Goal: Task Accomplishment & Management: Manage account settings

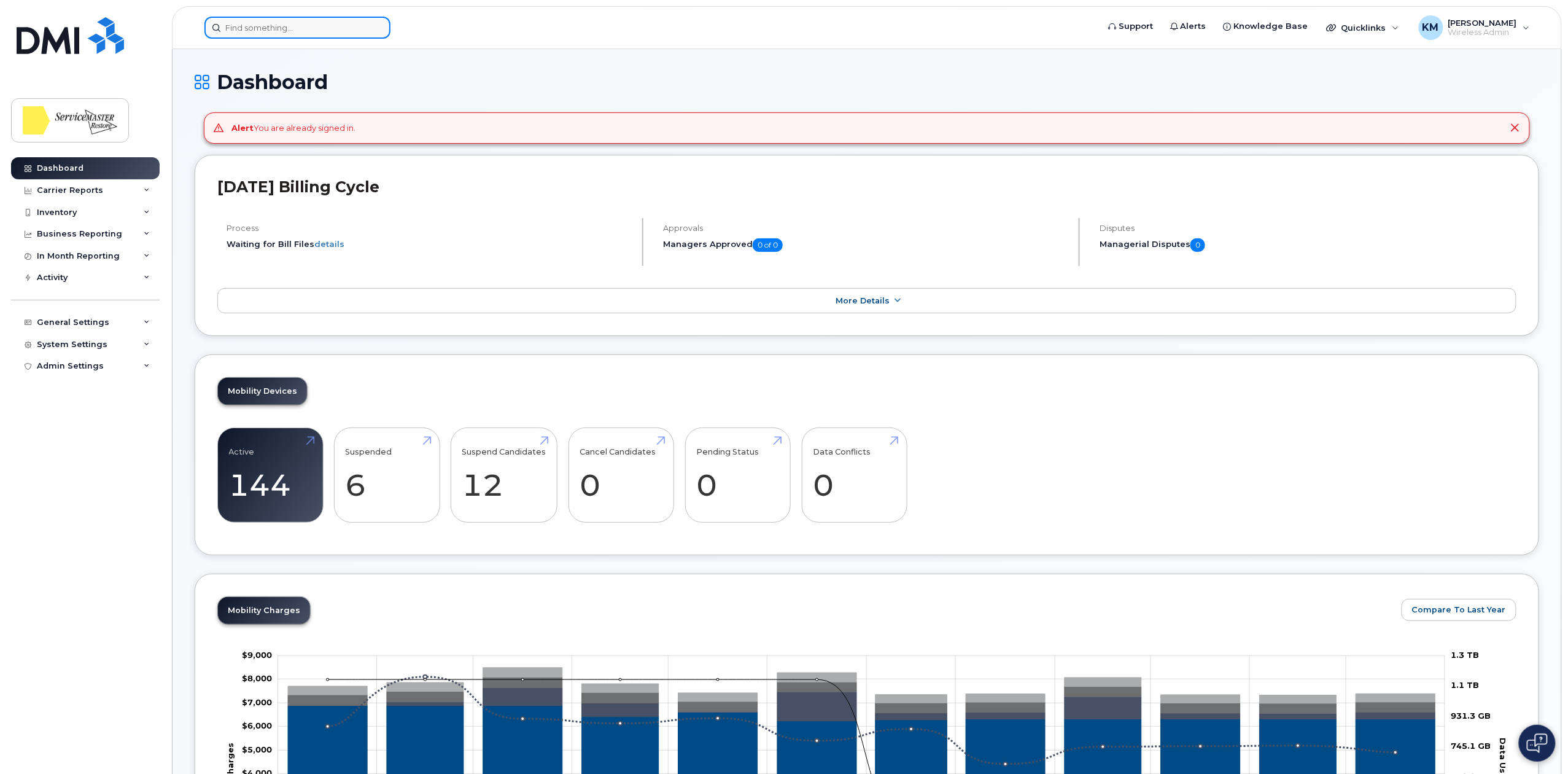
click at [274, 20] on input at bounding box center [297, 27] width 186 height 22
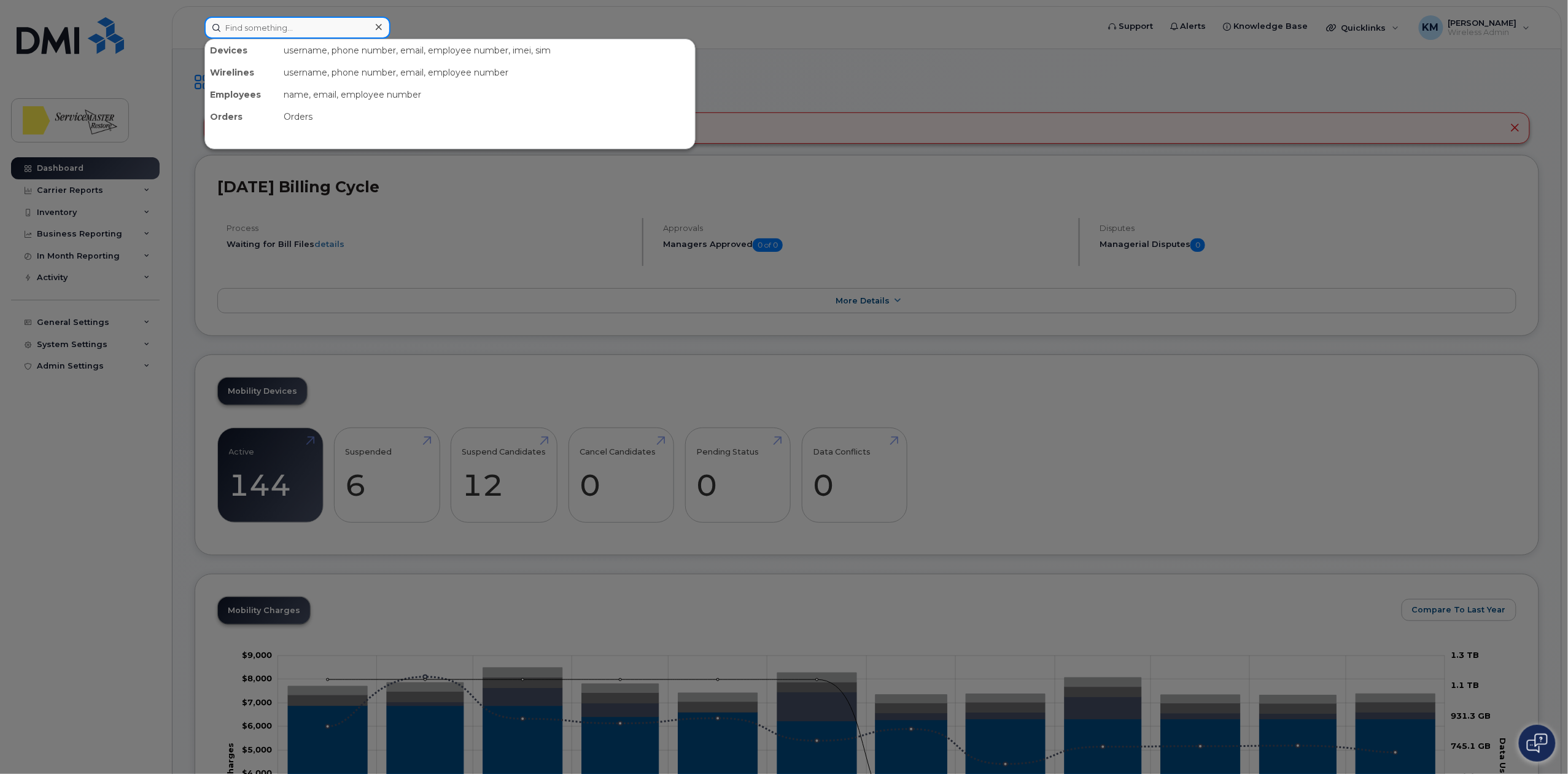
paste input "780-700-6956"
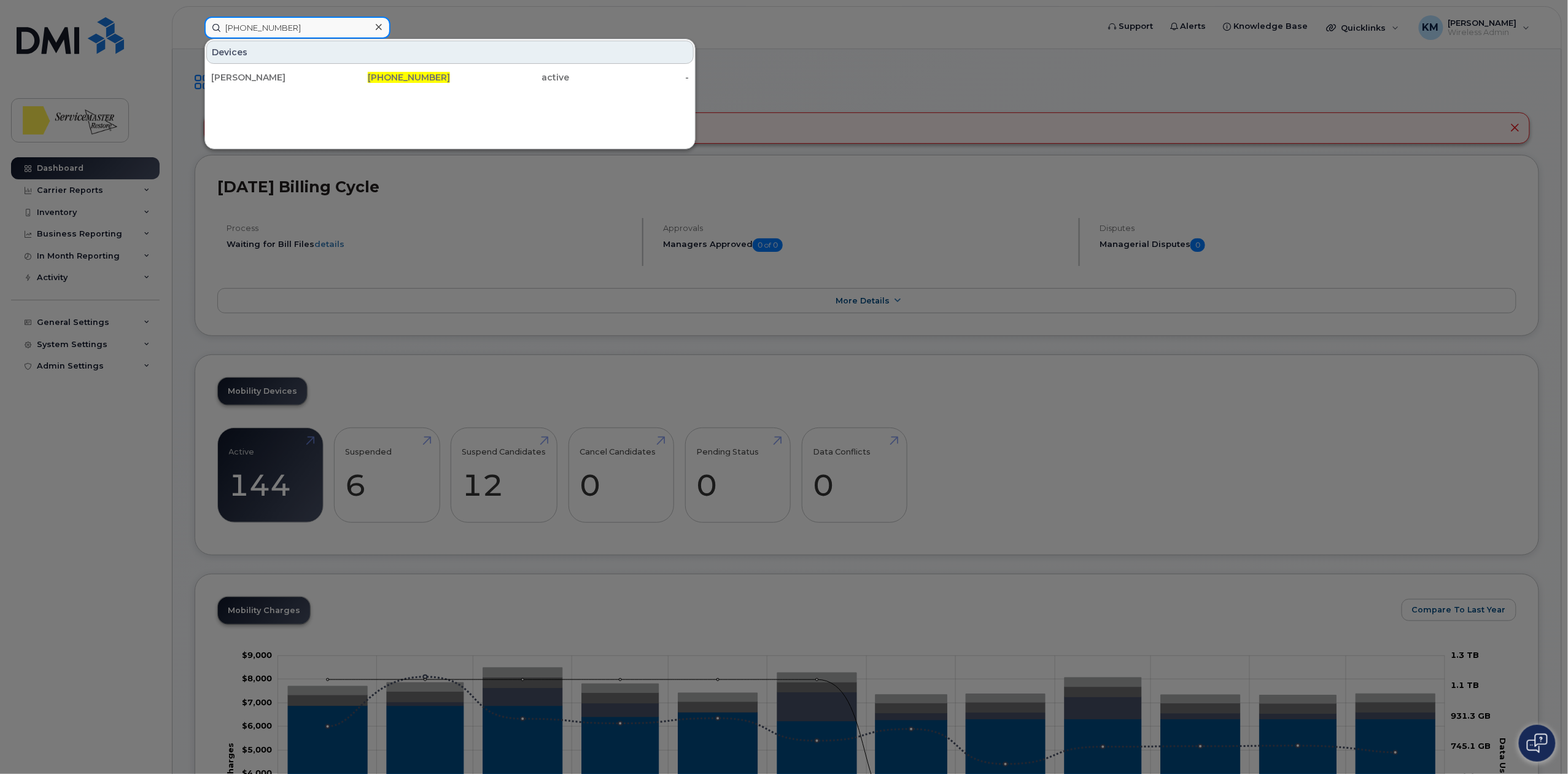
drag, startPoint x: 293, startPoint y: 21, endPoint x: 113, endPoint y: 14, distance: 180.1
click at [195, 17] on div "780-700-6956 Devices Denise Henry 780-700-6956 active -" at bounding box center [647, 27] width 905 height 22
paste input "587-709-7644"
drag, startPoint x: 328, startPoint y: 18, endPoint x: 177, endPoint y: 25, distance: 151.2
click at [195, 25] on div "587-709-7644 Devices Inderjeet Singh 587-709-7644 active -" at bounding box center [647, 27] width 905 height 22
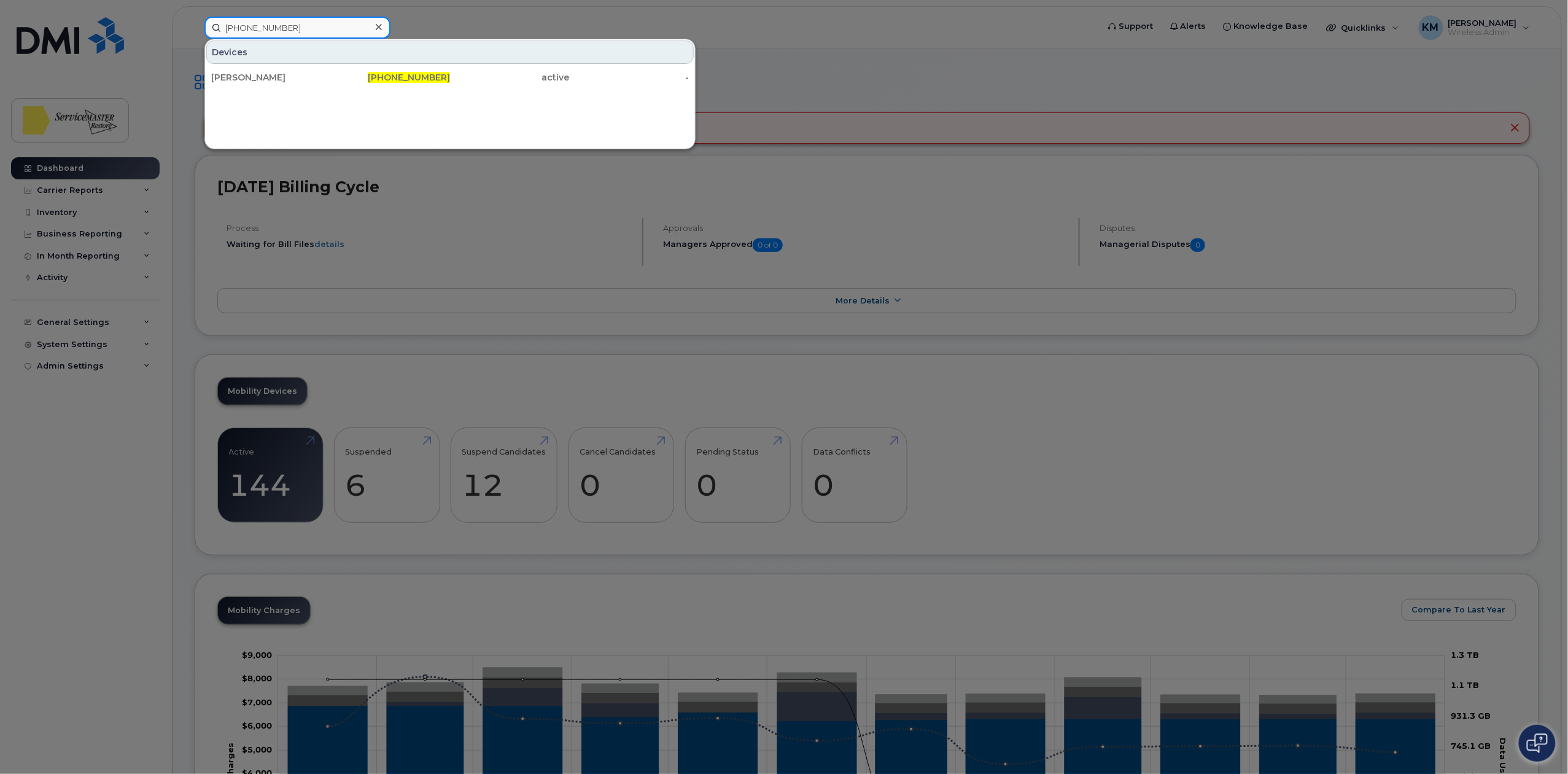
paste input "780-782-308"
drag, startPoint x: 320, startPoint y: 24, endPoint x: 168, endPoint y: 13, distance: 152.4
click at [195, 17] on div "780-782-3084 Devices Kristy Price 780-782-3084 active -" at bounding box center [647, 27] width 905 height 22
paste input "863-0417"
drag, startPoint x: 266, startPoint y: 18, endPoint x: 135, endPoint y: 13, distance: 131.1
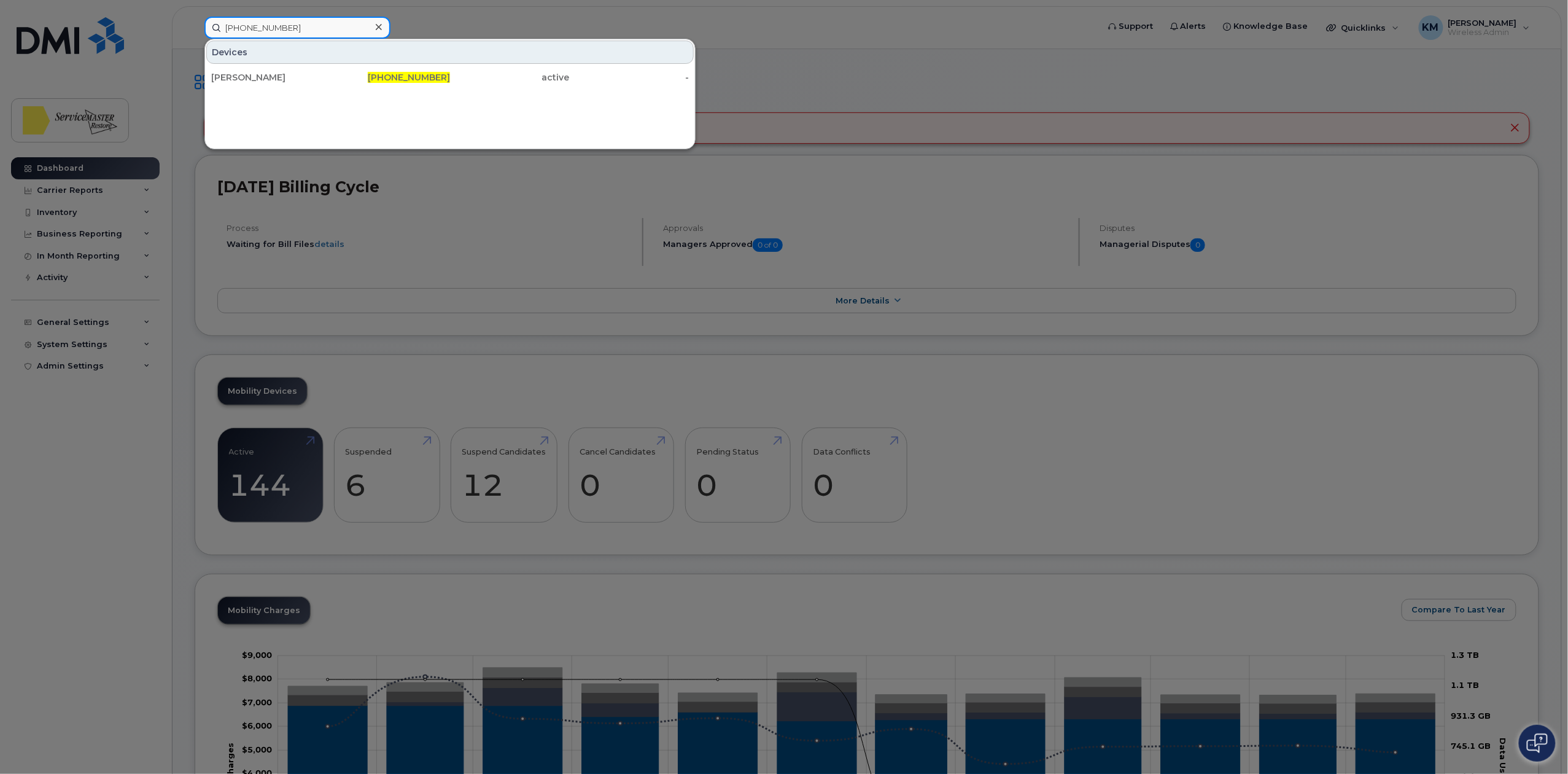
click at [195, 17] on div "780-863-0417 Devices Ulugbek Sattorov 780-863-0417 active -" at bounding box center [647, 27] width 905 height 22
paste input "84-358"
drag, startPoint x: 316, startPoint y: 30, endPoint x: 167, endPoint y: 16, distance: 149.7
click at [195, 17] on div "780-884-3587 Devices Jason Willams 780-884-3587 active -" at bounding box center [647, 27] width 905 height 22
paste input "717-5612"
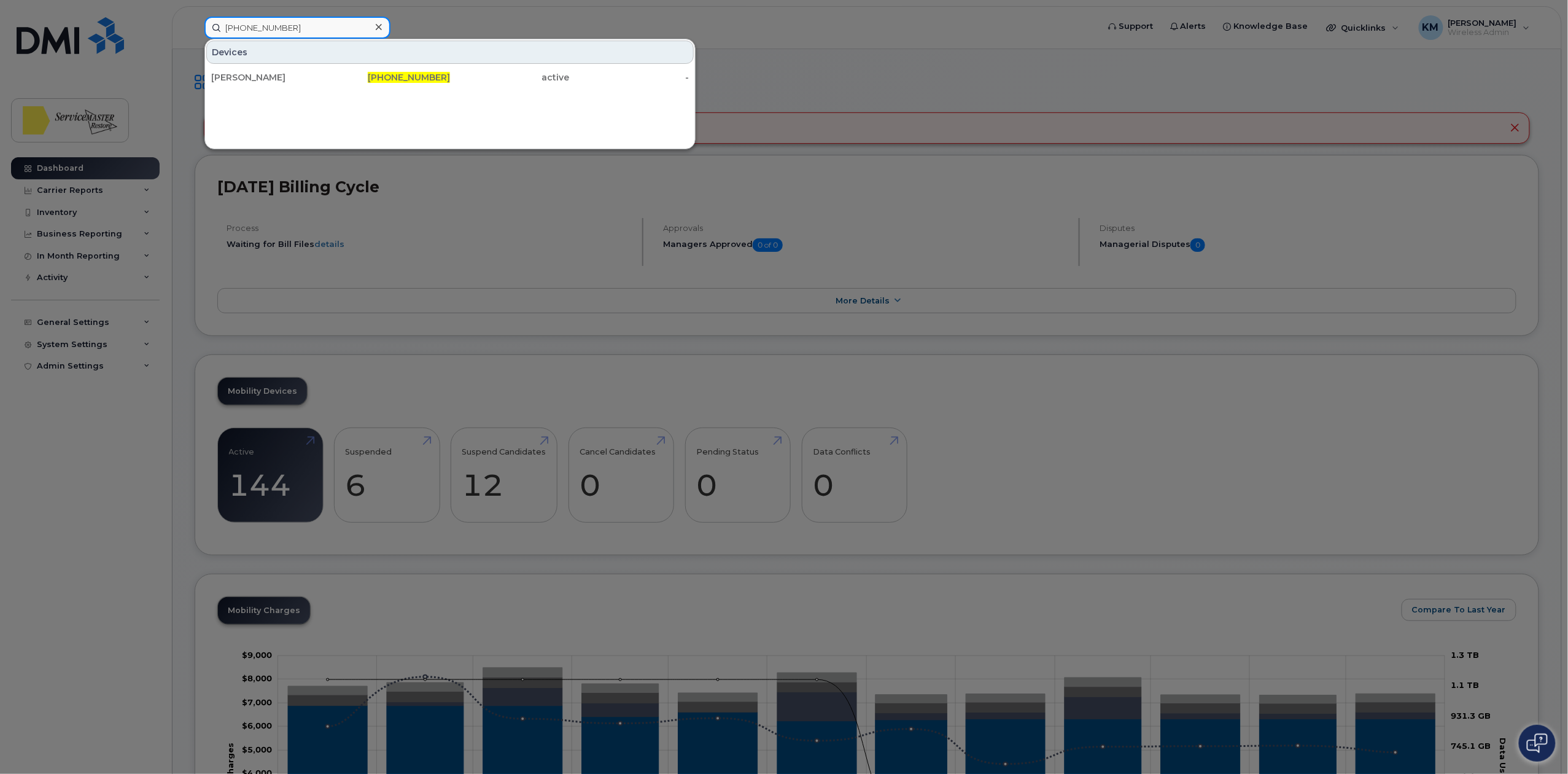
drag, startPoint x: 296, startPoint y: 30, endPoint x: 176, endPoint y: 12, distance: 121.3
click at [195, 17] on div "780-717-5612 Devices Johon Benavides 780-717-5612 active -" at bounding box center [647, 27] width 905 height 22
paste input "616-6925"
drag, startPoint x: 288, startPoint y: 28, endPoint x: 183, endPoint y: 18, distance: 105.5
click at [195, 18] on div "780-616-6925 Devices Tyler Lalonde 780-616-6925 active -" at bounding box center [647, 27] width 905 height 22
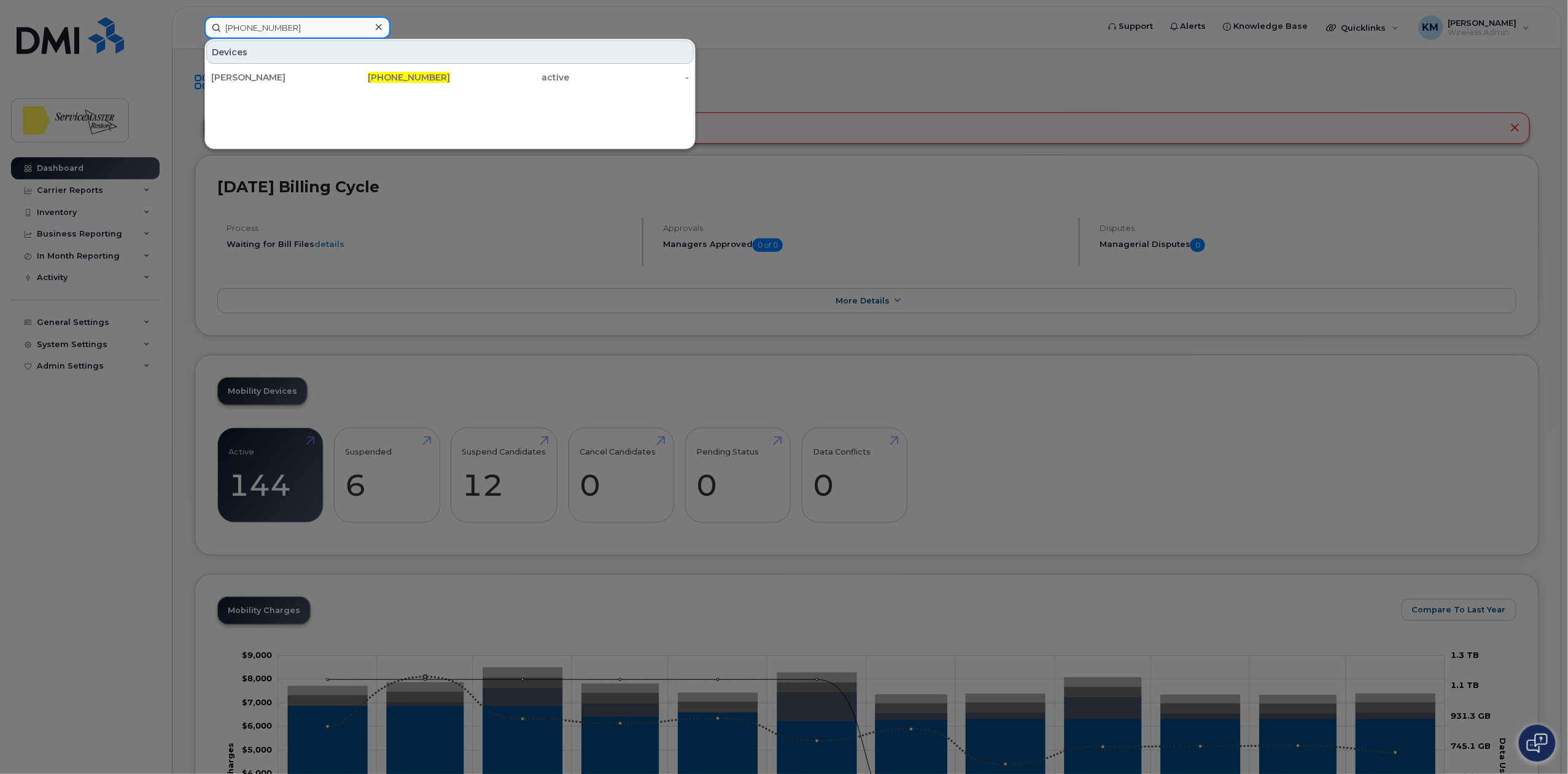
paste input "862-7120"
drag, startPoint x: 282, startPoint y: 8, endPoint x: 285, endPoint y: 20, distance: 12.4
click at [285, 18] on div "780-862-7120 Devices Mark Villneff 780-862-7120 active -" at bounding box center [647, 27] width 905 height 22
drag, startPoint x: 291, startPoint y: 24, endPoint x: 197, endPoint y: 24, distance: 94.0
click at [200, 24] on div "780-862-7120 Devices Mark Villneff 780-862-7120 active -" at bounding box center [647, 27] width 905 height 22
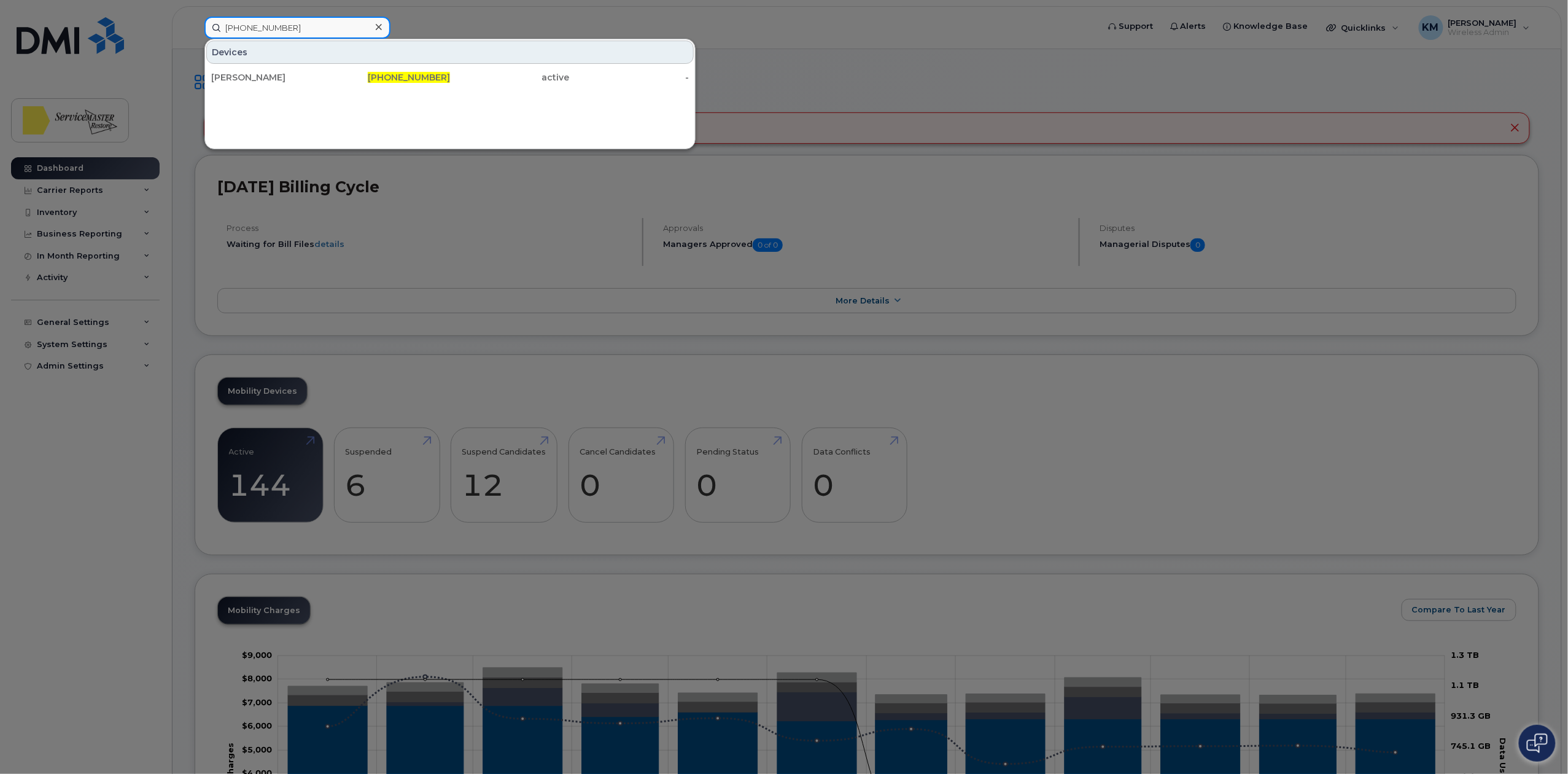
paste input "700-9051"
drag, startPoint x: 327, startPoint y: 18, endPoint x: 170, endPoint y: 22, distance: 157.1
click at [195, 22] on div "780-700-9051 Devices Lawrence Moore 780-700-9051 active -" at bounding box center [647, 27] width 905 height 22
paste input "884-196"
drag, startPoint x: 307, startPoint y: 24, endPoint x: 135, endPoint y: 5, distance: 173.0
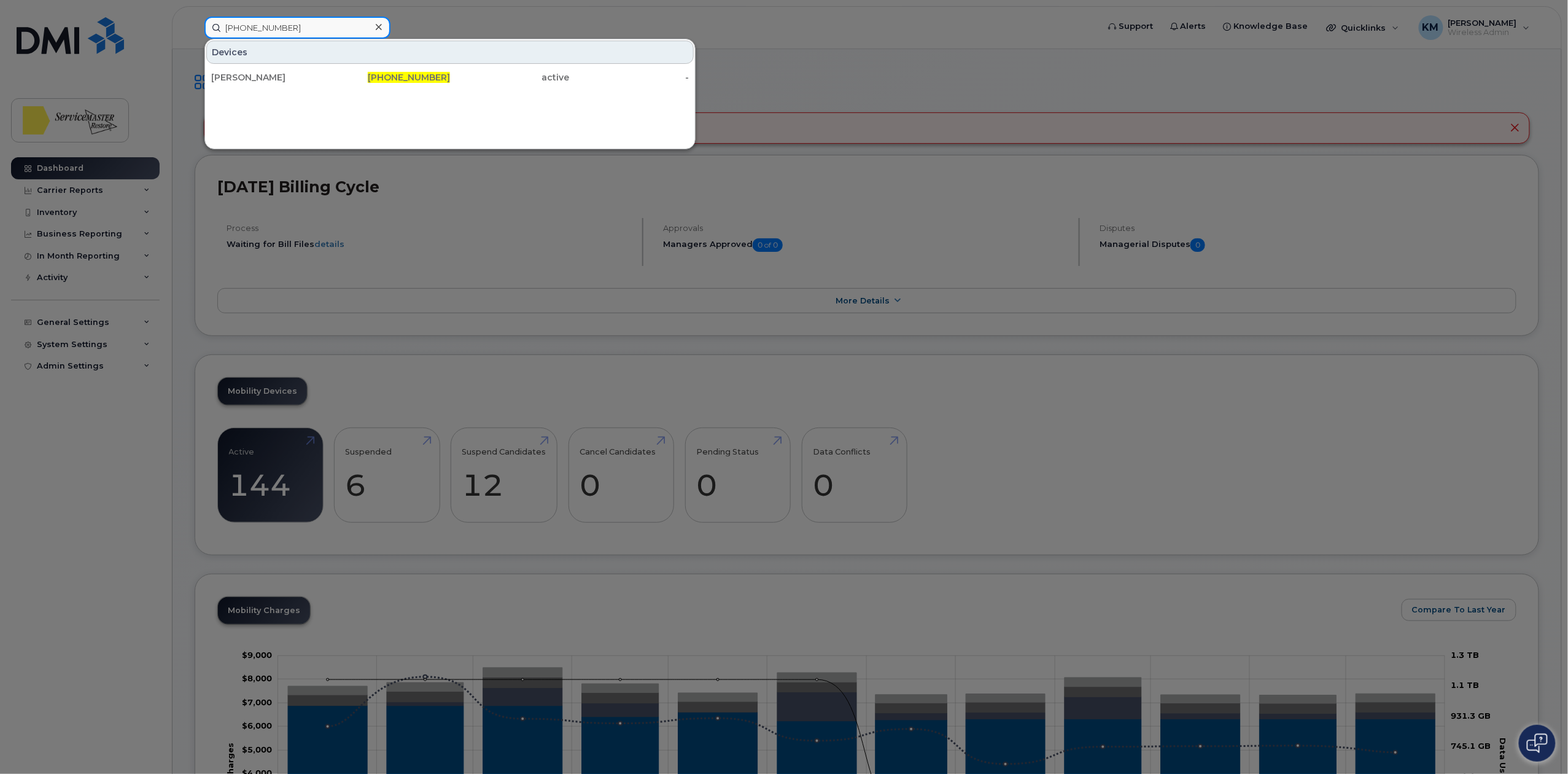
click at [195, 17] on div "780-884-1961 Devices Kelly Sedgwick 780-884-1961 active -" at bounding box center [647, 27] width 905 height 22
paste input "825-461-2227"
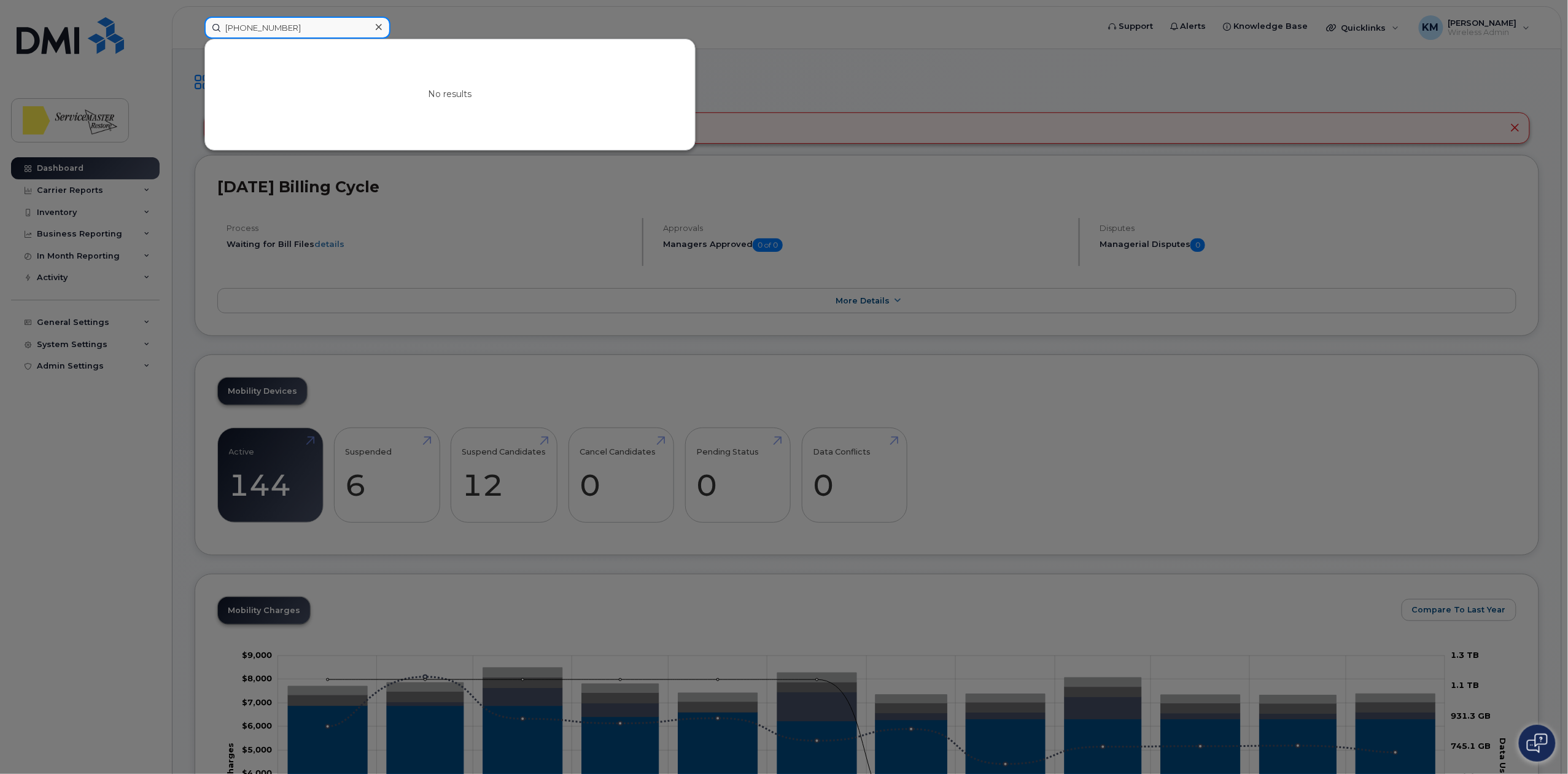
type input "825-461-2227"
drag, startPoint x: 294, startPoint y: 28, endPoint x: 192, endPoint y: 30, distance: 102.0
click at [195, 30] on div "825-461-2227 No results" at bounding box center [647, 27] width 905 height 22
paste input
click at [272, 27] on input at bounding box center [297, 27] width 186 height 22
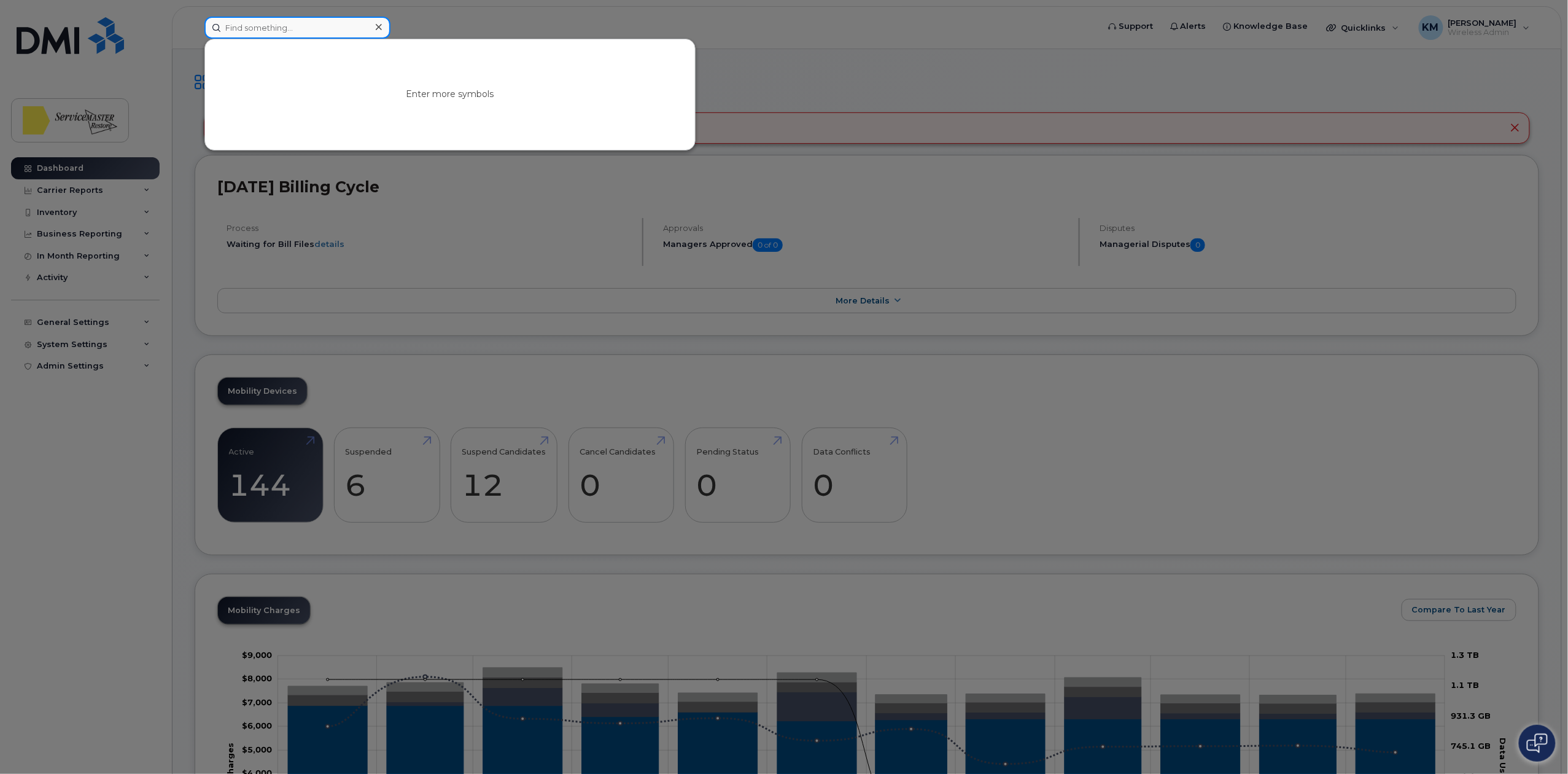
paste input
click at [281, 27] on input at bounding box center [297, 27] width 186 height 22
click at [377, 25] on icon at bounding box center [379, 27] width 6 height 10
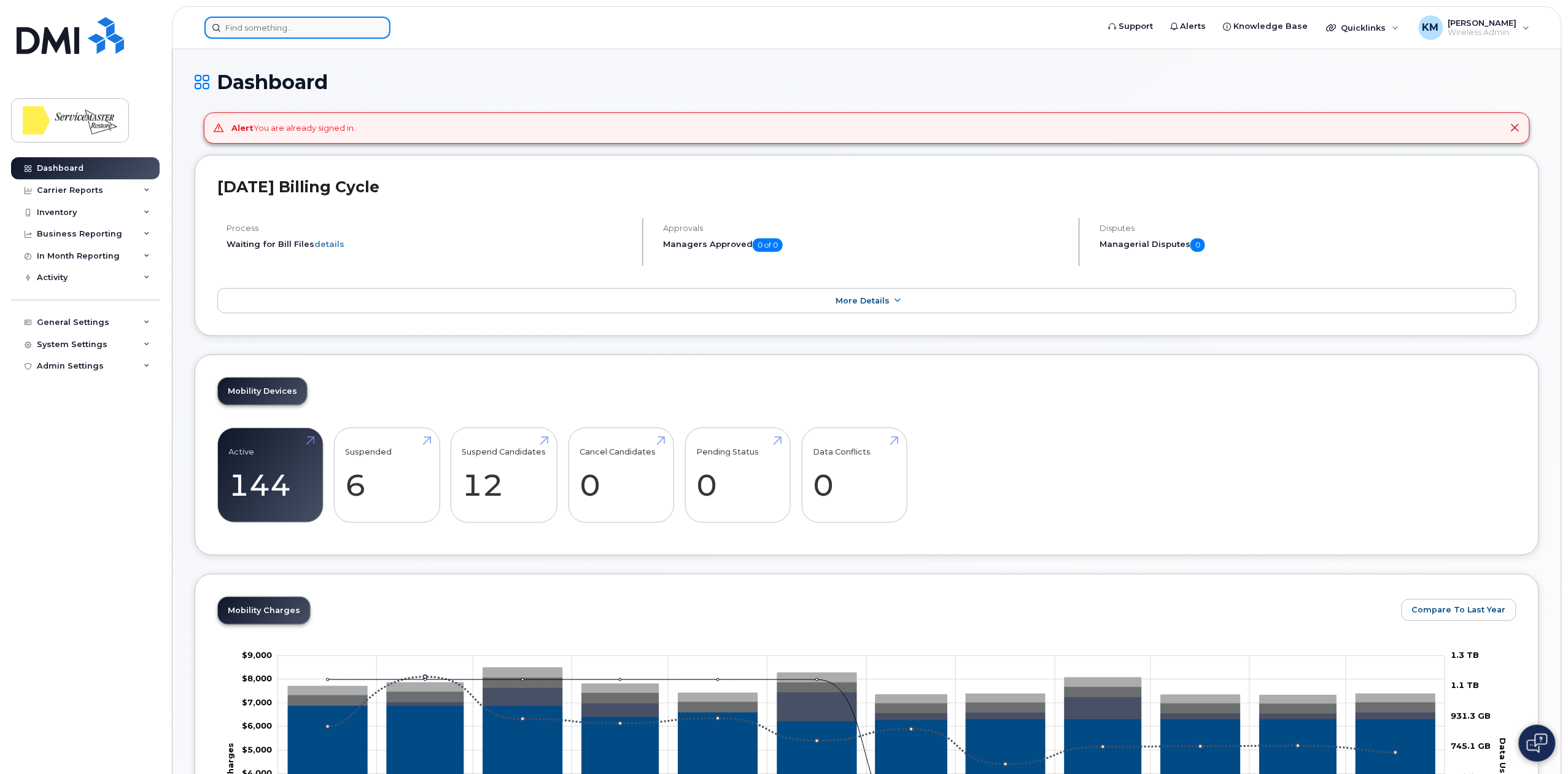
click at [256, 35] on input at bounding box center [297, 27] width 186 height 22
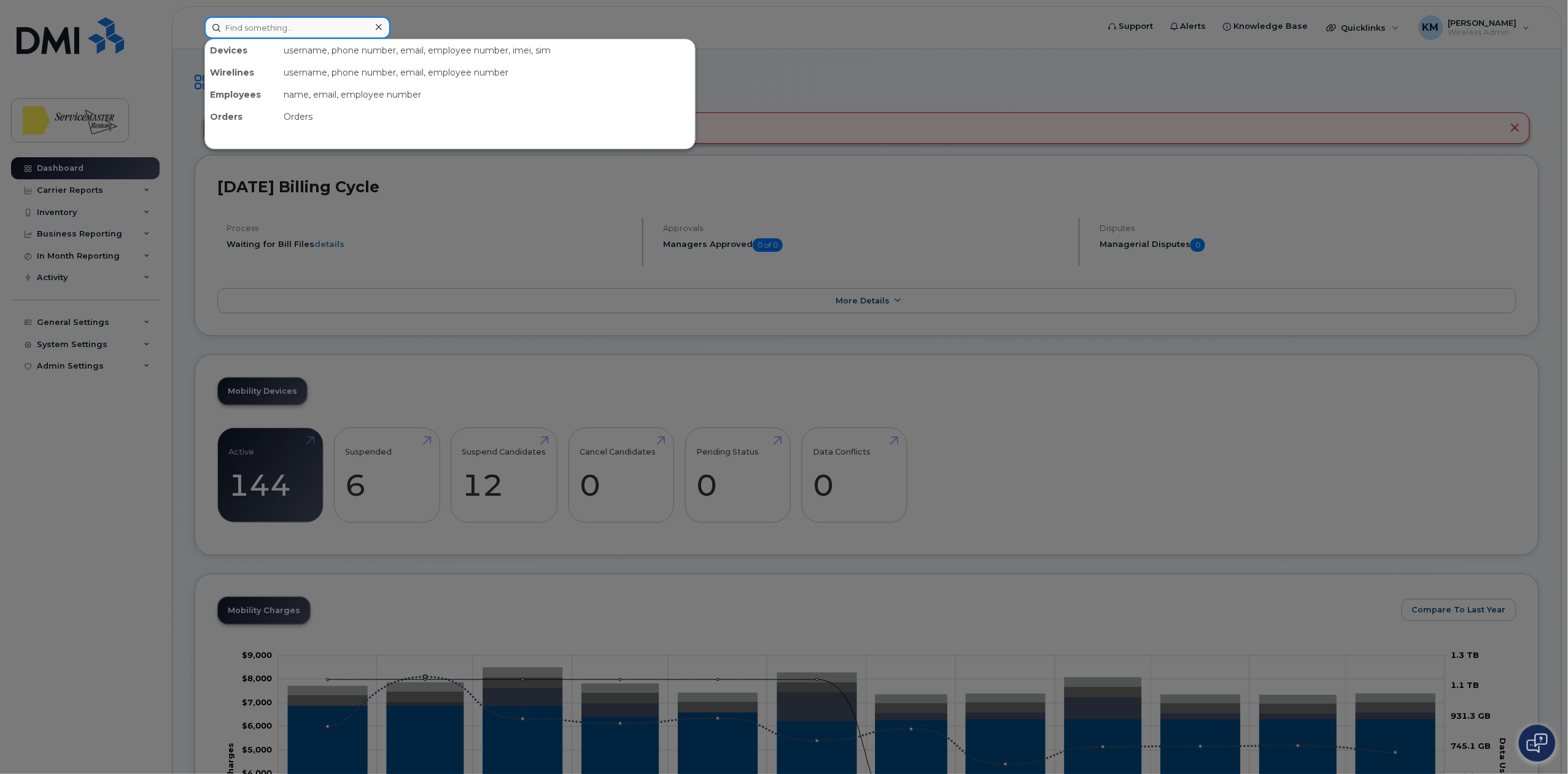
paste input "(780) 907-0727"
type input "(780) 907-0727"
click at [380, 25] on icon at bounding box center [379, 27] width 6 height 6
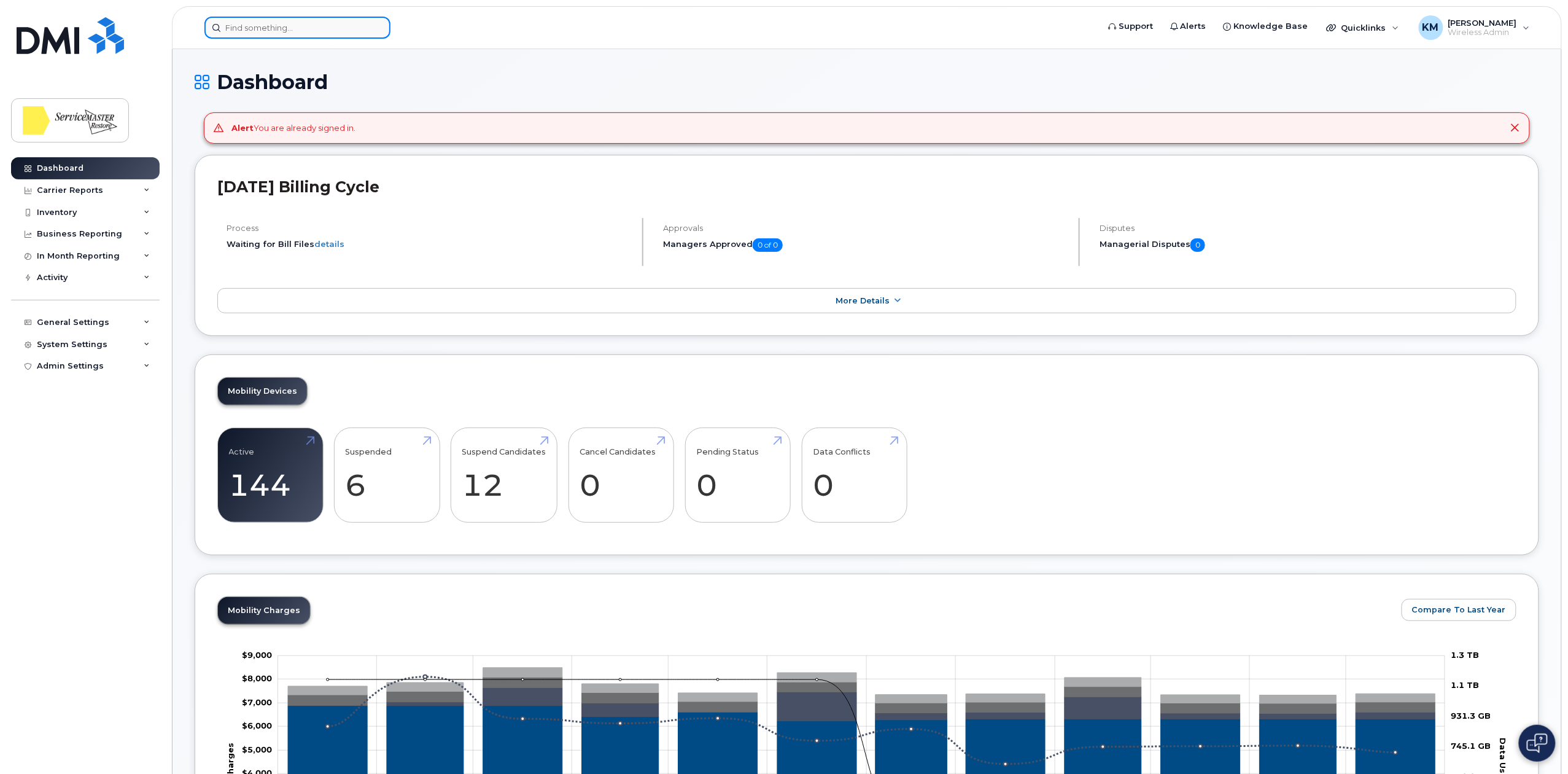
click at [268, 26] on input at bounding box center [297, 27] width 186 height 22
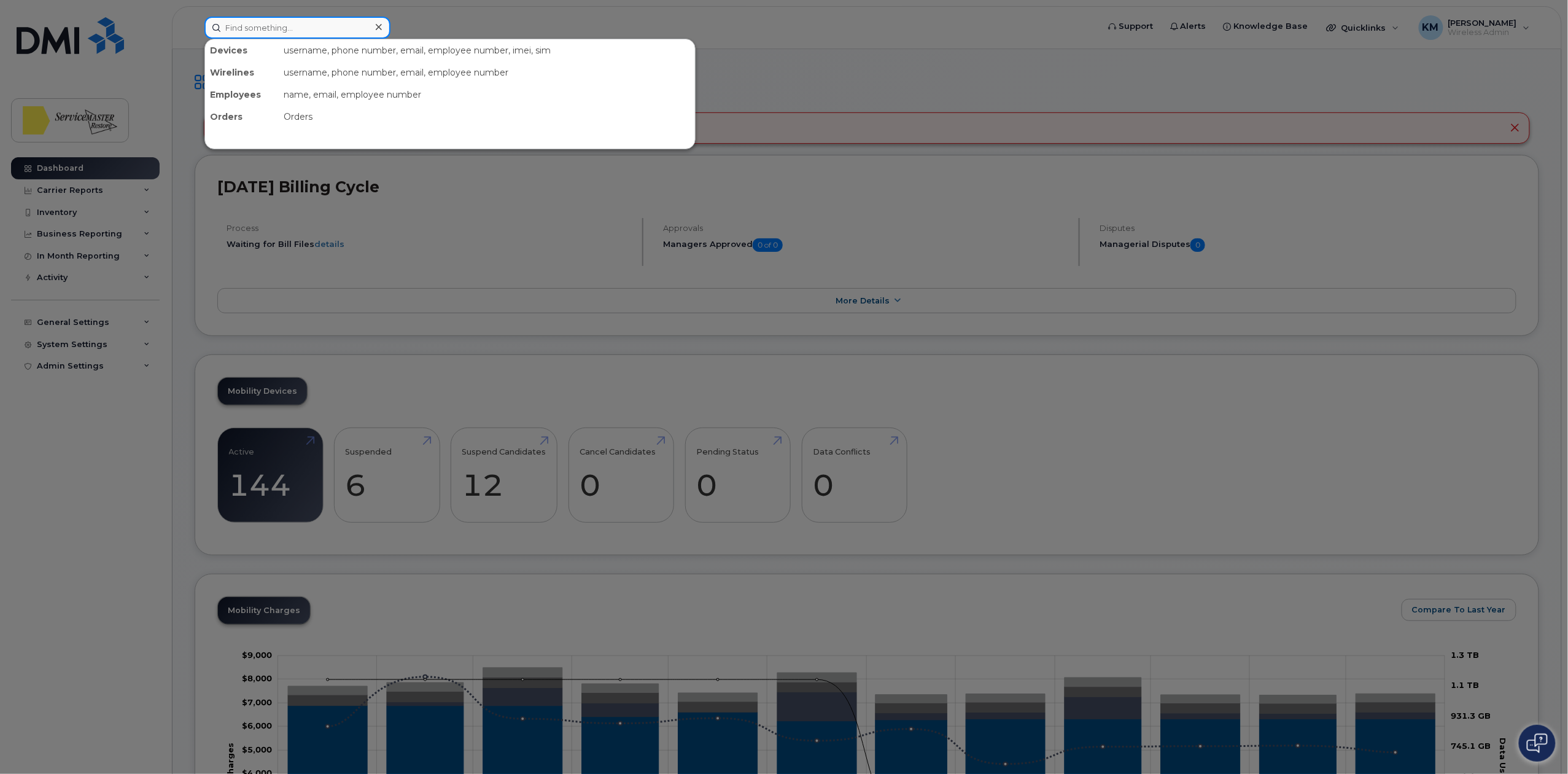
paste input "(780) 700-5630"
click at [269, 36] on input "(780) 700-563" at bounding box center [297, 27] width 186 height 22
drag, startPoint x: 294, startPoint y: 23, endPoint x: 192, endPoint y: 18, distance: 102.1
click at [195, 18] on div "(780) 700-563 Devices Jessy Duran 780-700-5630 active -" at bounding box center [647, 27] width 905 height 22
paste input "(780) 690-4194"
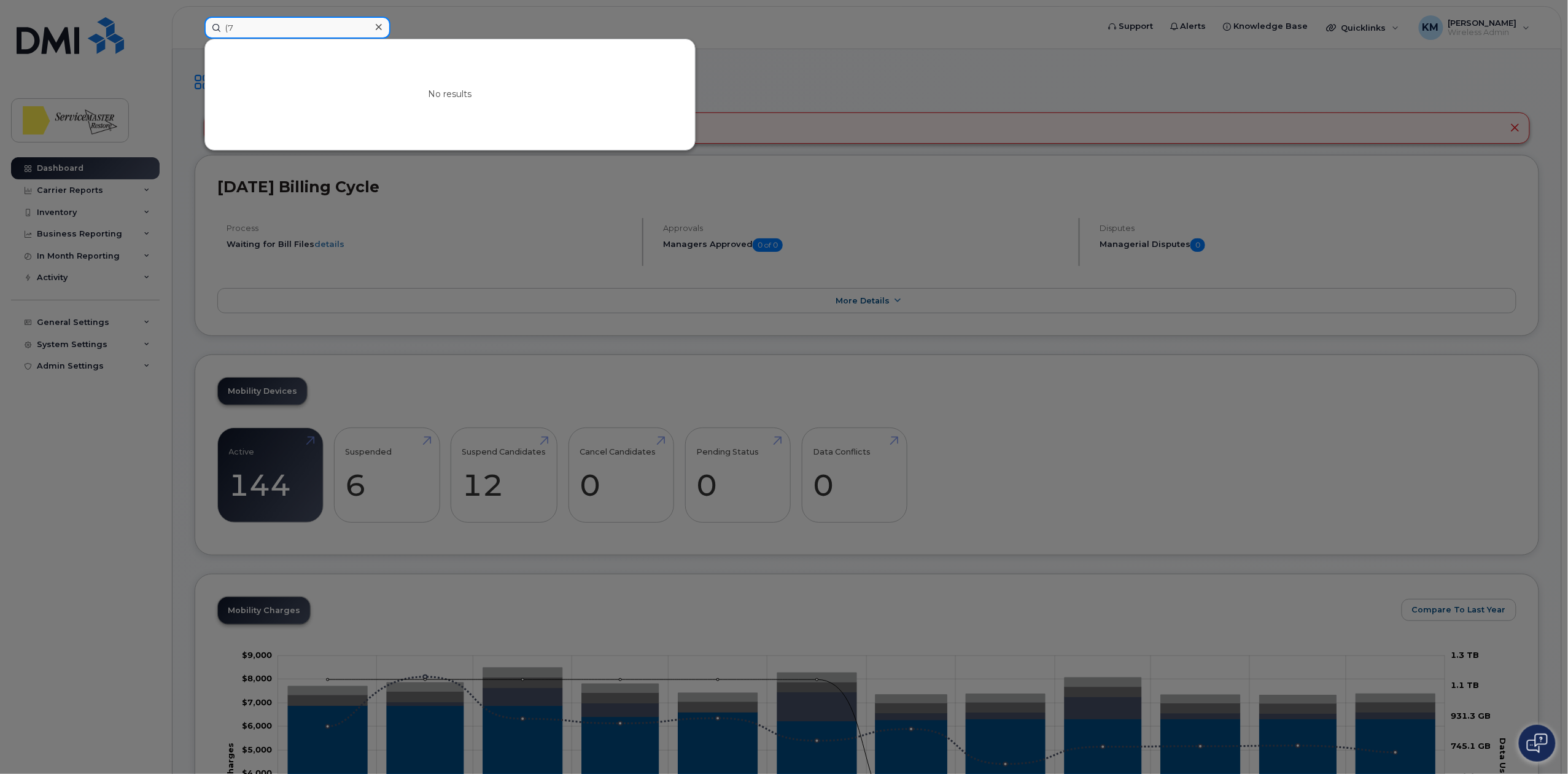
type input "("
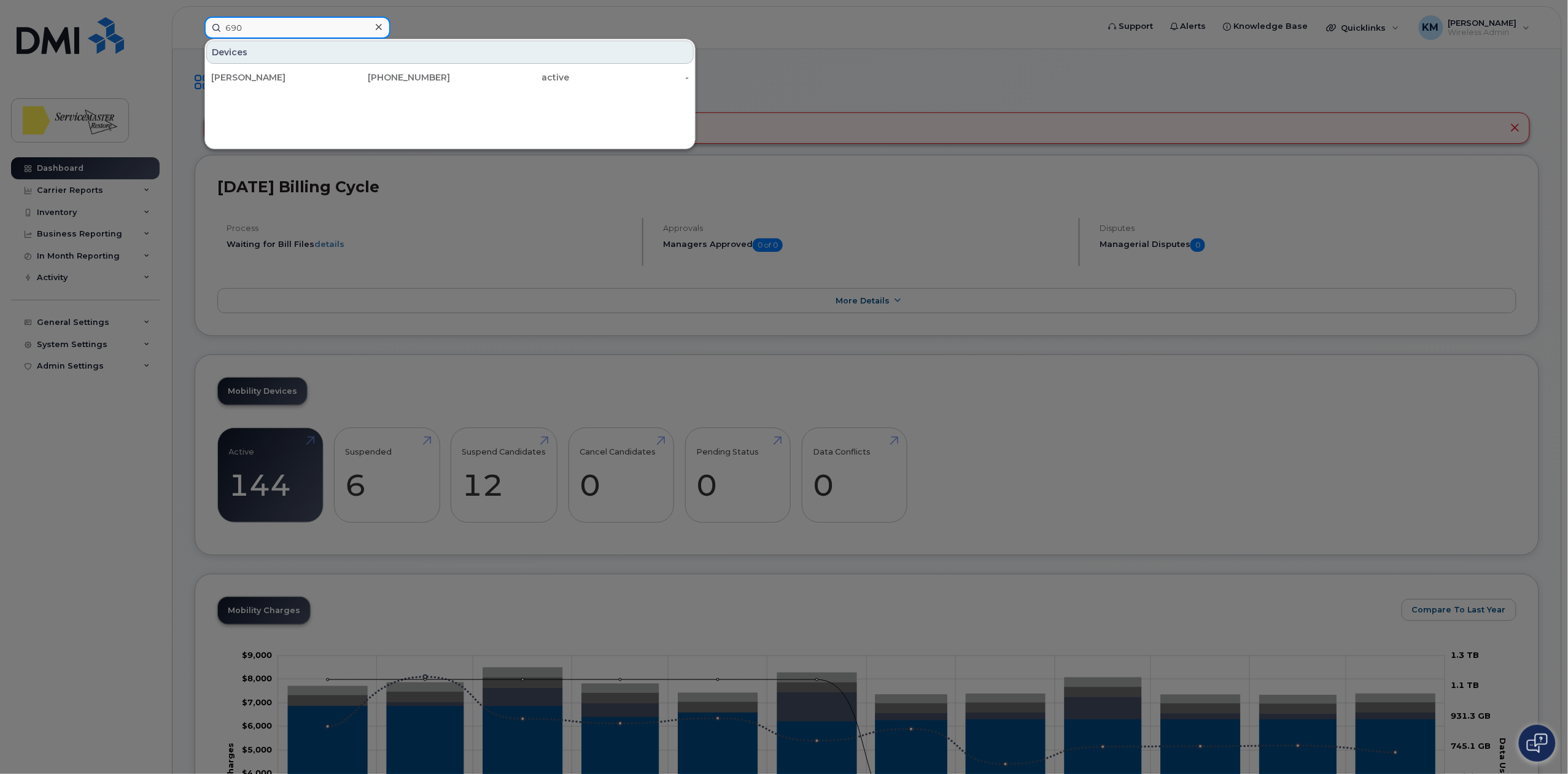
drag, startPoint x: 275, startPoint y: 33, endPoint x: 212, endPoint y: 26, distance: 63.4
click at [212, 26] on input "690" at bounding box center [297, 27] width 186 height 22
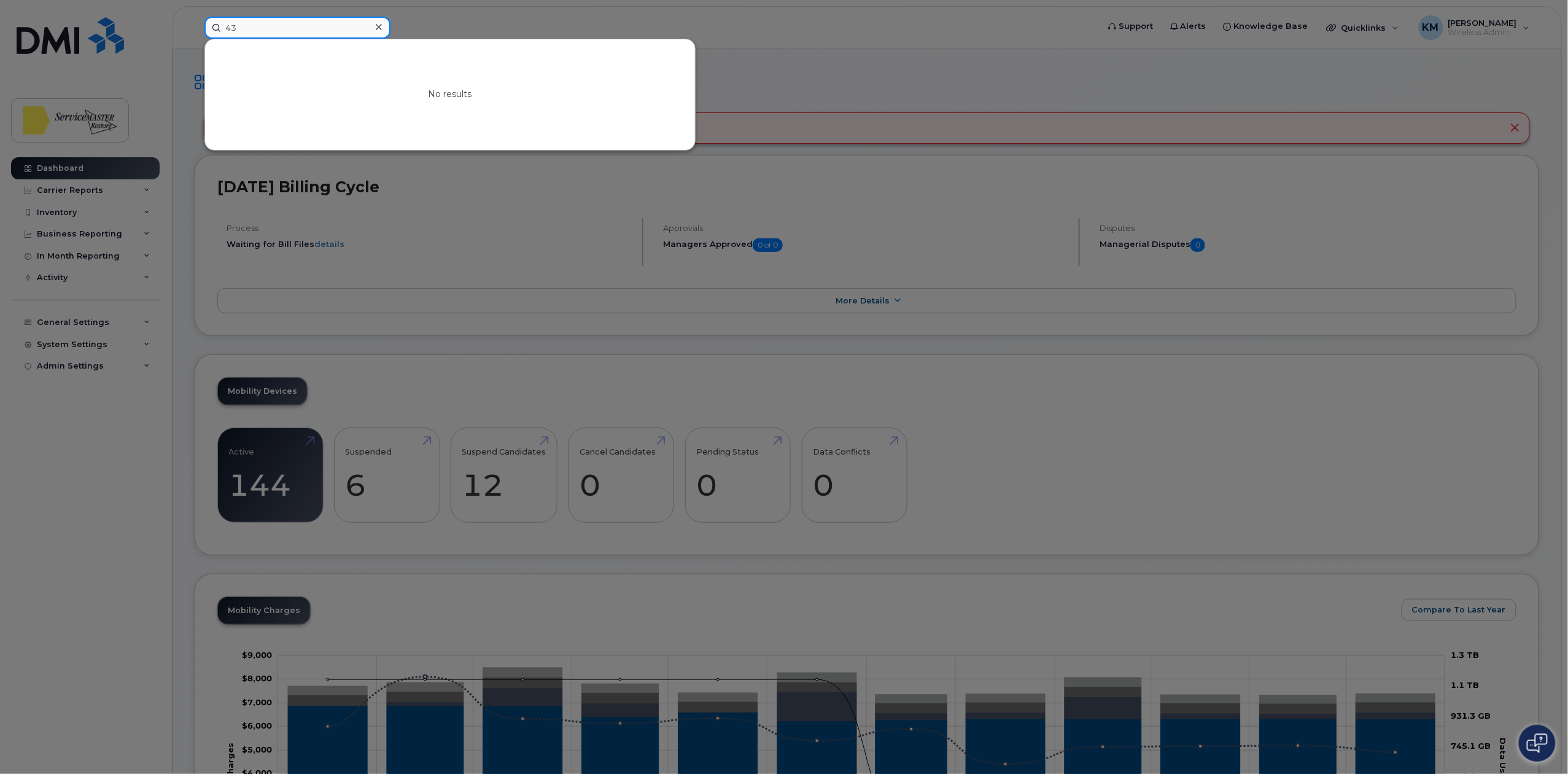
type input "4"
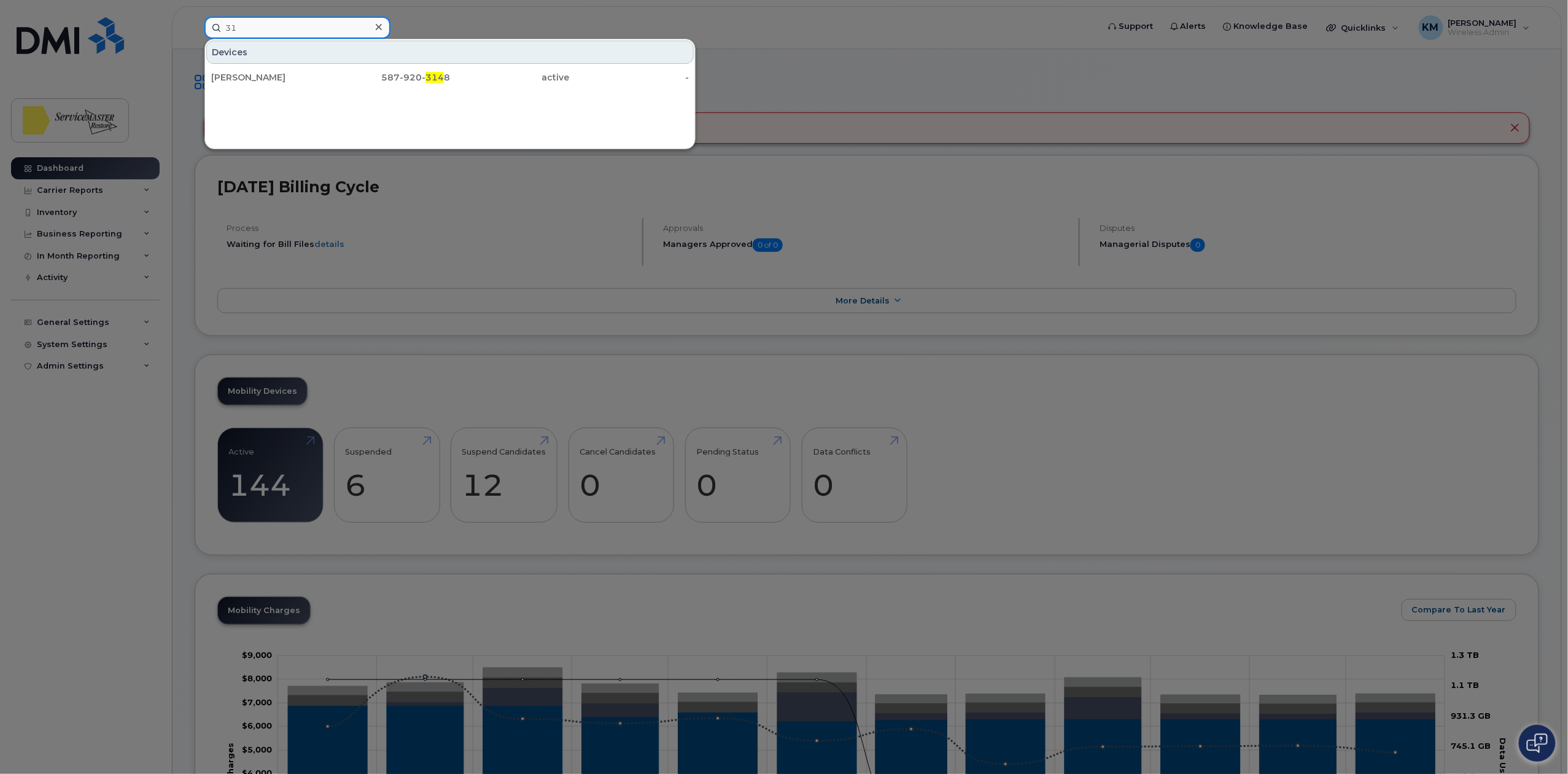
type input "3"
type input "6"
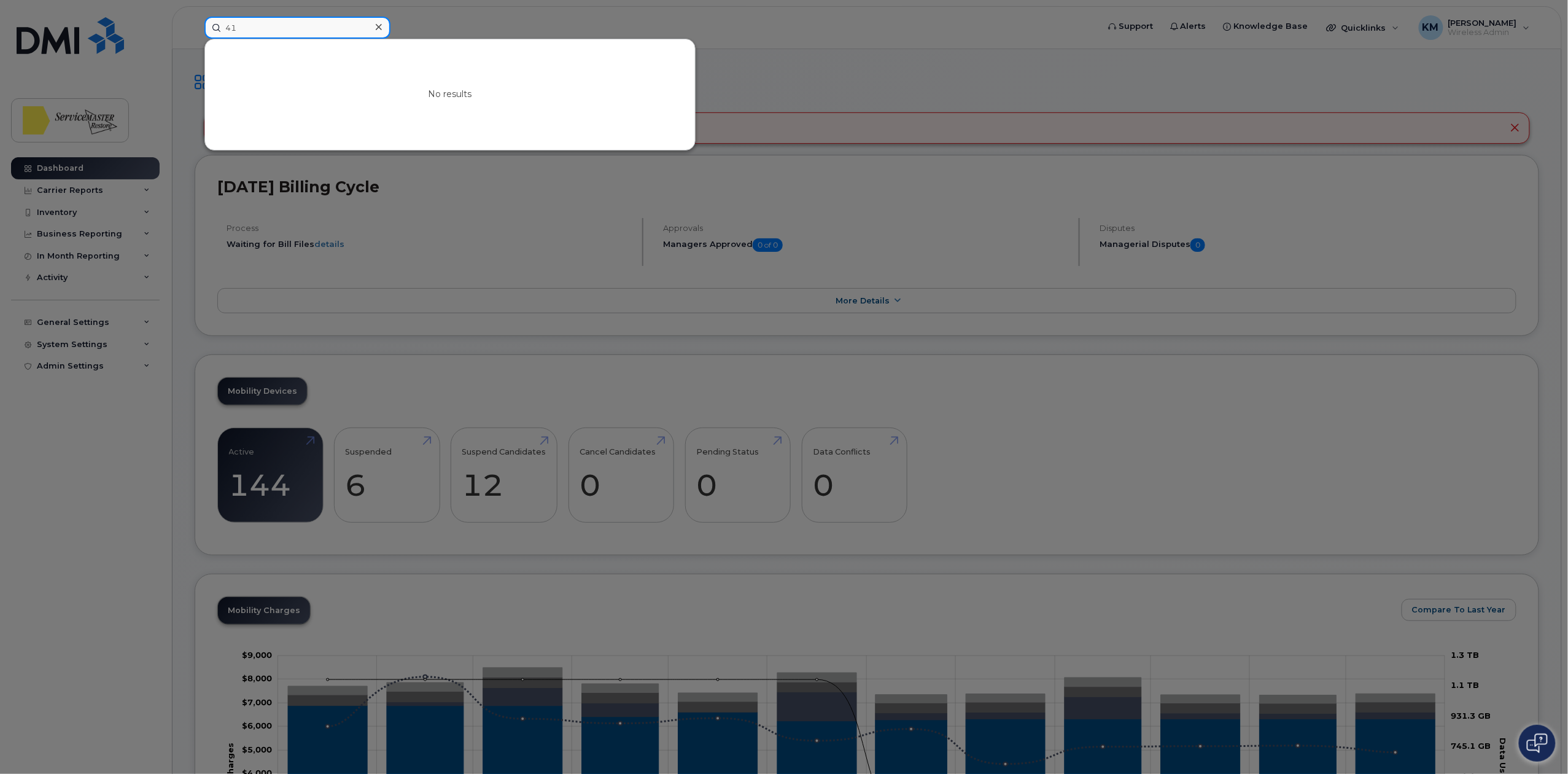
type input "4"
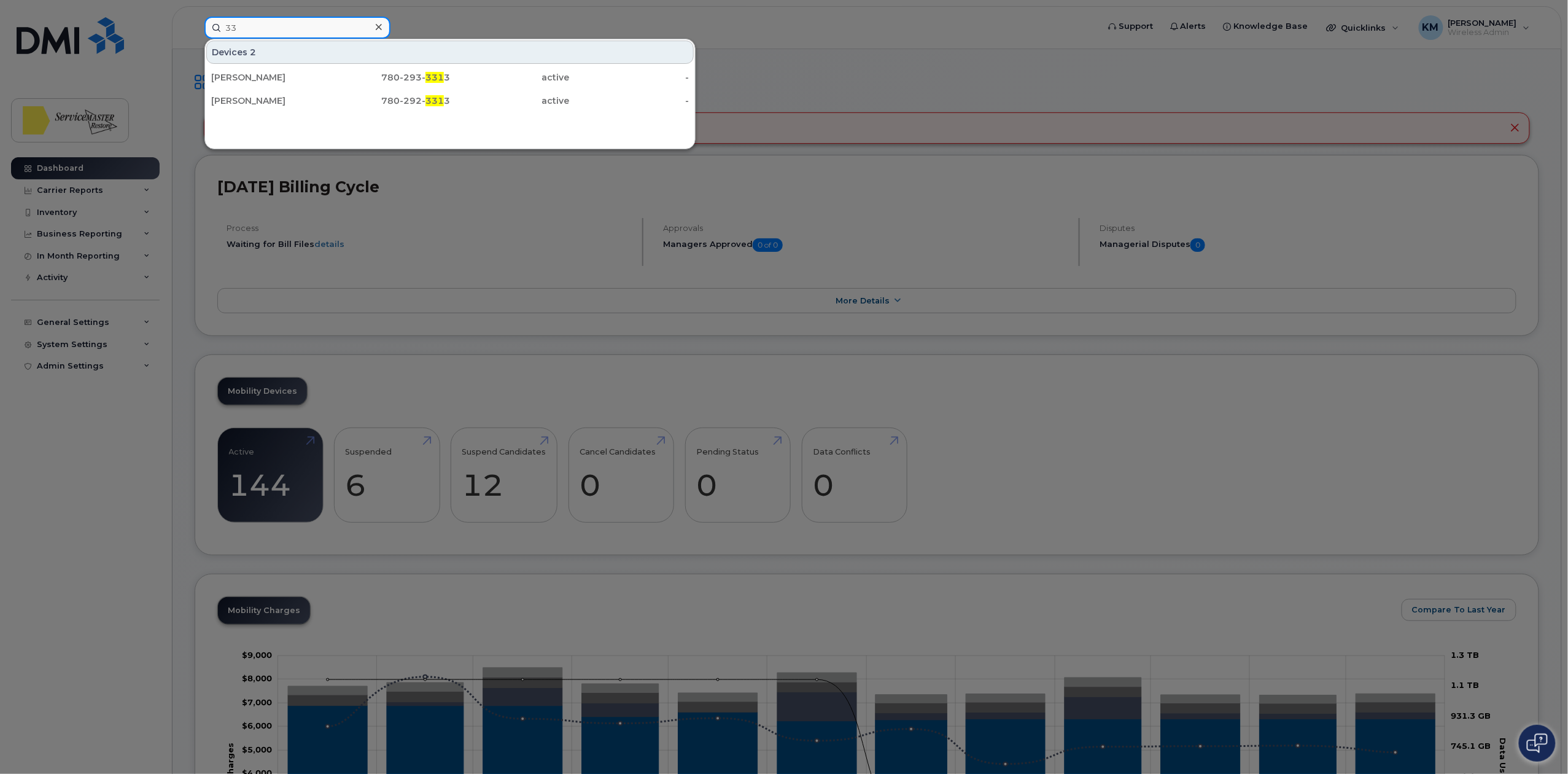
type input "3"
type input "0"
type input "6"
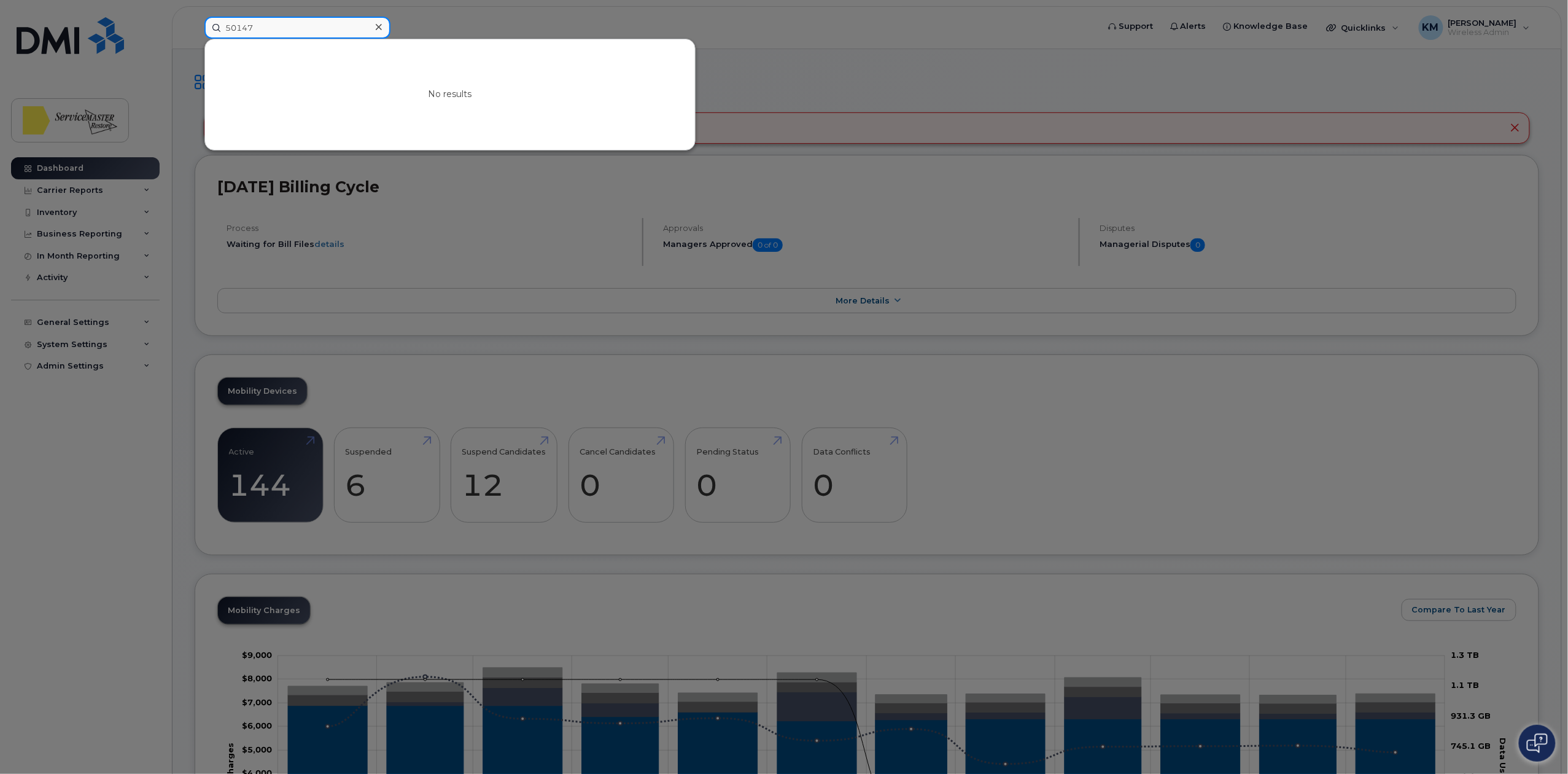
drag, startPoint x: 301, startPoint y: 27, endPoint x: 216, endPoint y: 33, distance: 85.2
click at [216, 33] on input "50147" at bounding box center [297, 27] width 186 height 22
type input "4"
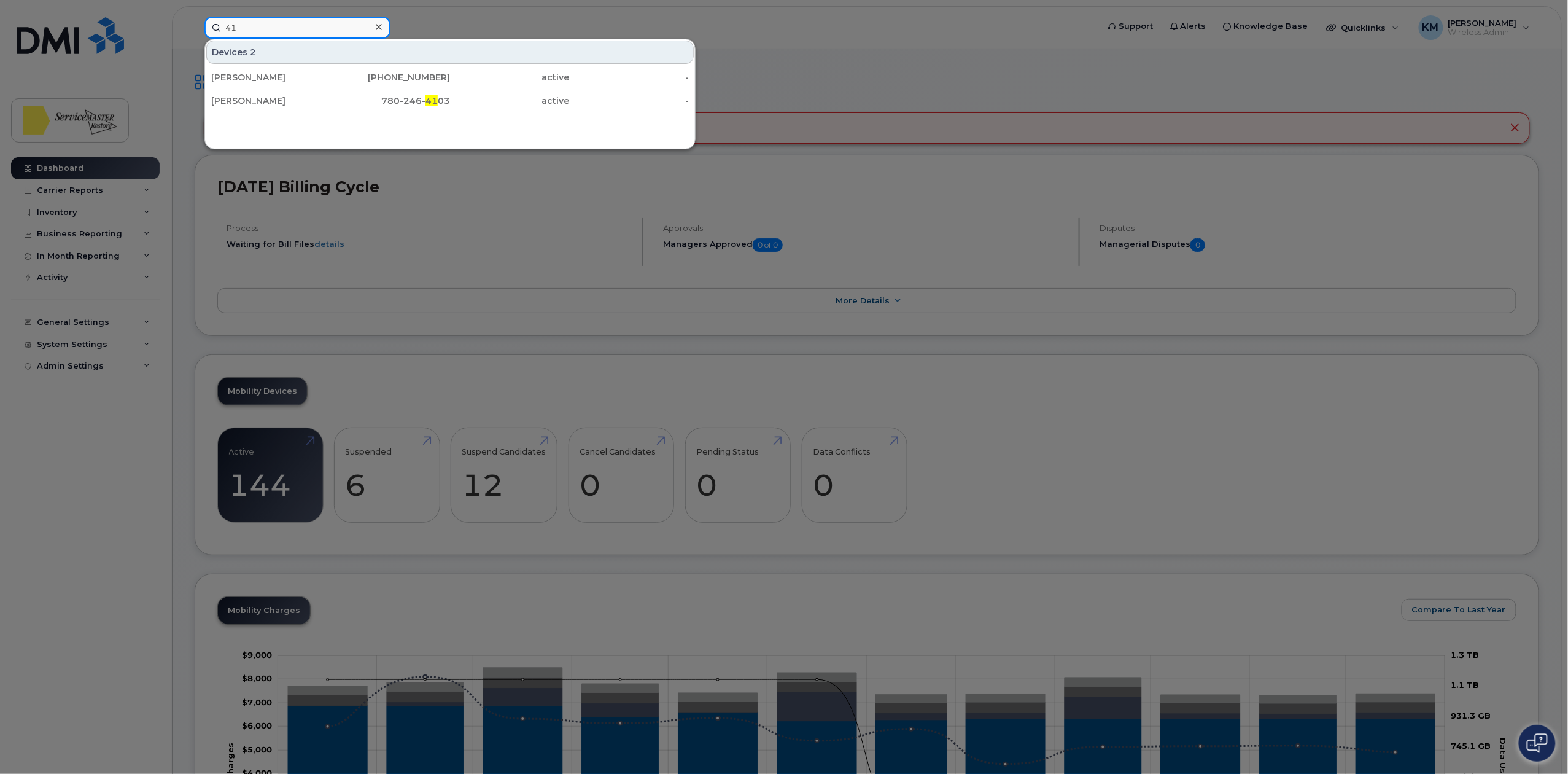
type input "4"
type input "5"
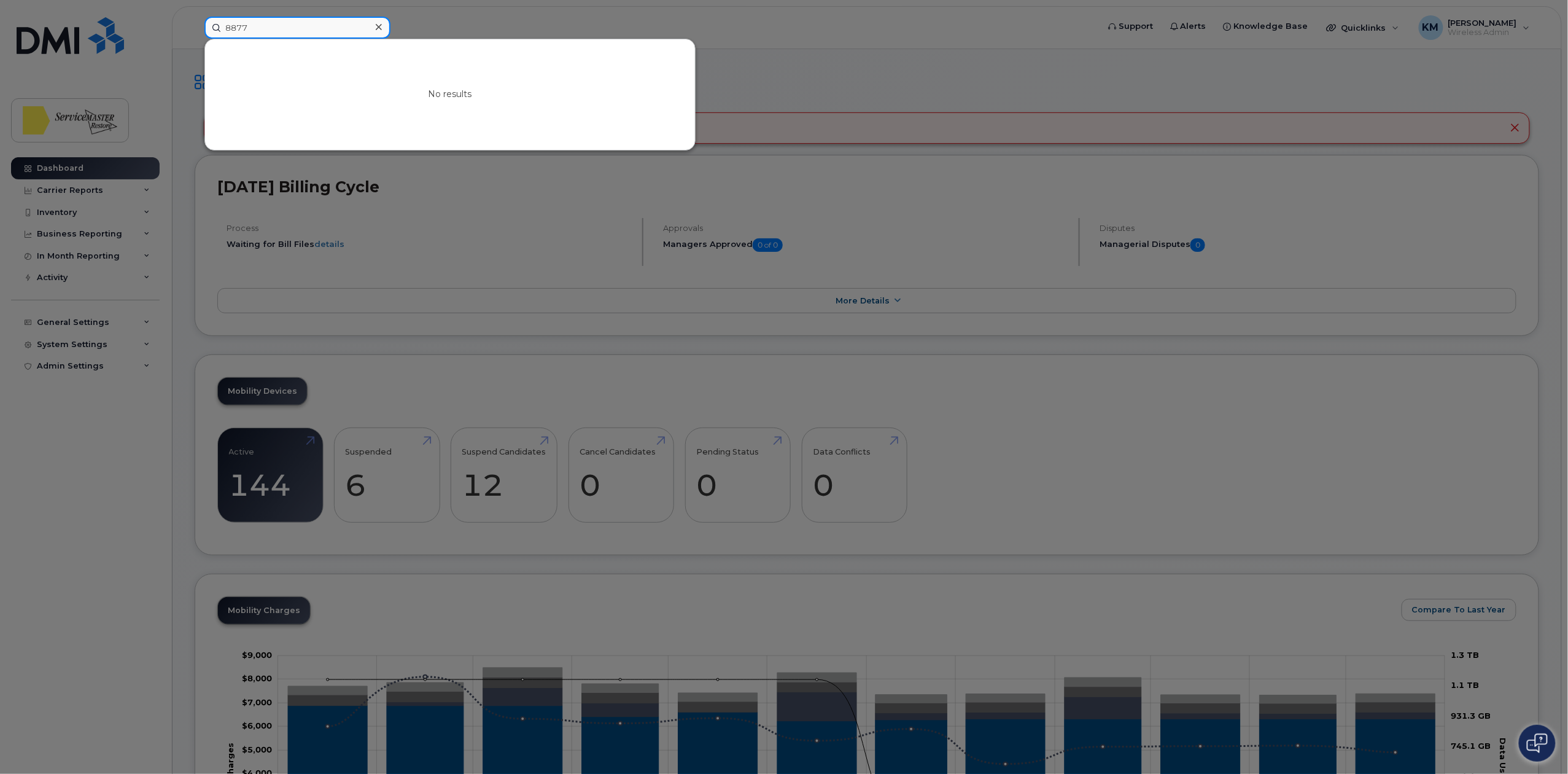
drag, startPoint x: 284, startPoint y: 33, endPoint x: 205, endPoint y: 30, distance: 79.1
click at [205, 30] on input "8877" at bounding box center [297, 27] width 186 height 22
type input "4"
type input "2"
type input "9"
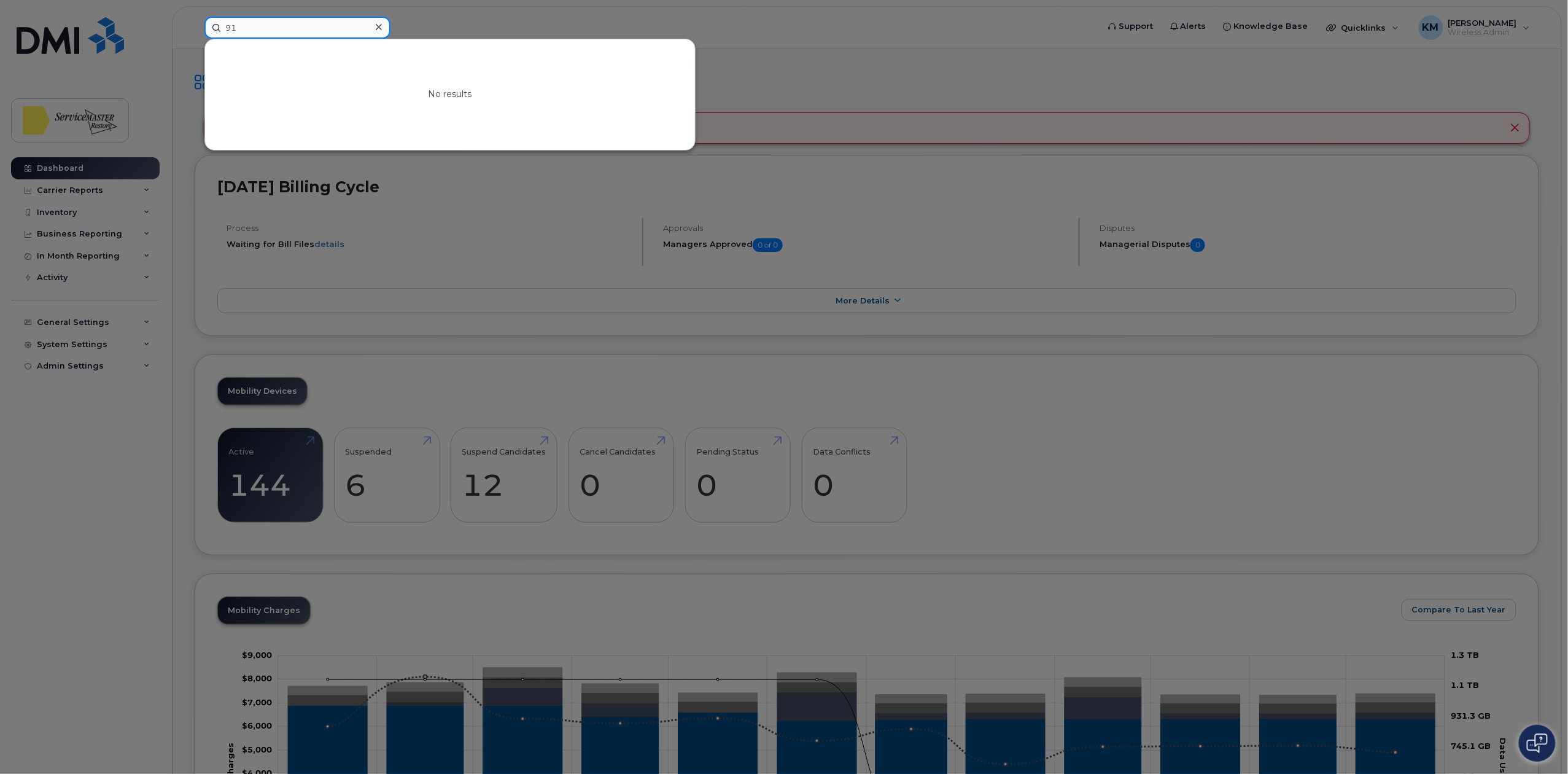
type input "9"
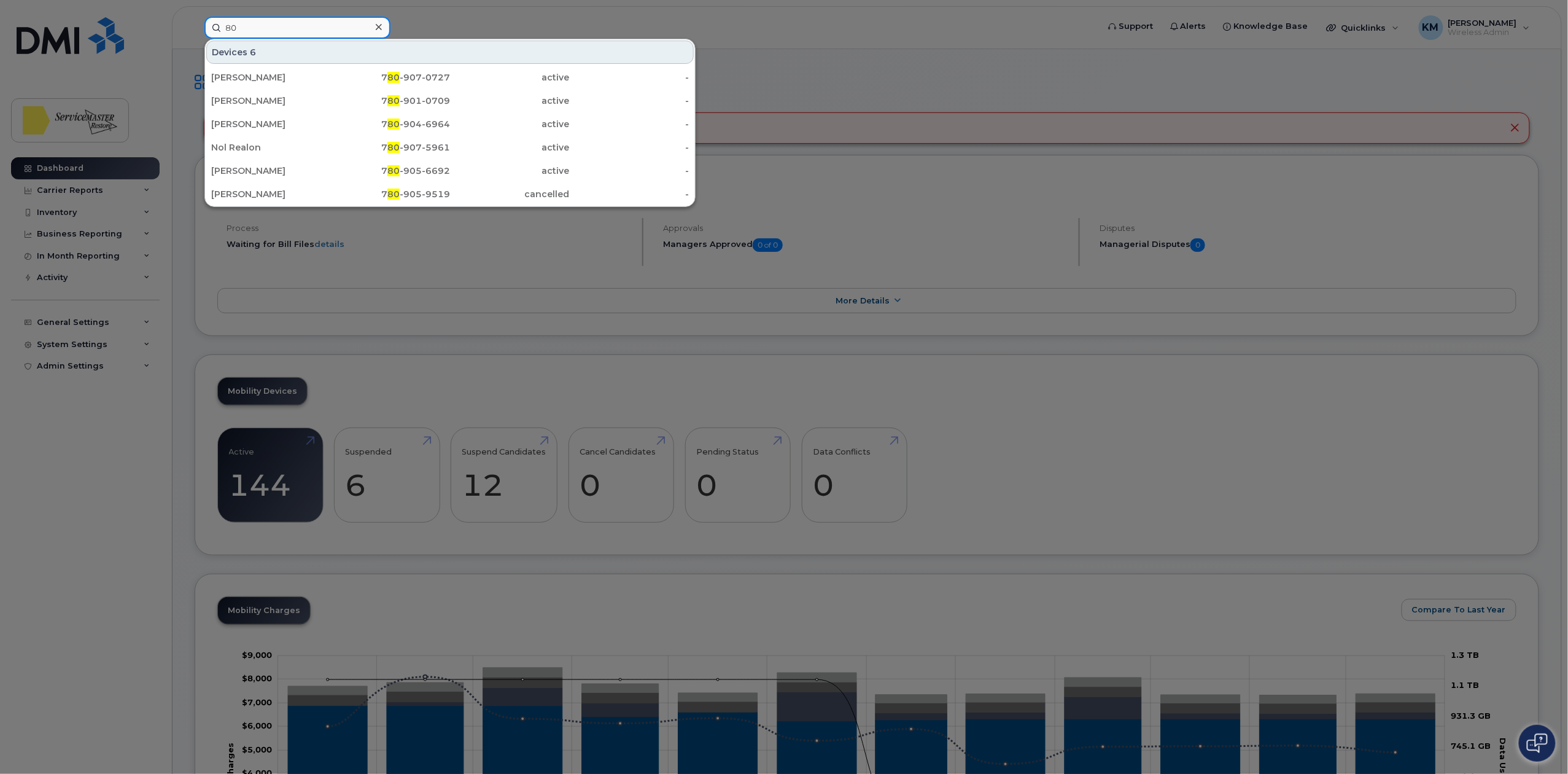
type input "8"
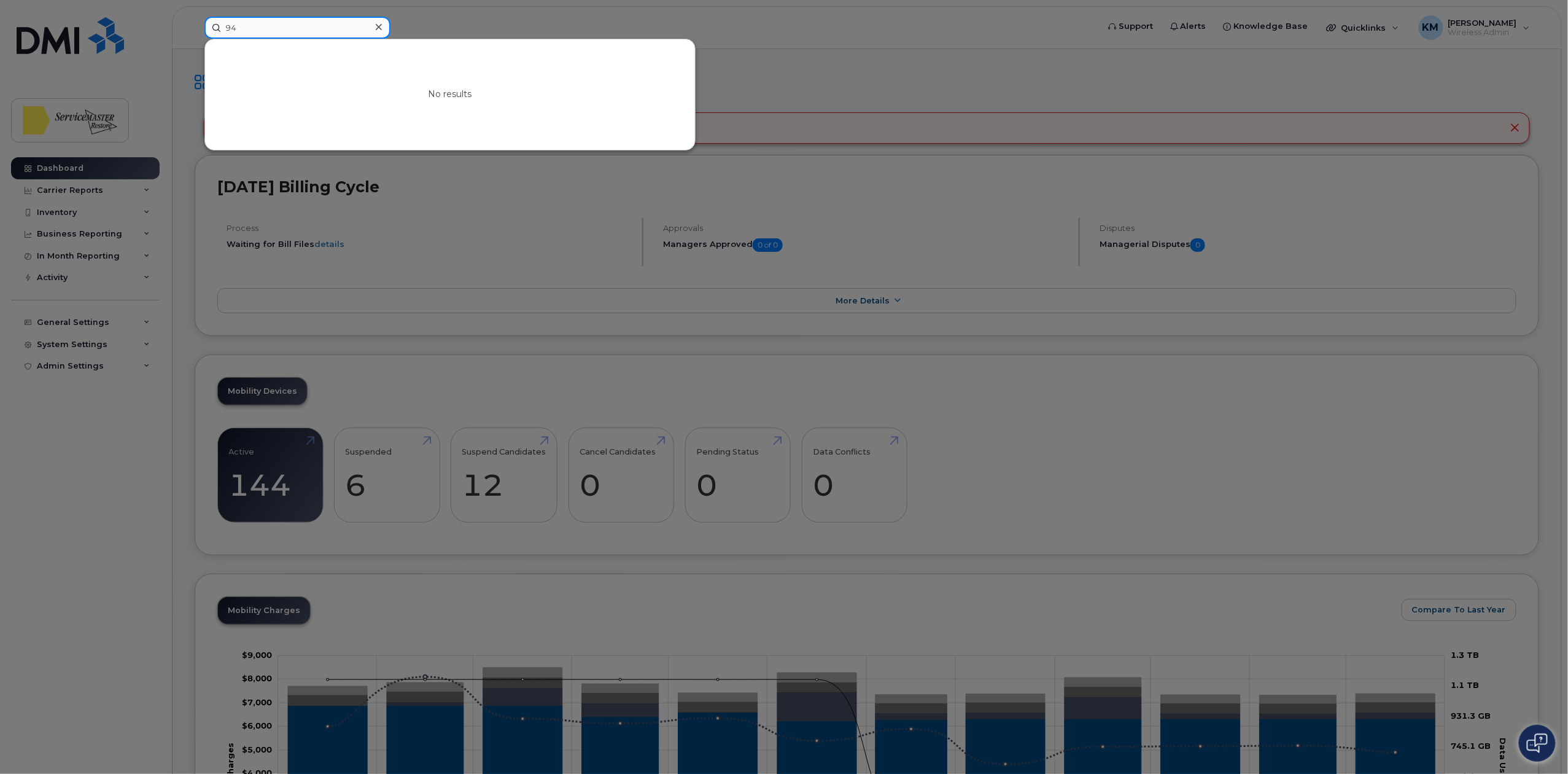
type input "9"
type input "0"
type input "2"
type input "9"
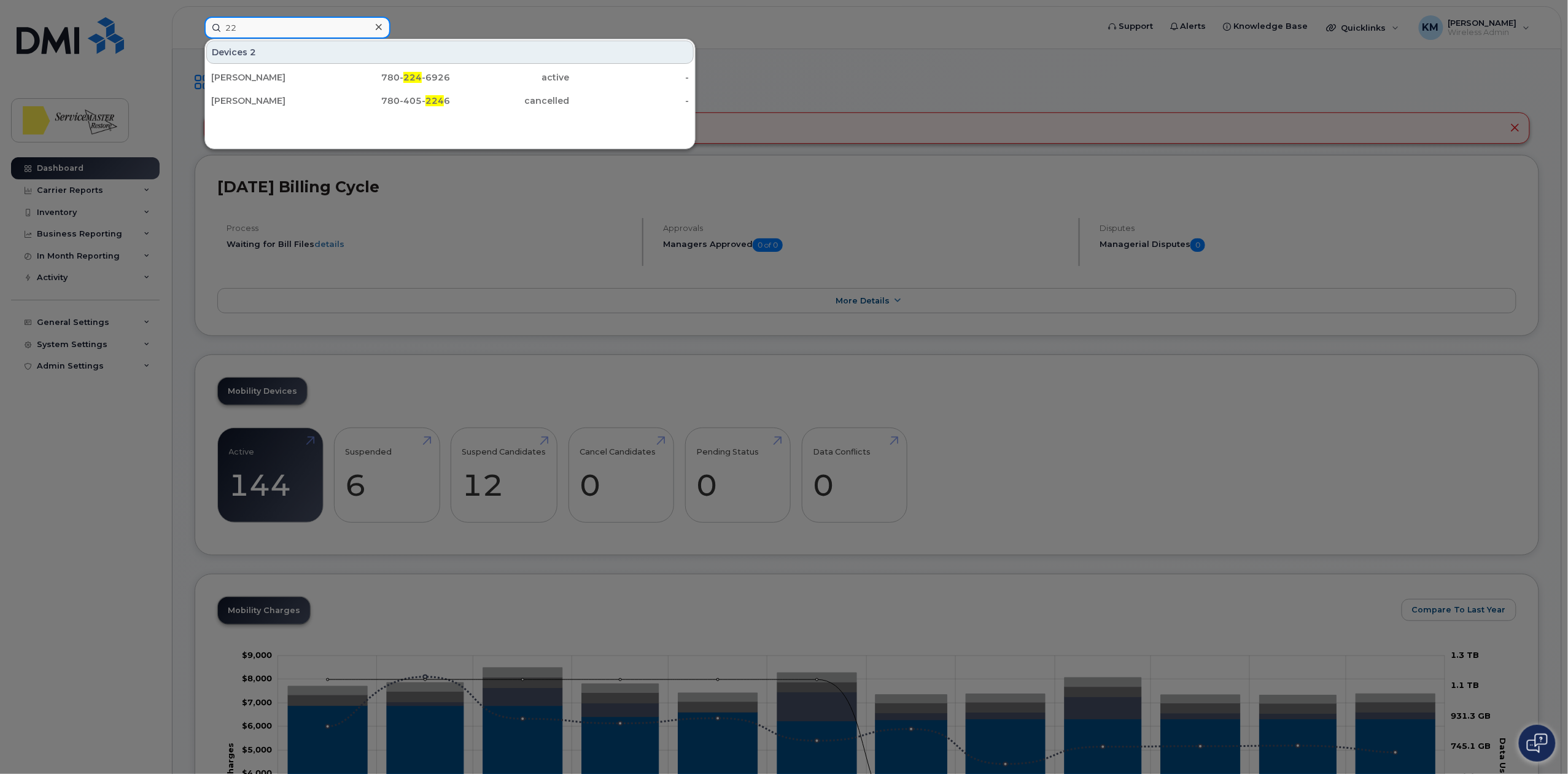
type input "2"
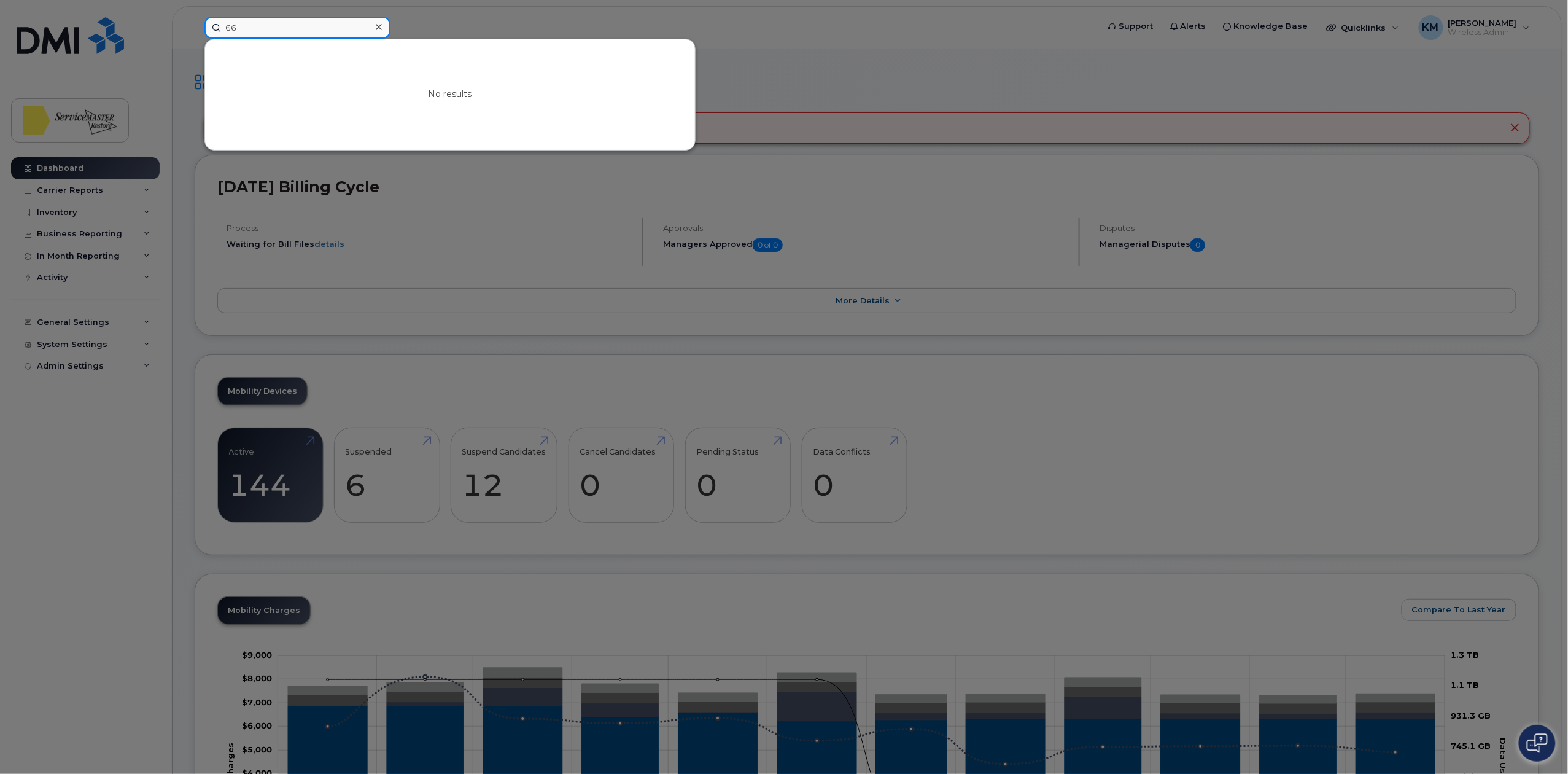
type input "6"
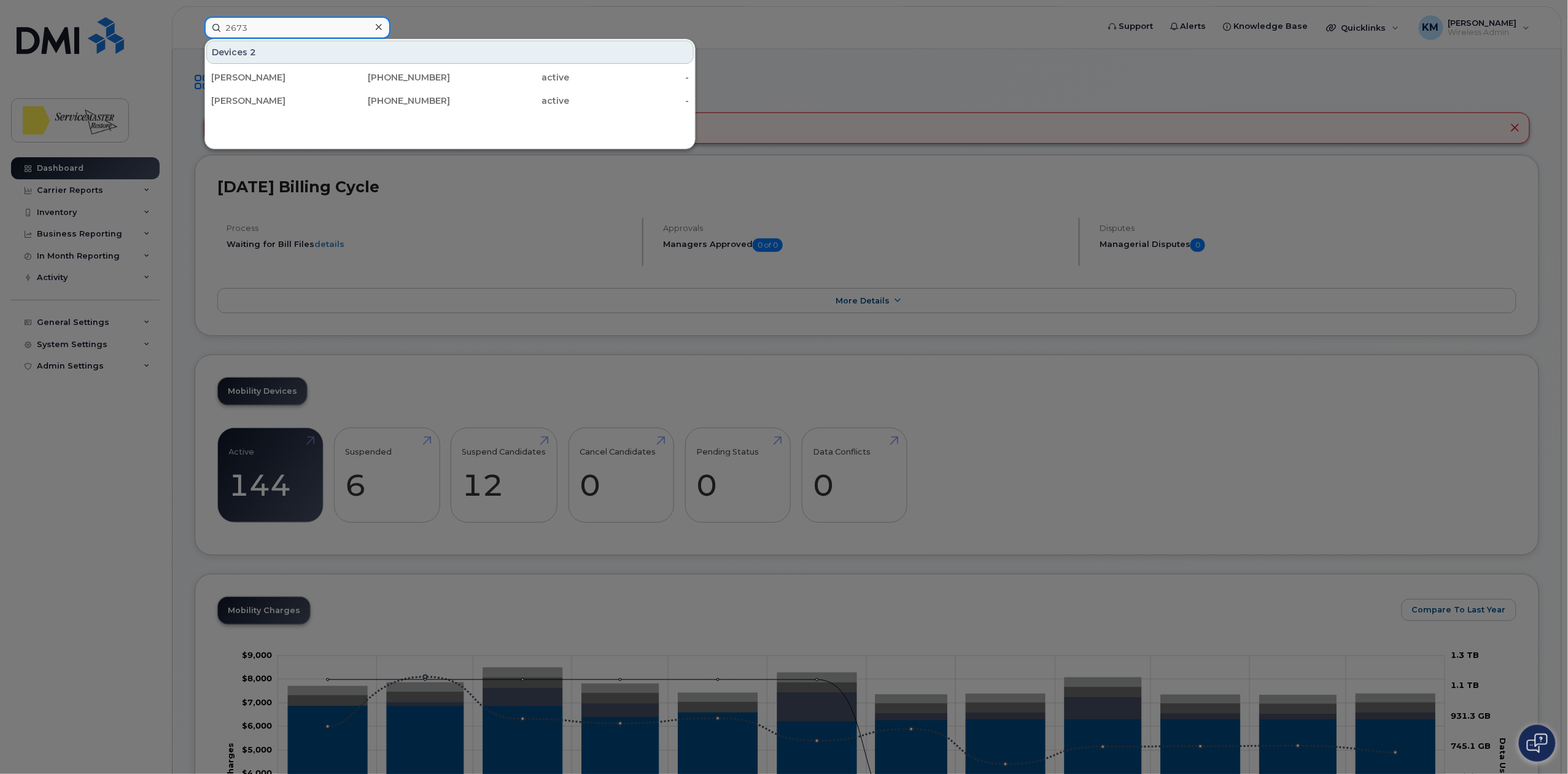
type input "2673"
click at [477, 183] on div at bounding box center [784, 387] width 1568 height 774
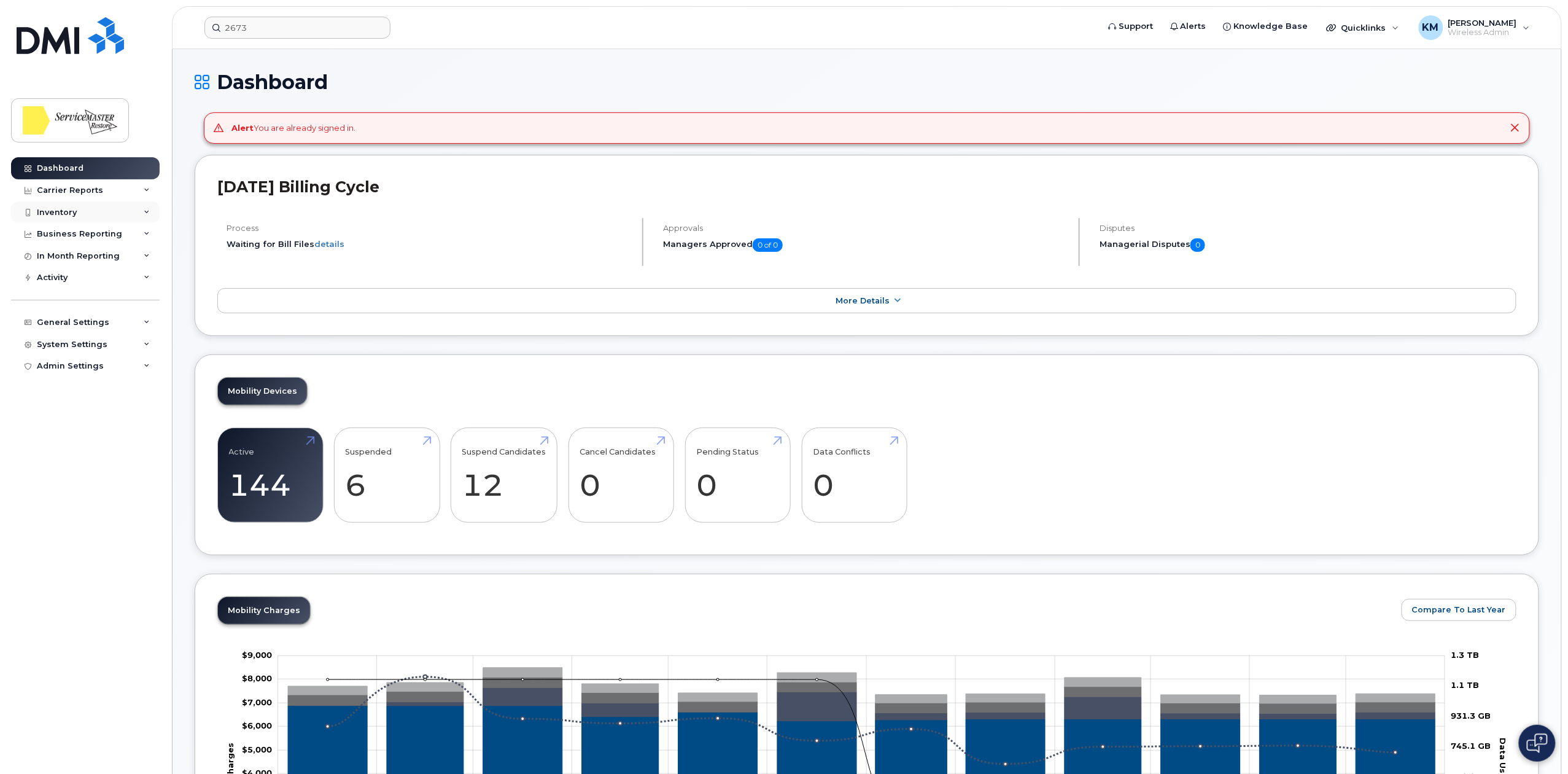
click at [69, 216] on div "Inventory" at bounding box center [56, 212] width 40 height 10
drag, startPoint x: 80, startPoint y: 234, endPoint x: 84, endPoint y: 249, distance: 15.5
click at [80, 234] on div "Mobility Devices" at bounding box center [77, 234] width 69 height 11
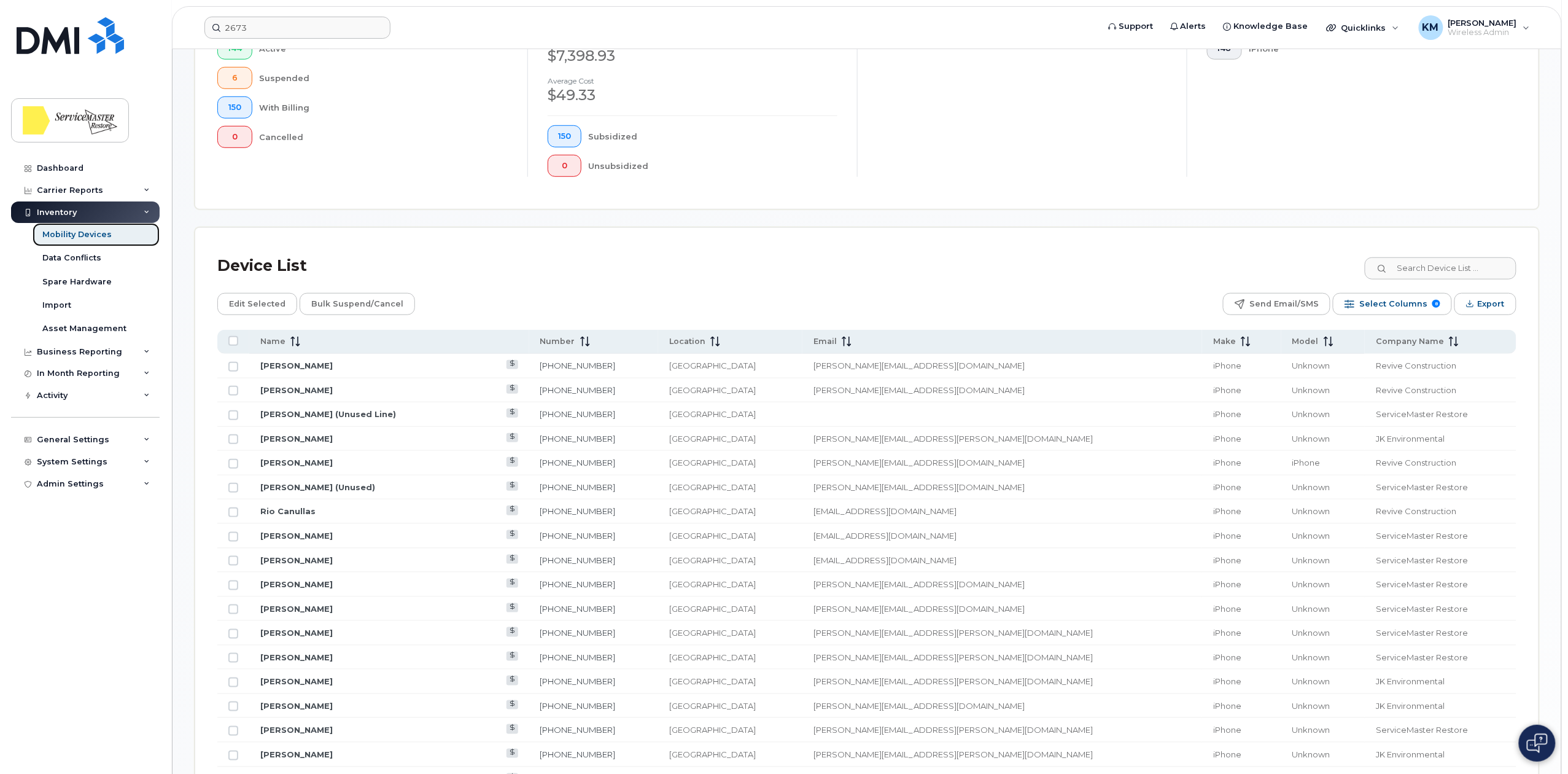
scroll to position [409, 0]
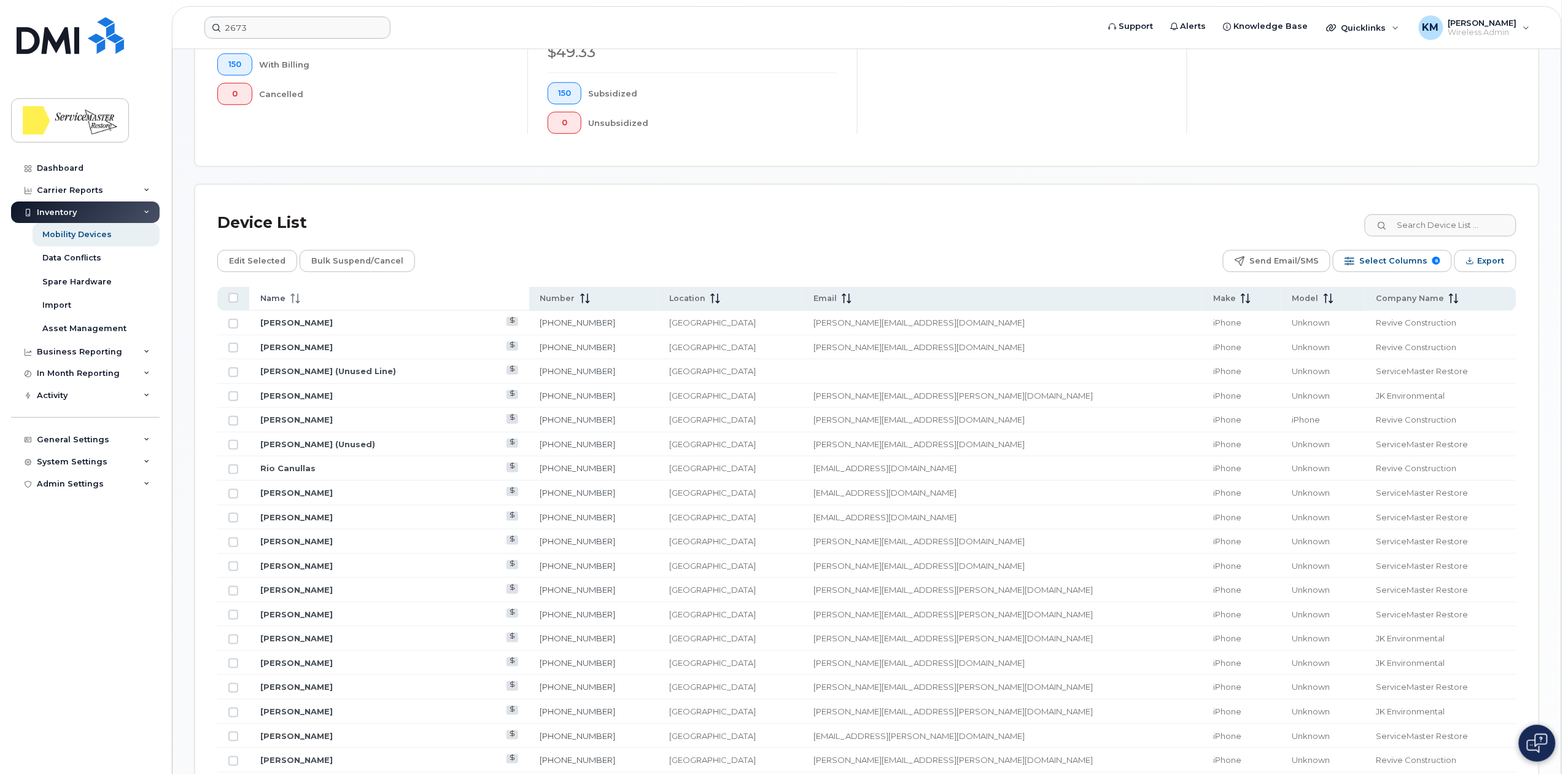
click at [271, 295] on span "Name" at bounding box center [272, 298] width 25 height 11
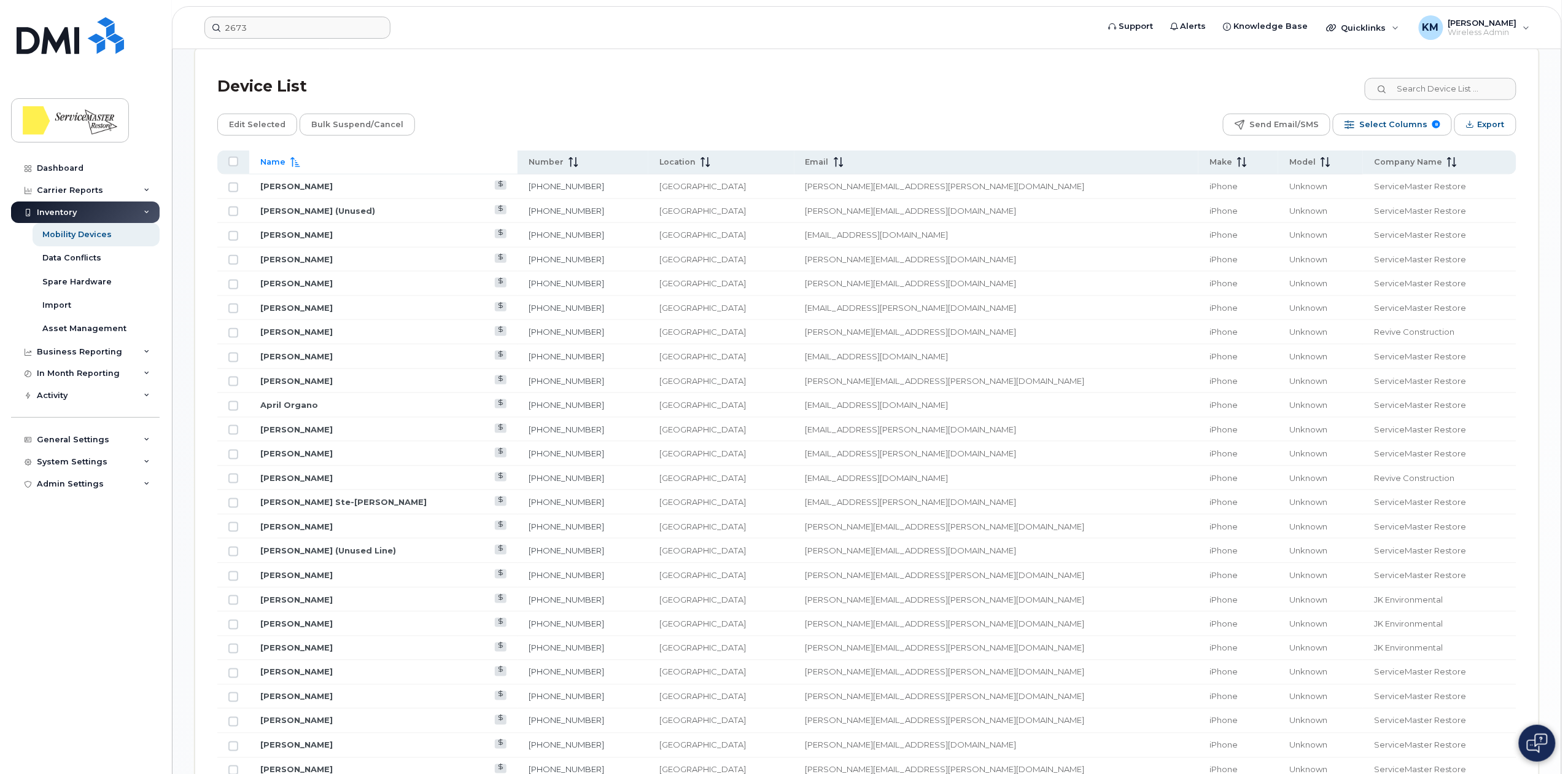
scroll to position [573, 0]
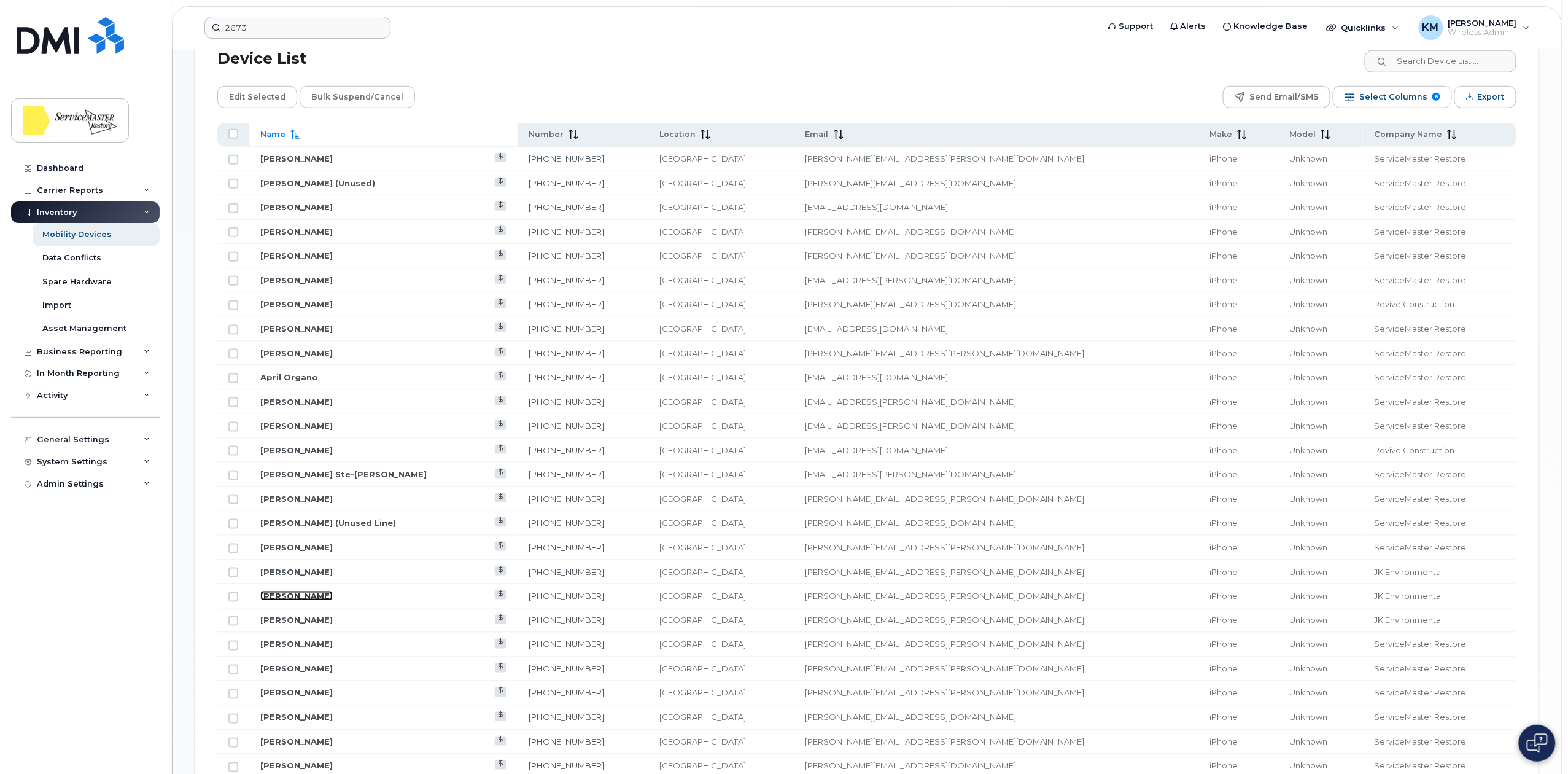
click at [328, 600] on link "CAMERON LEEWORTHY" at bounding box center [296, 595] width 72 height 10
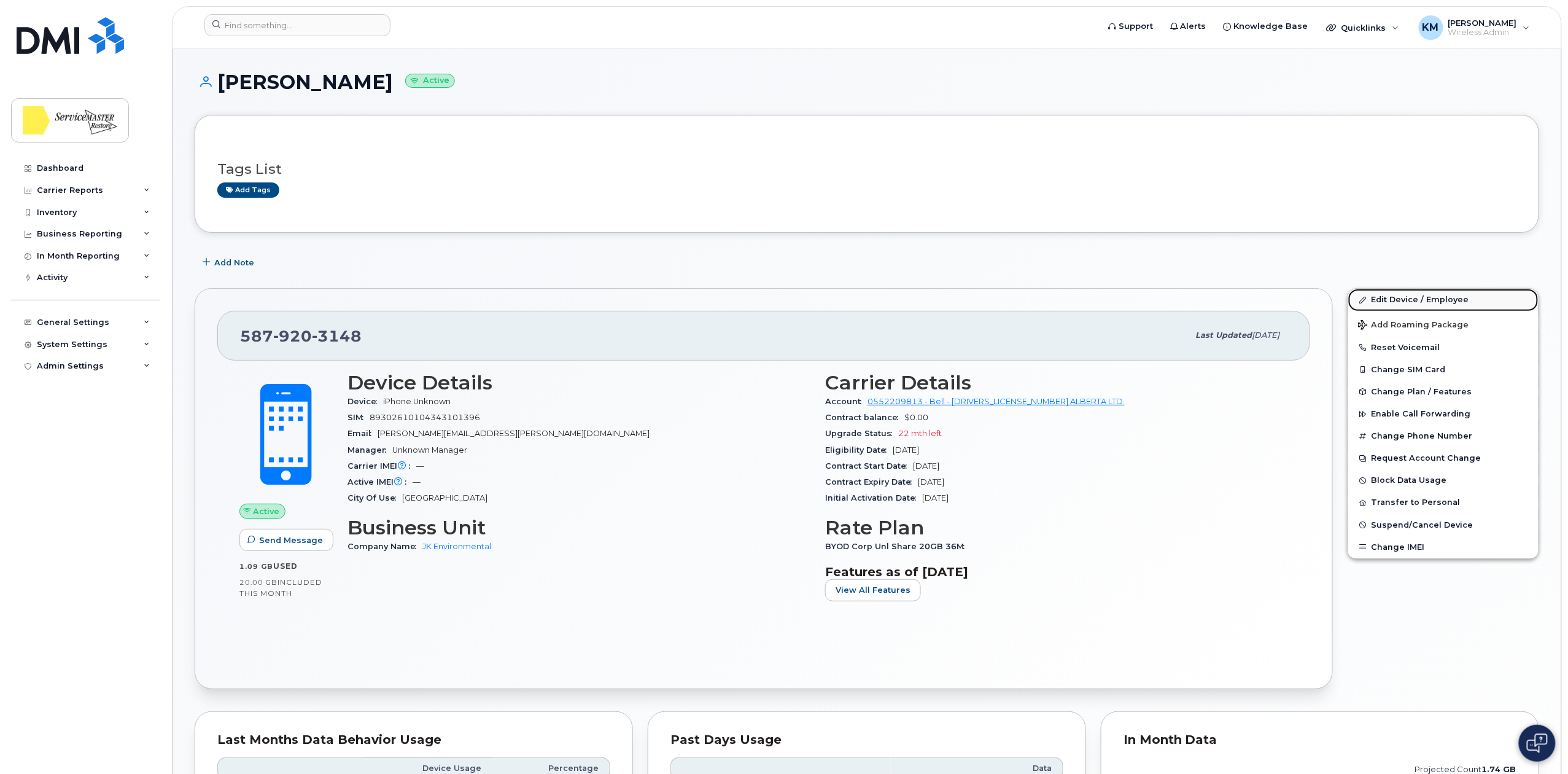
click at [1411, 301] on link "Edit Device / Employee" at bounding box center [1443, 299] width 190 height 22
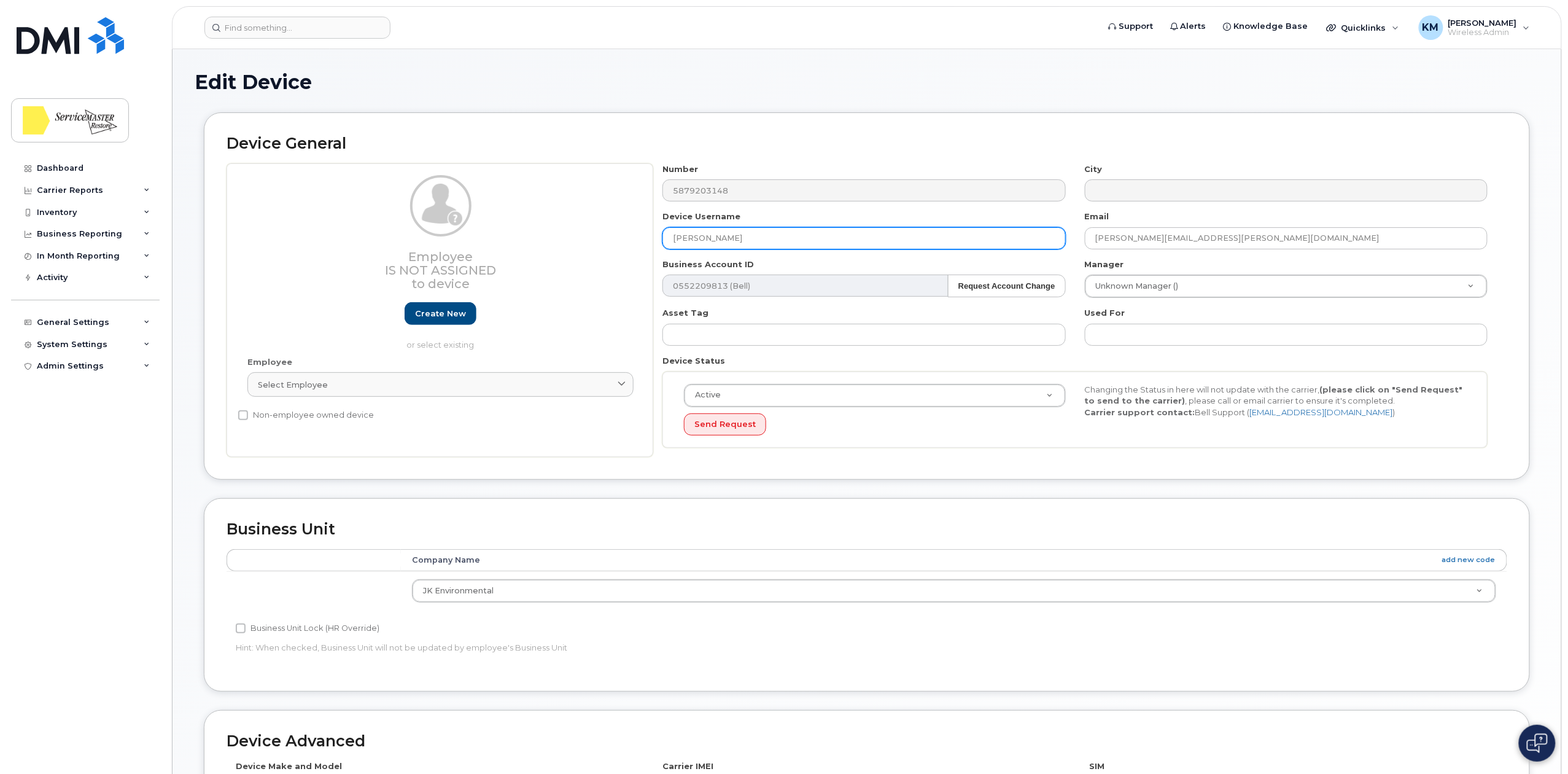
click at [676, 236] on input "[PERSON_NAME]" at bounding box center [864, 238] width 402 height 22
click at [717, 238] on input "Cameron LEEWORTHY" at bounding box center [864, 238] width 402 height 22
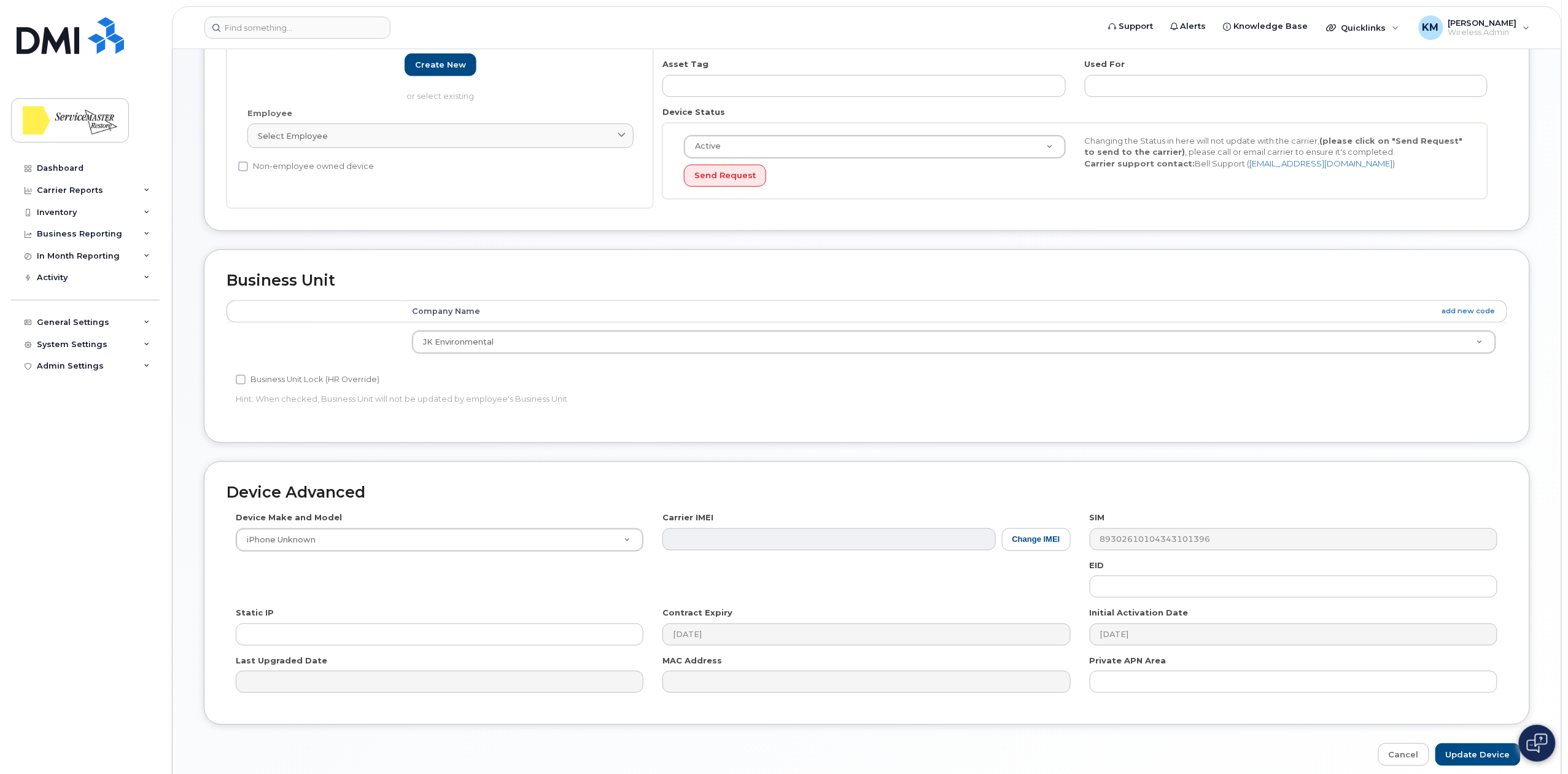
scroll to position [307, 0]
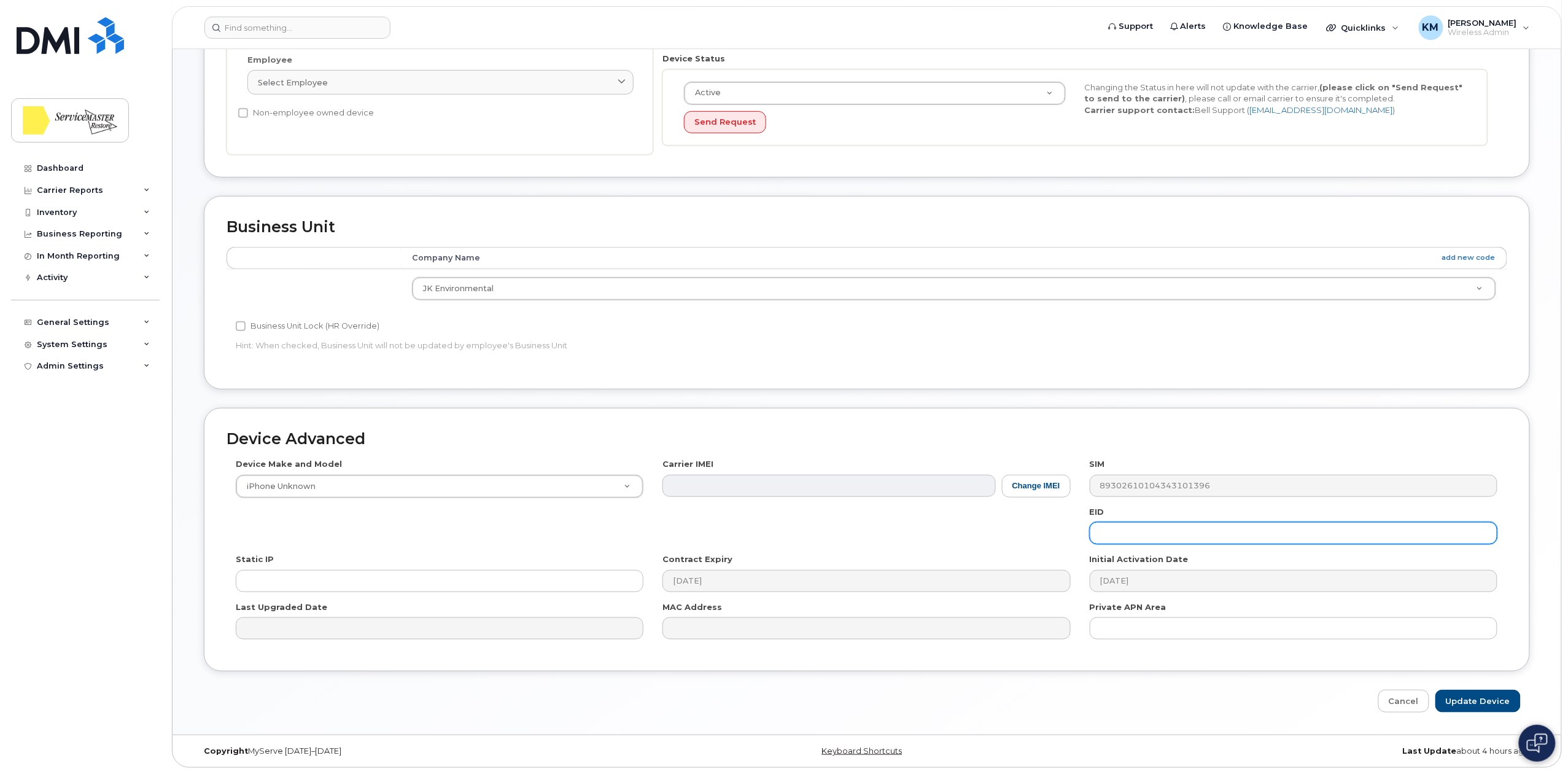
type input "Cameron Leeworthy"
click at [1481, 700] on input "Update Device" at bounding box center [1477, 701] width 85 height 23
type input "Saving..."
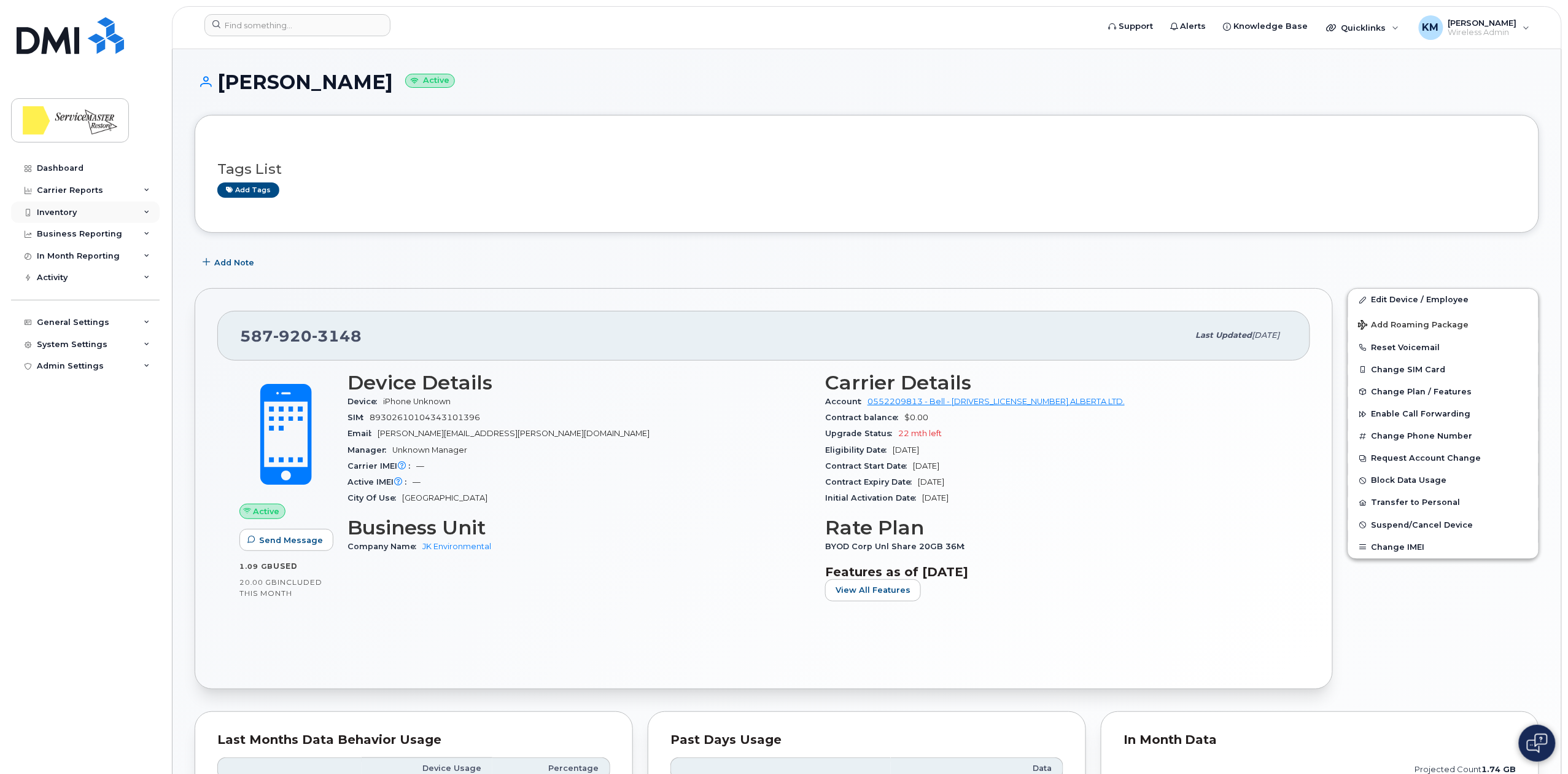
drag, startPoint x: 89, startPoint y: 208, endPoint x: 90, endPoint y: 215, distance: 7.1
click at [89, 208] on div "Inventory" at bounding box center [85, 212] width 148 height 22
click at [91, 237] on div "Mobility Devices" at bounding box center [77, 234] width 69 height 11
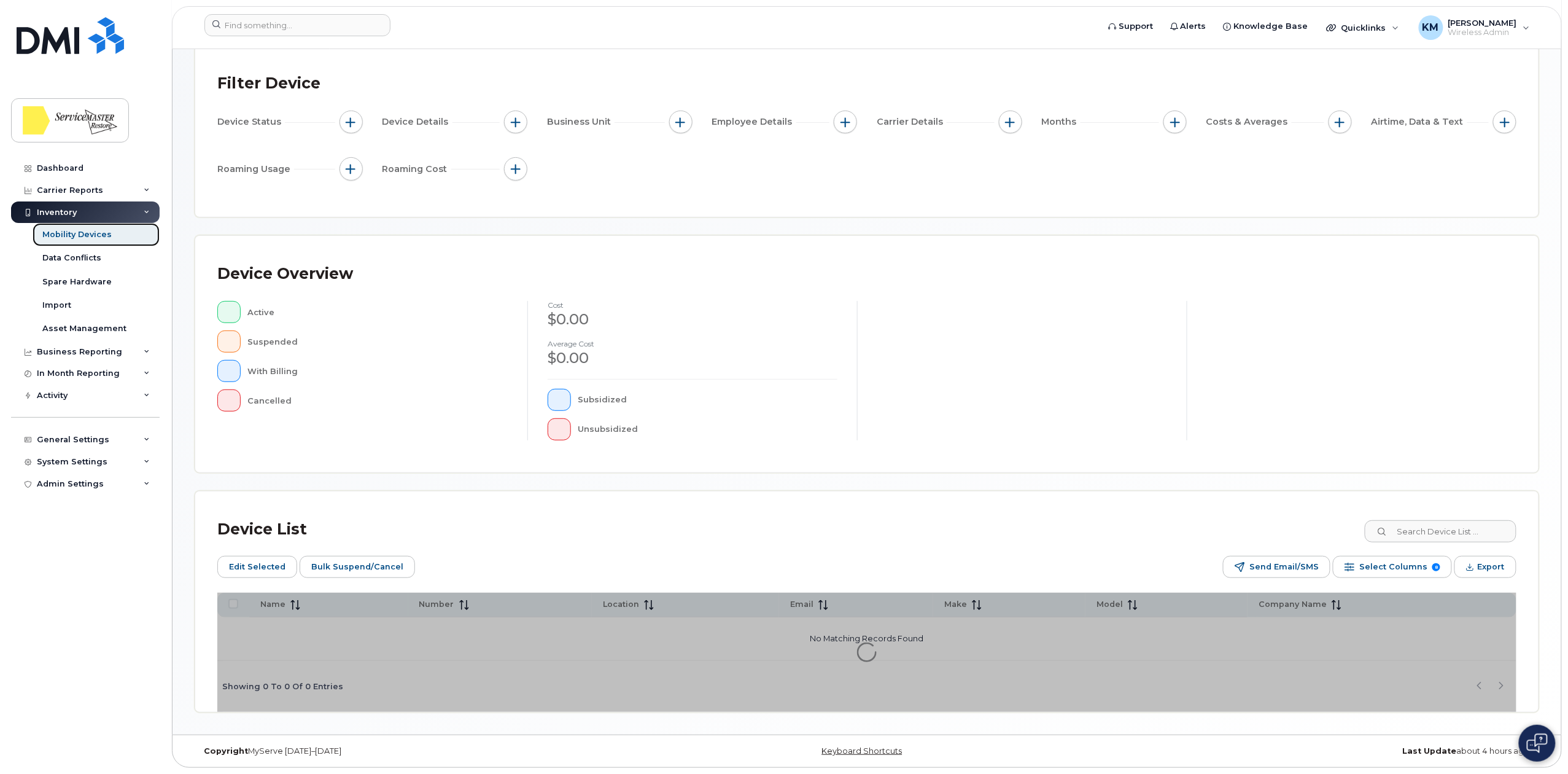
scroll to position [94, 0]
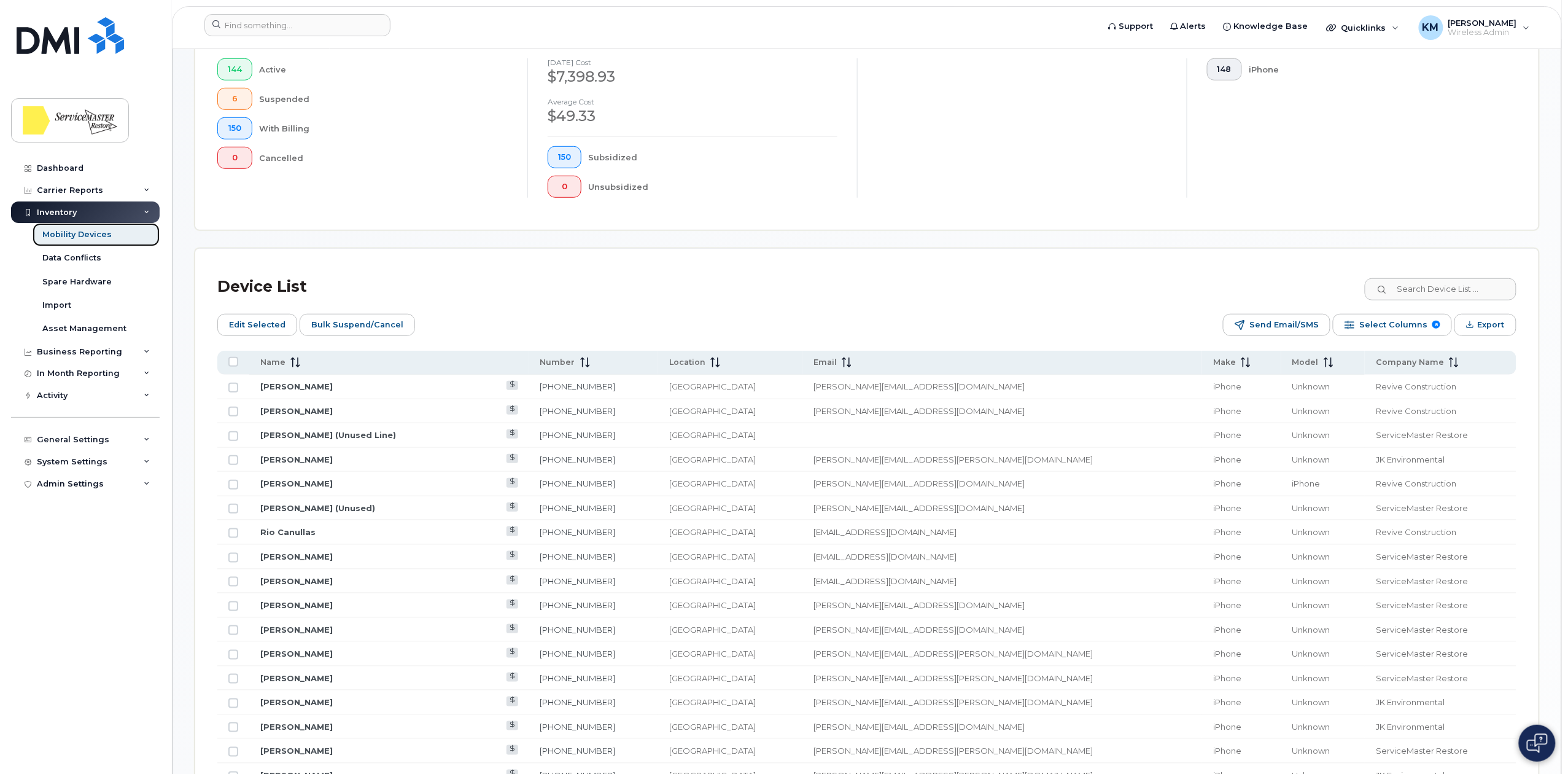
scroll to position [409, 0]
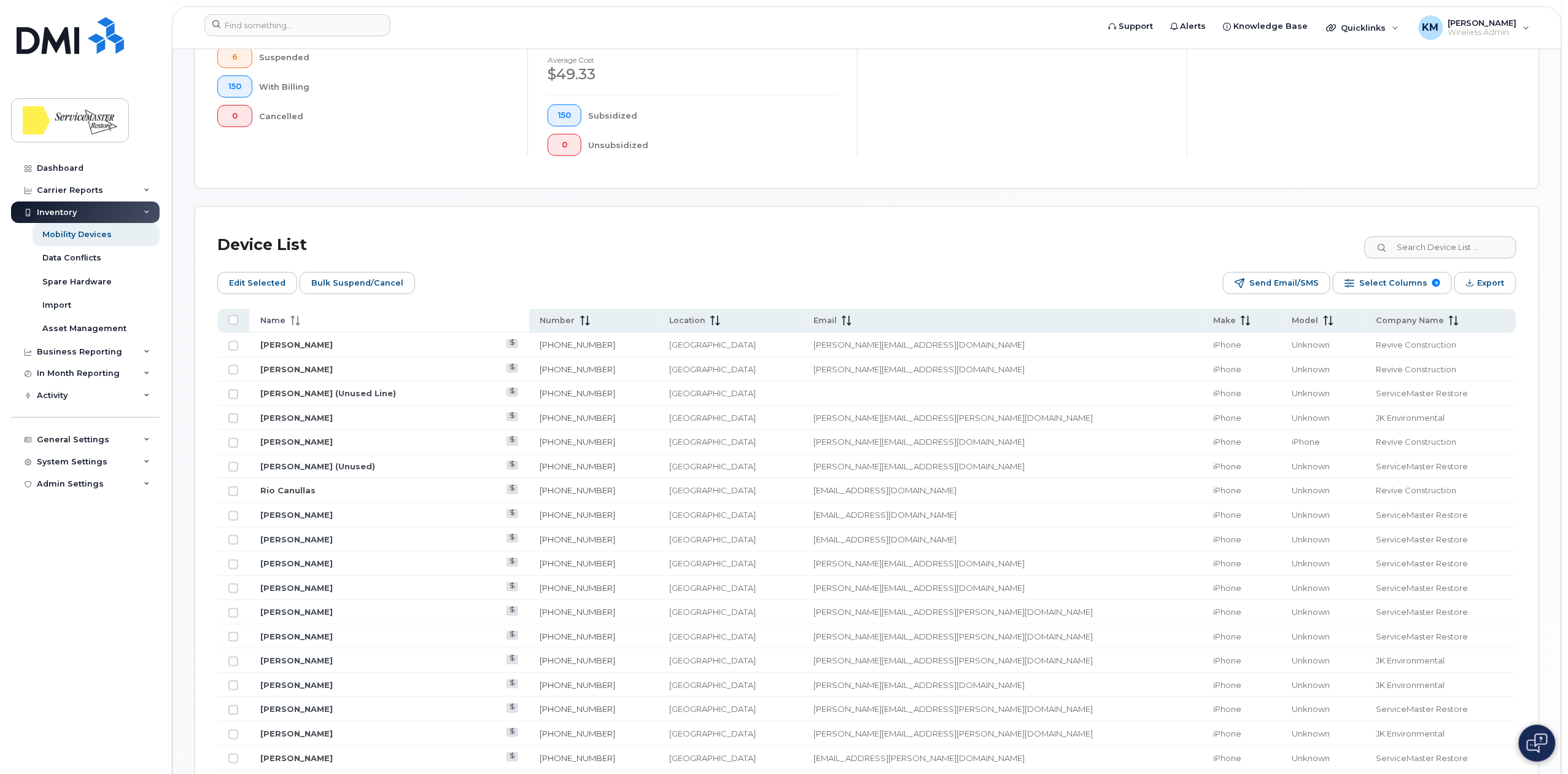
click at [306, 320] on div "Name" at bounding box center [389, 320] width 258 height 11
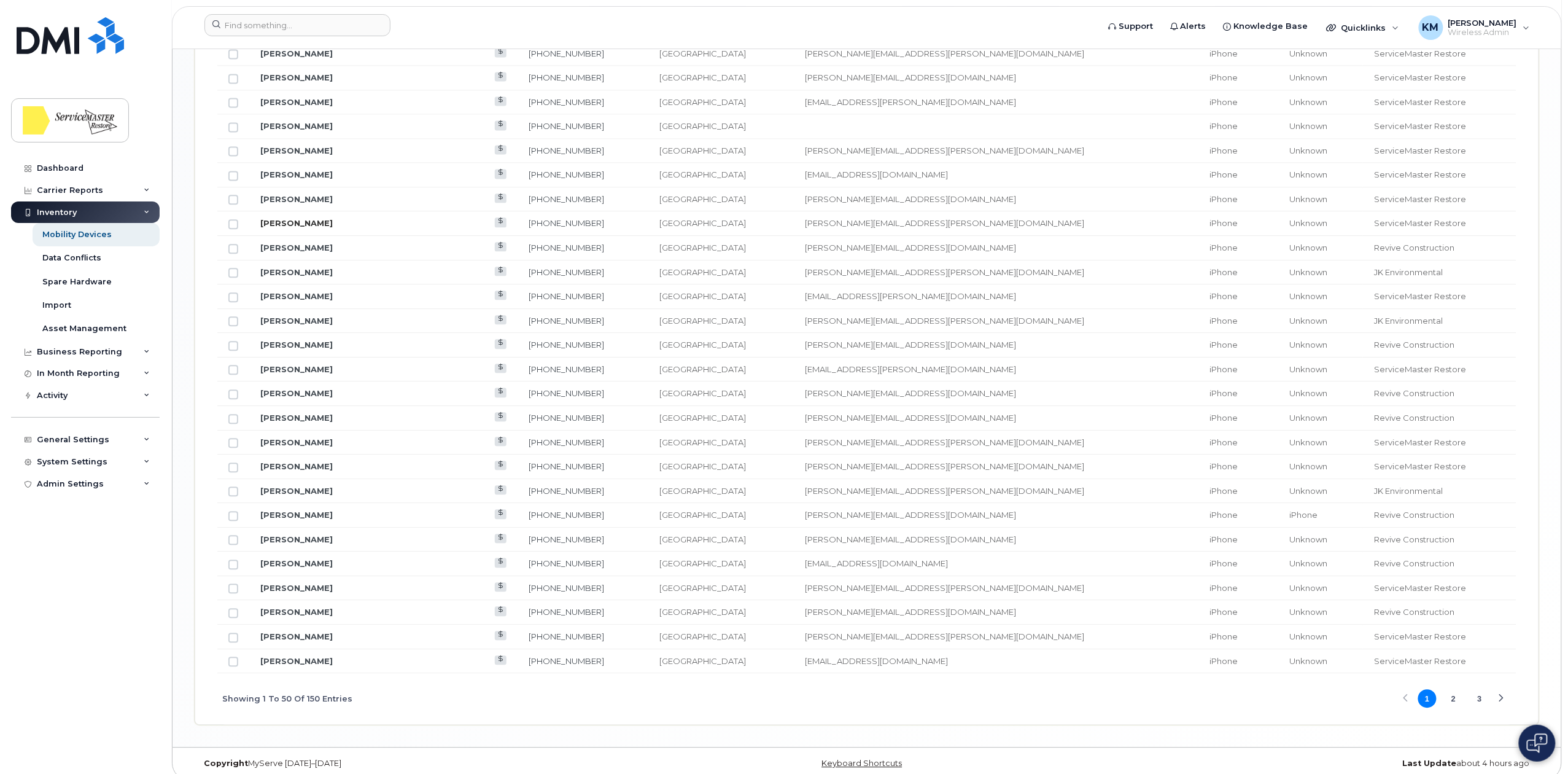
scroll to position [1308, 0]
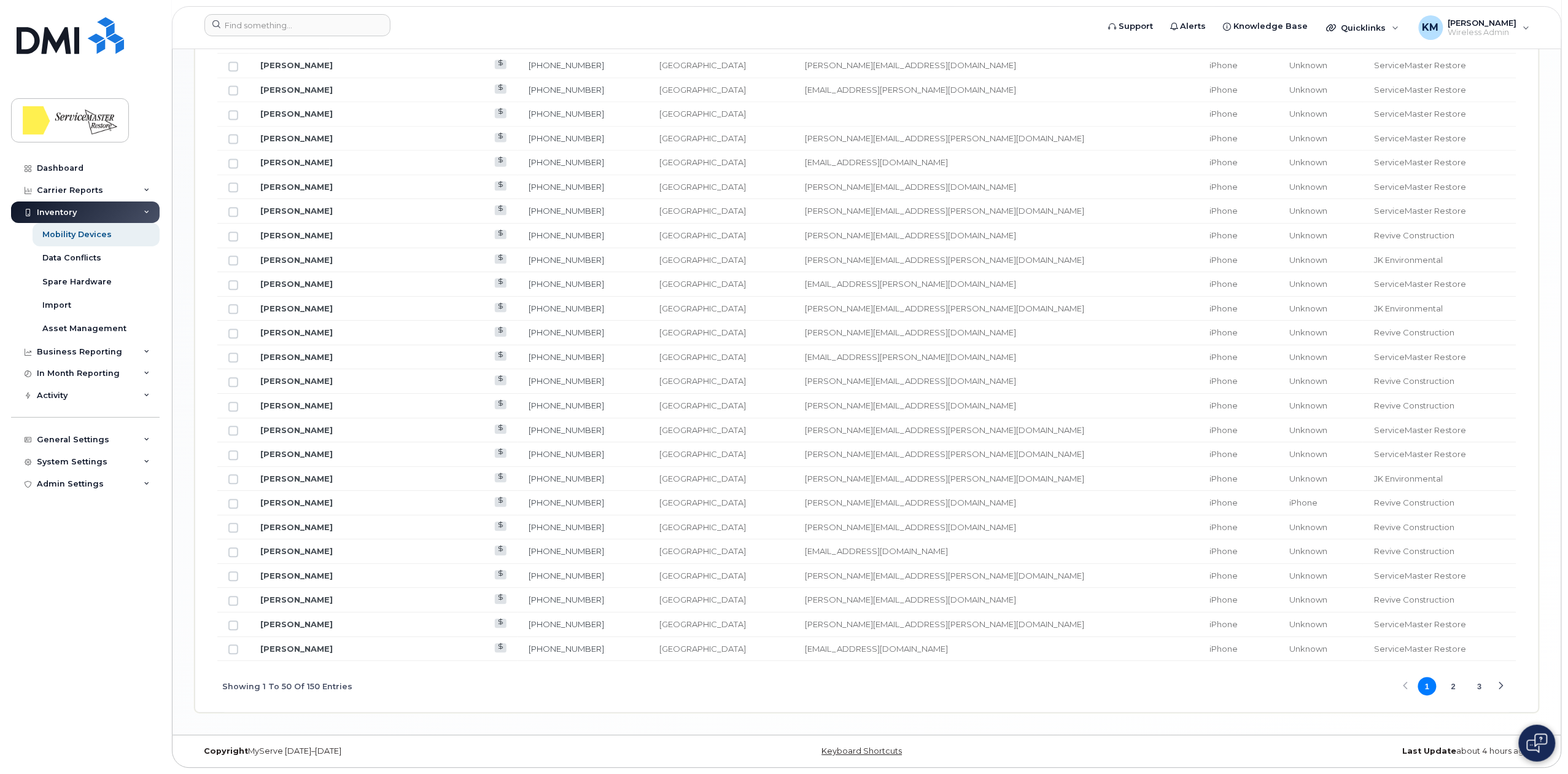
click at [1446, 685] on button "2" at bounding box center [1453, 686] width 18 height 18
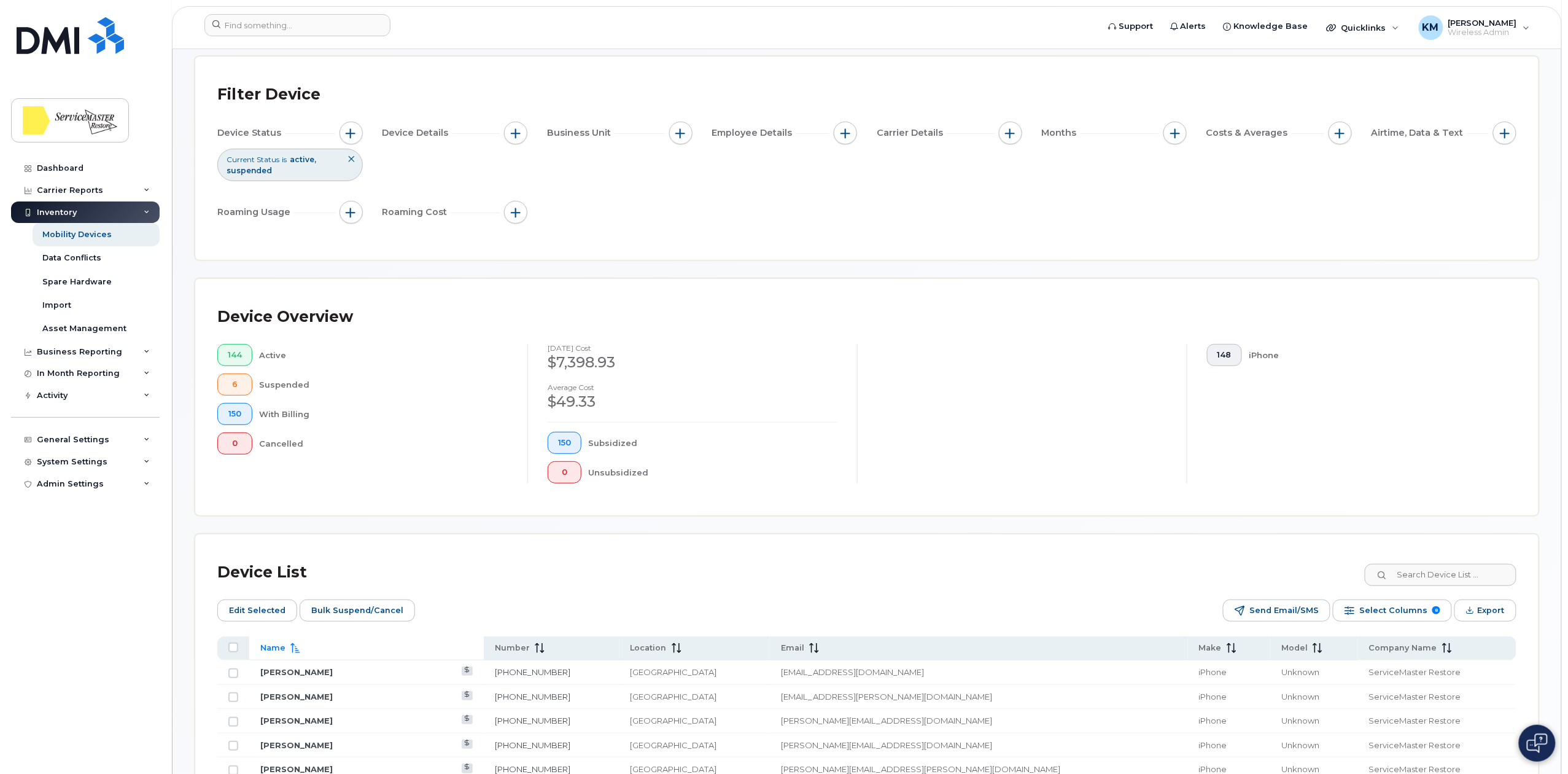
scroll to position [0, 0]
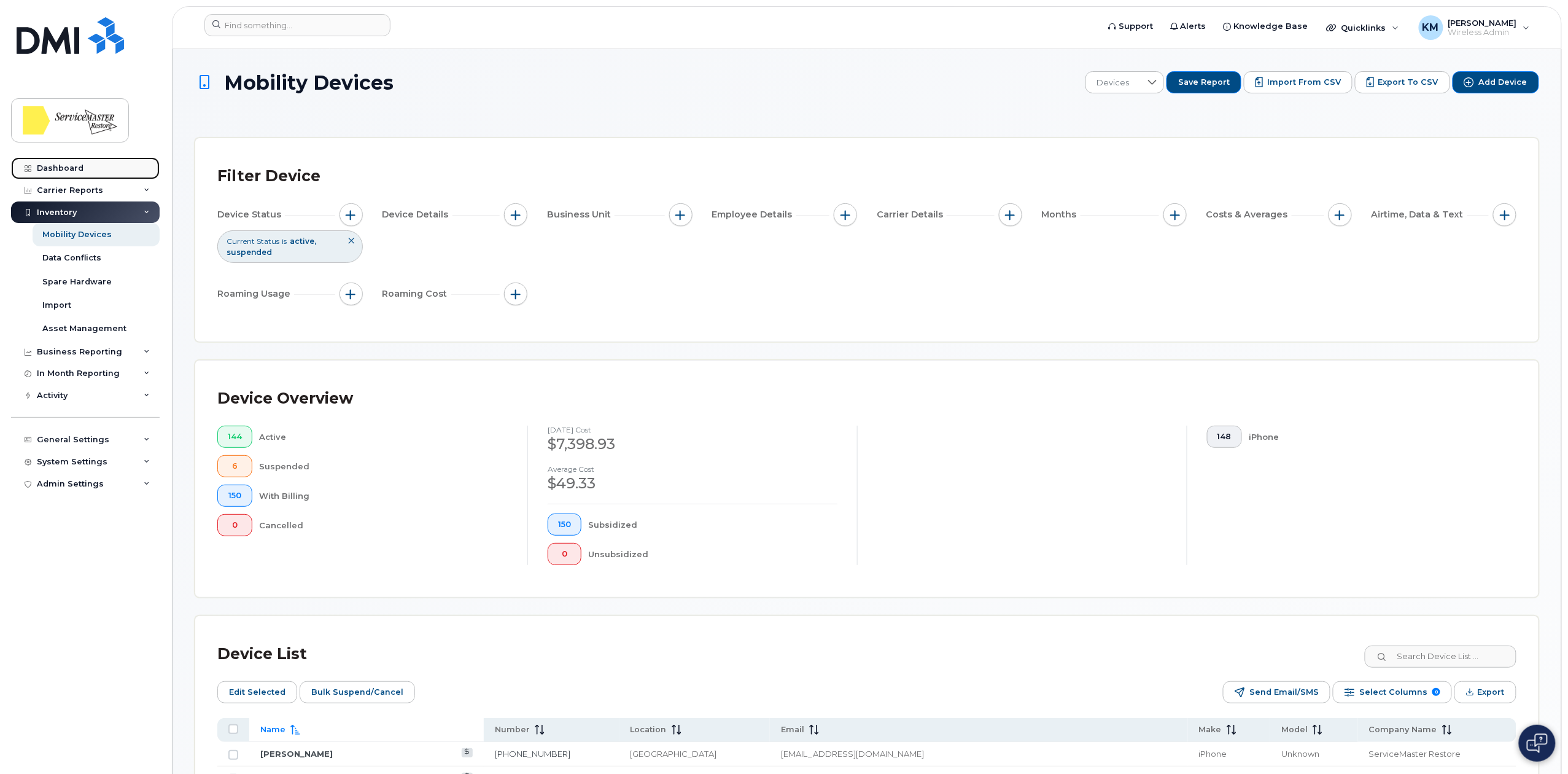
click at [84, 162] on link "Dashboard" at bounding box center [85, 168] width 148 height 22
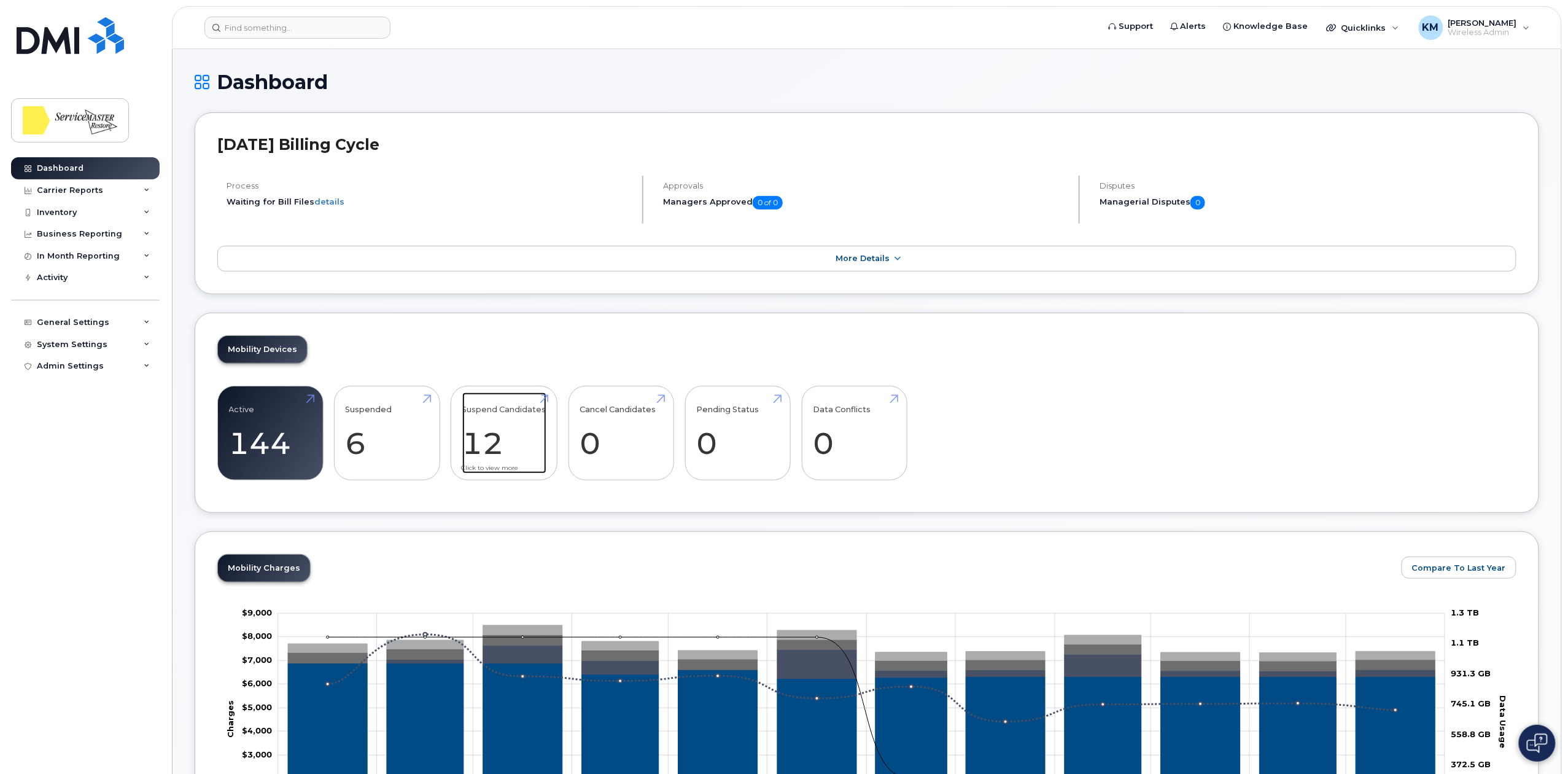
click at [498, 422] on link "Suspend Candidates 12" at bounding box center [504, 433] width 84 height 81
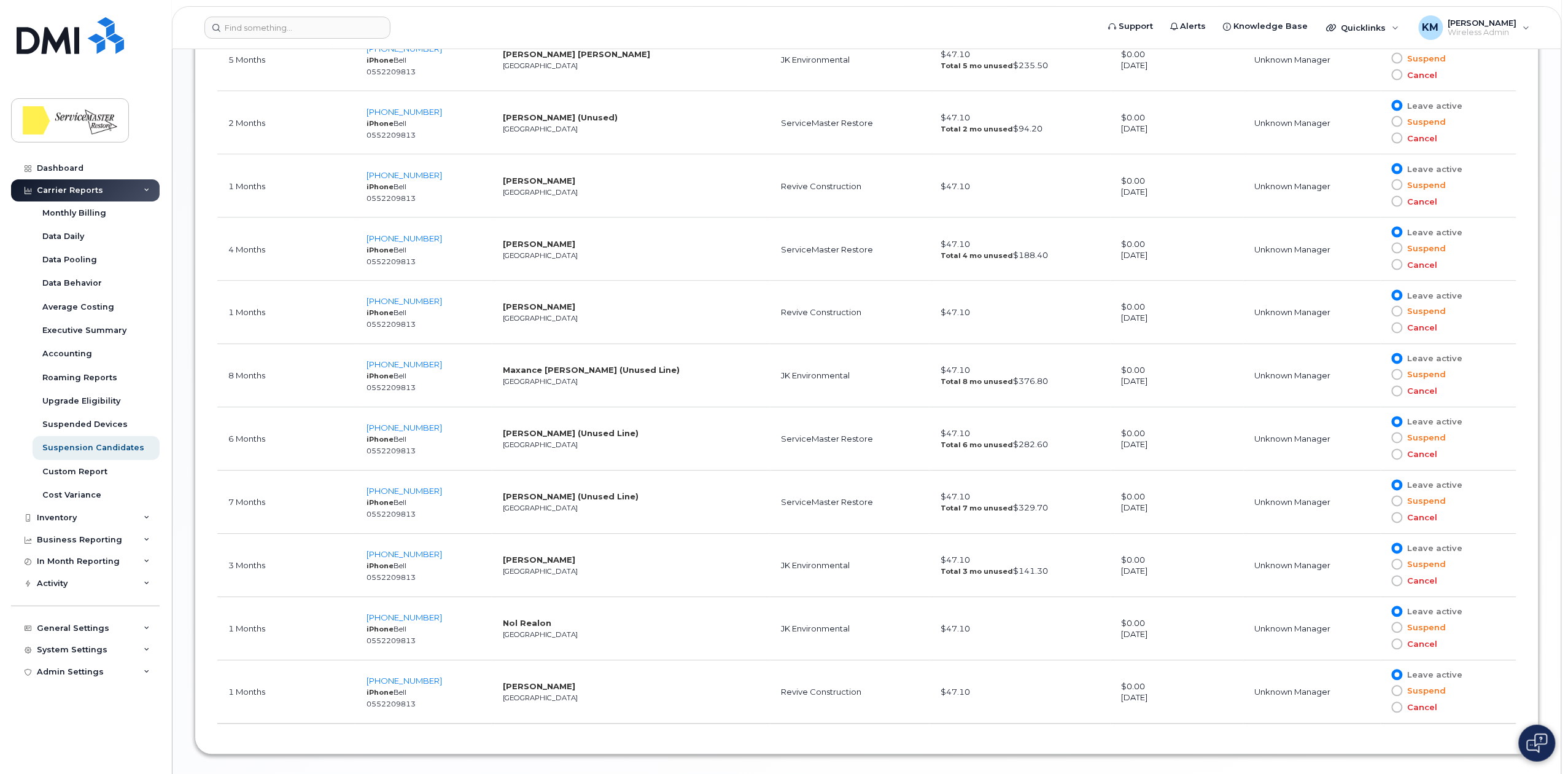
scroll to position [900, 0]
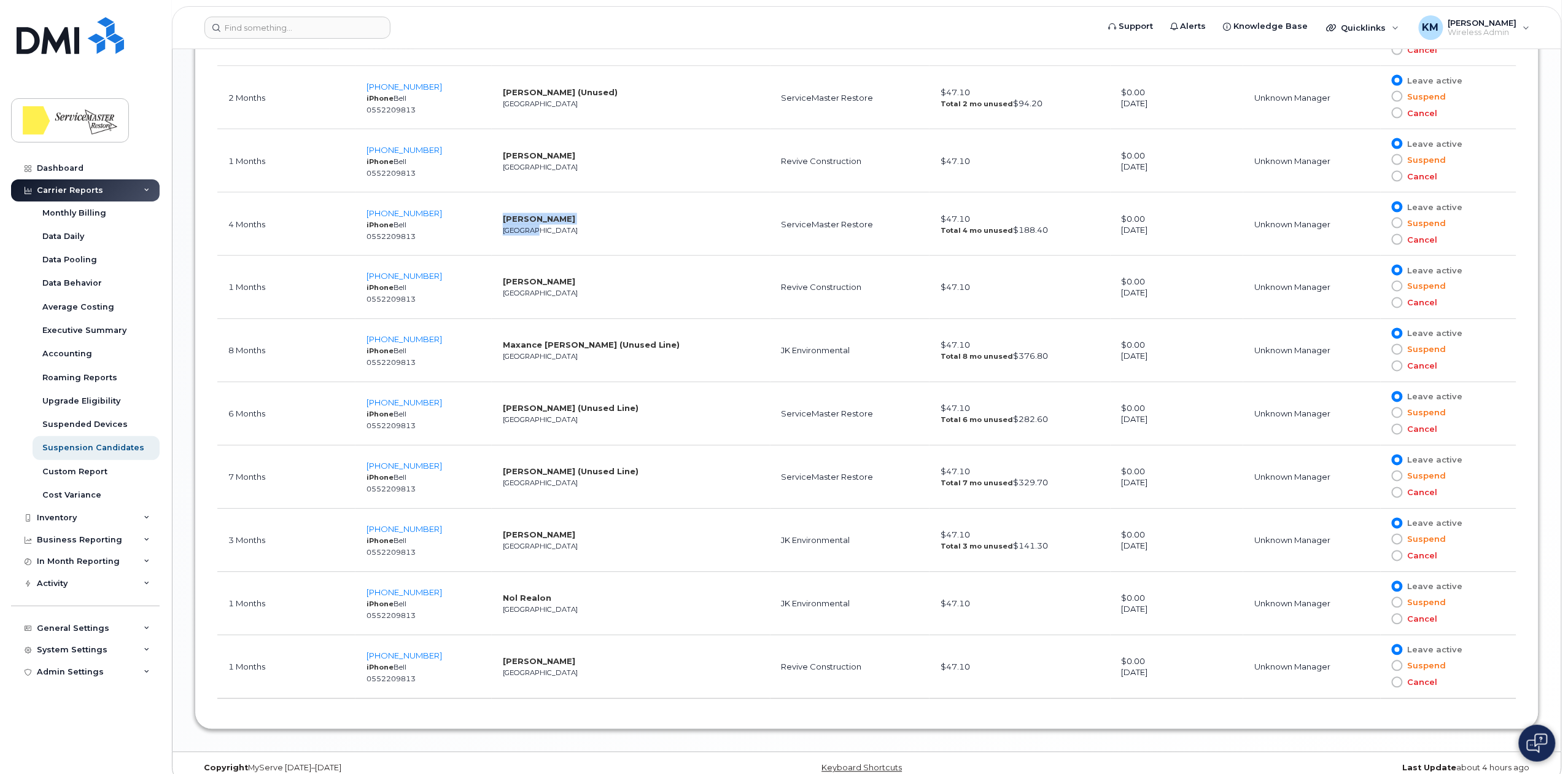
drag, startPoint x: 540, startPoint y: 232, endPoint x: 492, endPoint y: 221, distance: 49.2
click at [492, 221] on td "Oscar Zetino Edmonton" at bounding box center [631, 224] width 278 height 63
click at [631, 229] on td "Oscar Zetino Edmonton" at bounding box center [631, 224] width 278 height 63
drag, startPoint x: 555, startPoint y: 297, endPoint x: 504, endPoint y: 283, distance: 52.9
click at [504, 283] on td "Laura Otalora Edmonton" at bounding box center [631, 287] width 278 height 63
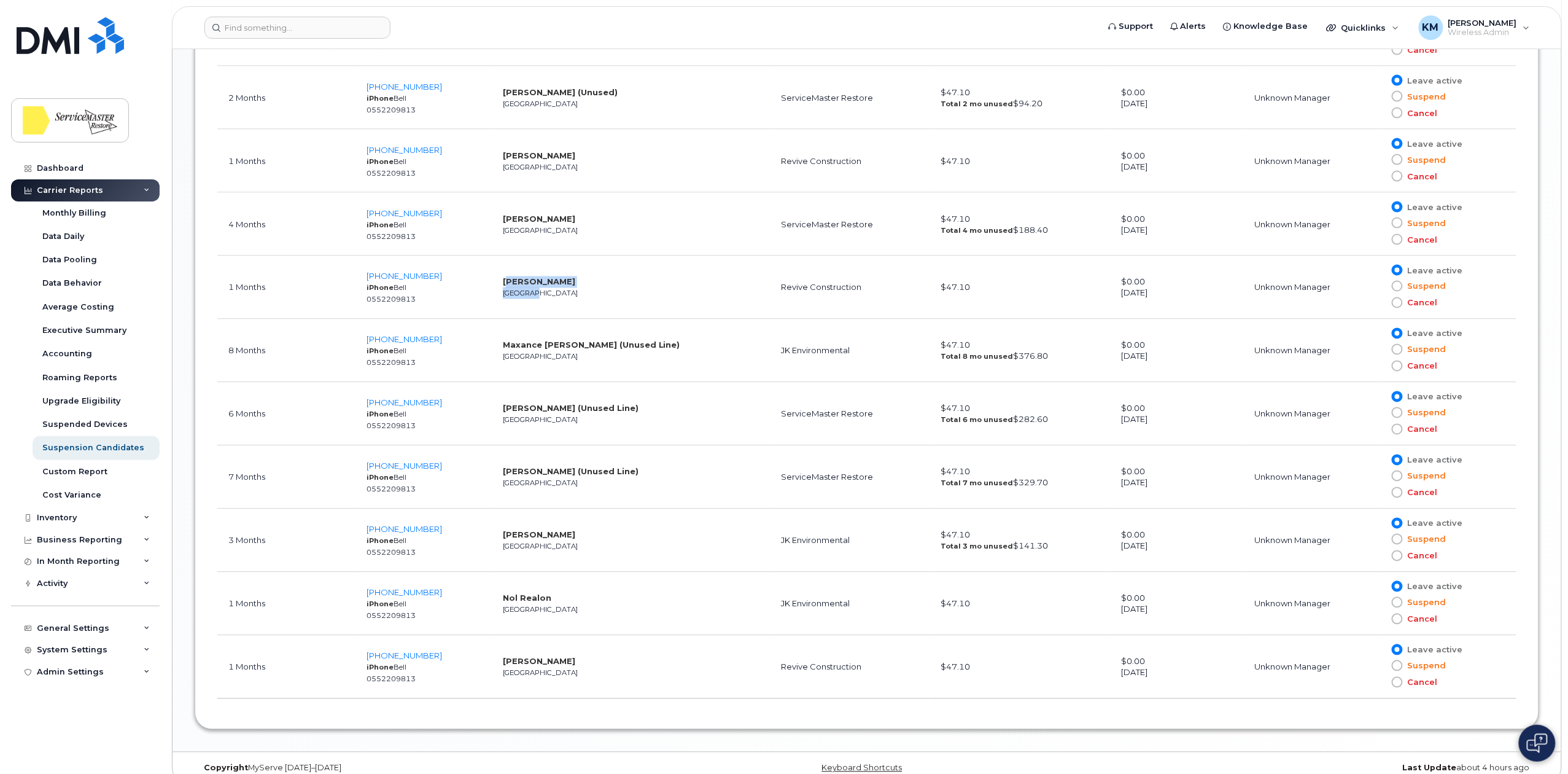
click at [615, 291] on td "Laura Otalora Edmonton" at bounding box center [631, 287] width 278 height 63
click at [404, 534] on span "780-863-3780" at bounding box center [404, 529] width 75 height 10
drag, startPoint x: 966, startPoint y: 548, endPoint x: 857, endPoint y: 556, distance: 109.3
click at [841, 572] on tr "3 Months 780-863-3780 iPhone Bell 0552209813 Shawn O'Connor Edmonton JK Environ…" at bounding box center [867, 604] width 1299 height 63
click at [1053, 548] on td "$47.10 Total 3 mo unused $141.30" at bounding box center [1020, 540] width 181 height 63
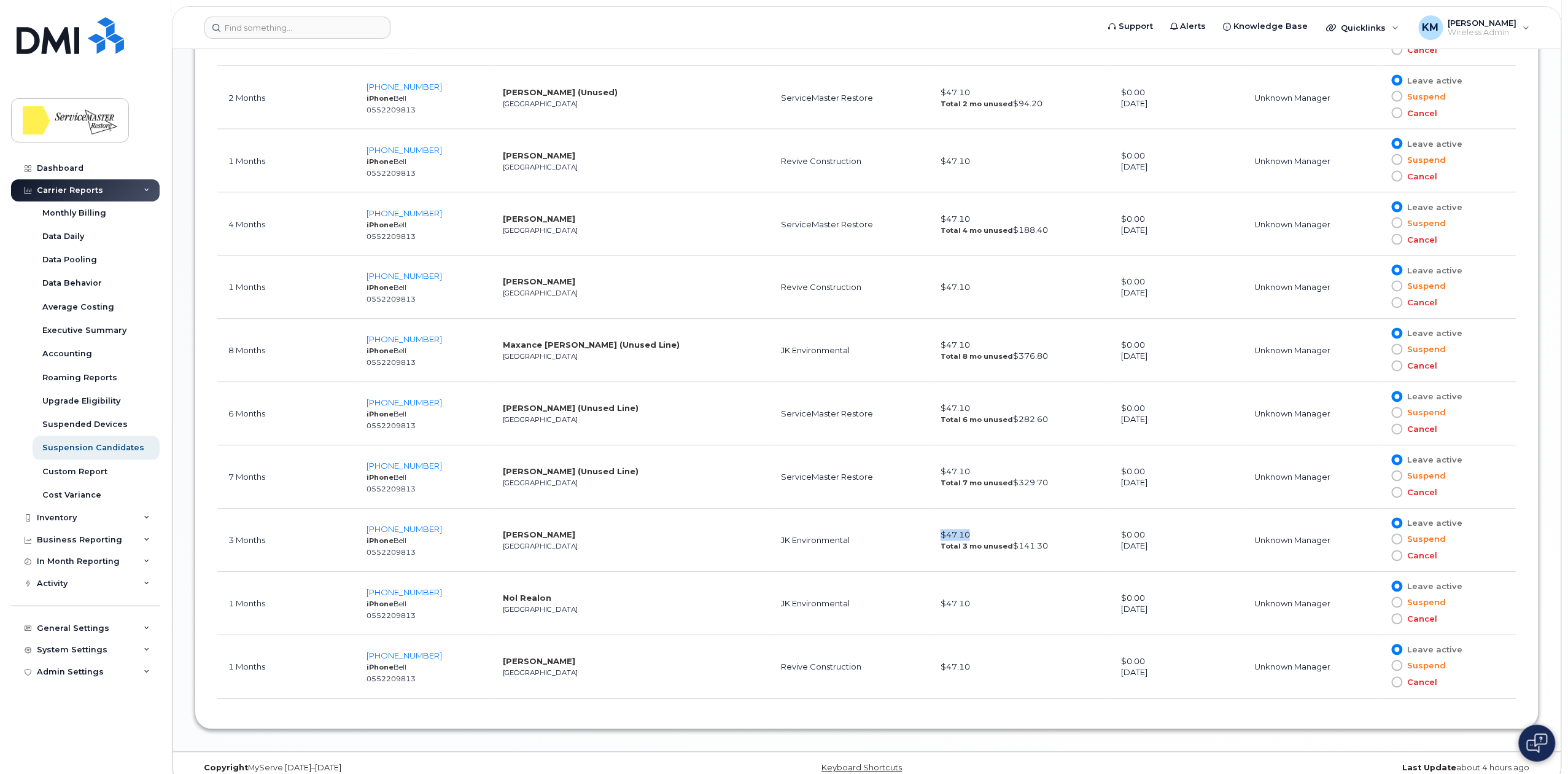
drag, startPoint x: 1028, startPoint y: 543, endPoint x: 909, endPoint y: 539, distance: 119.1
click at [930, 539] on td "$47.10 Total 3 mo unused $141.30" at bounding box center [1020, 540] width 181 height 63
click at [993, 548] on td "$47.10 Total 3 mo unused $141.30" at bounding box center [1020, 540] width 181 height 63
drag, startPoint x: 1013, startPoint y: 549, endPoint x: 906, endPoint y: 539, distance: 107.5
click at [930, 539] on td "$47.10 Total 3 mo unused $141.30" at bounding box center [1020, 540] width 181 height 63
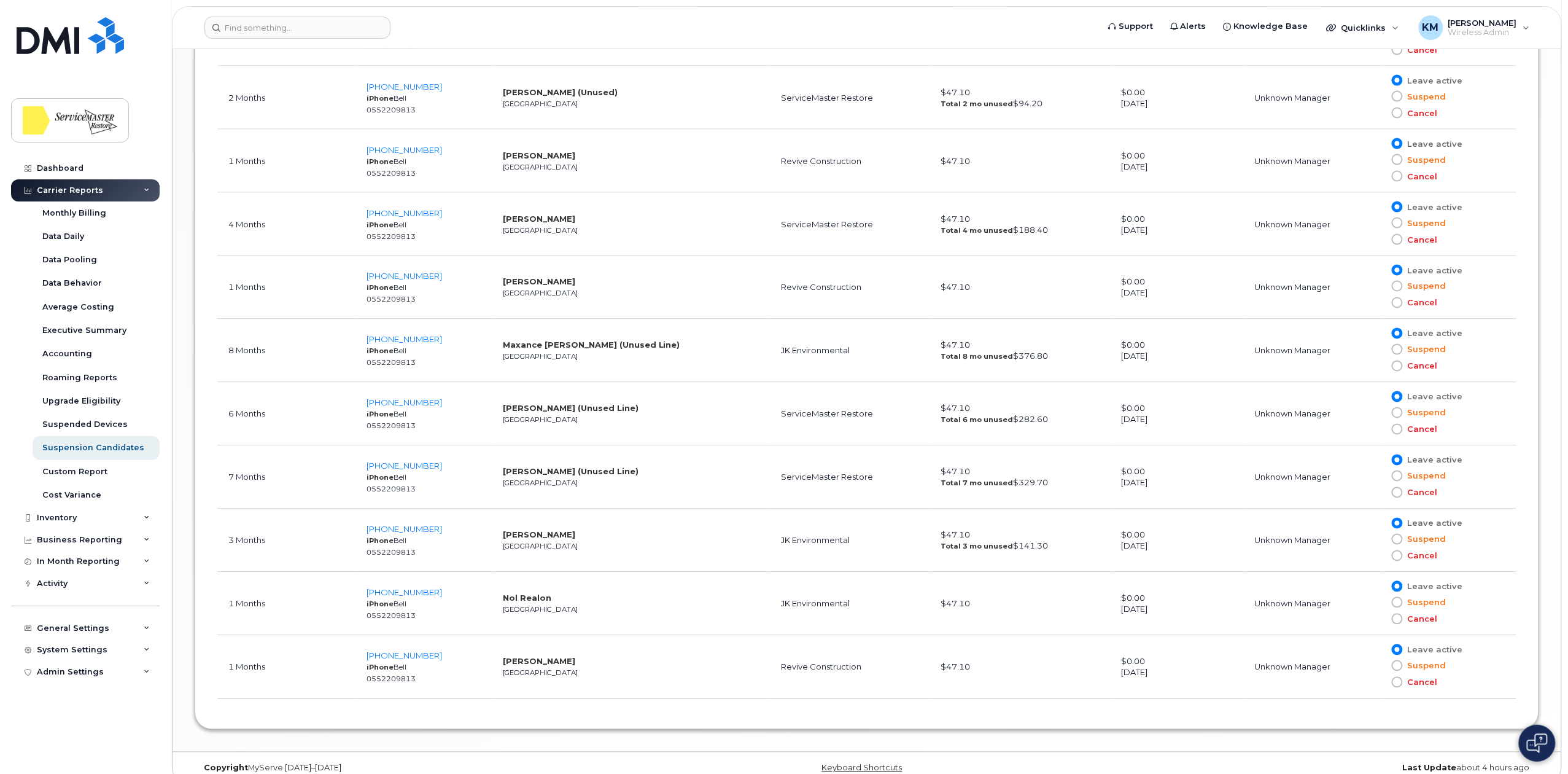
click at [787, 539] on td "JK Environmental" at bounding box center [851, 540] width 160 height 63
click at [243, 543] on td "3 Months" at bounding box center [287, 540] width 138 height 63
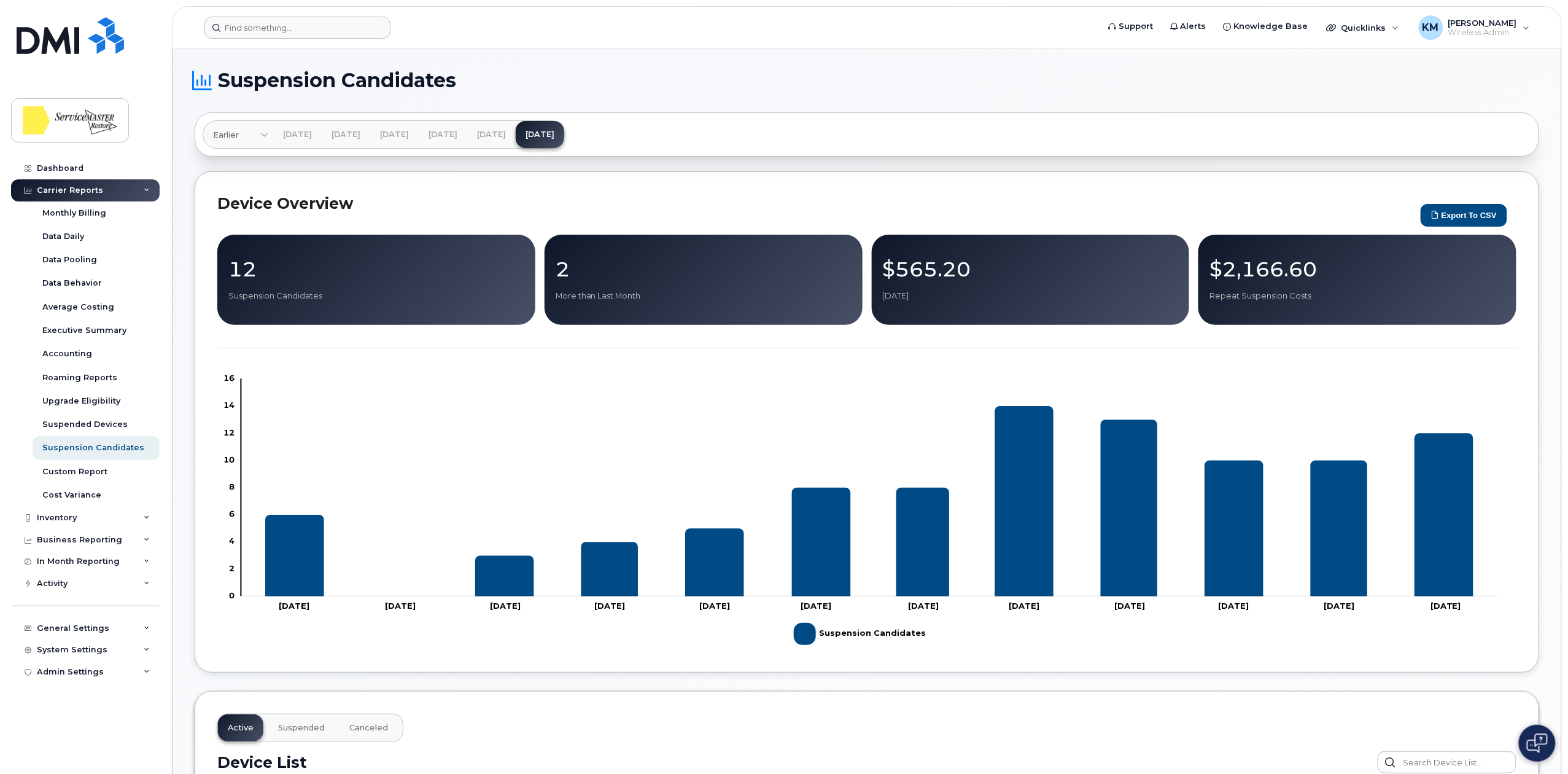
scroll to position [0, 0]
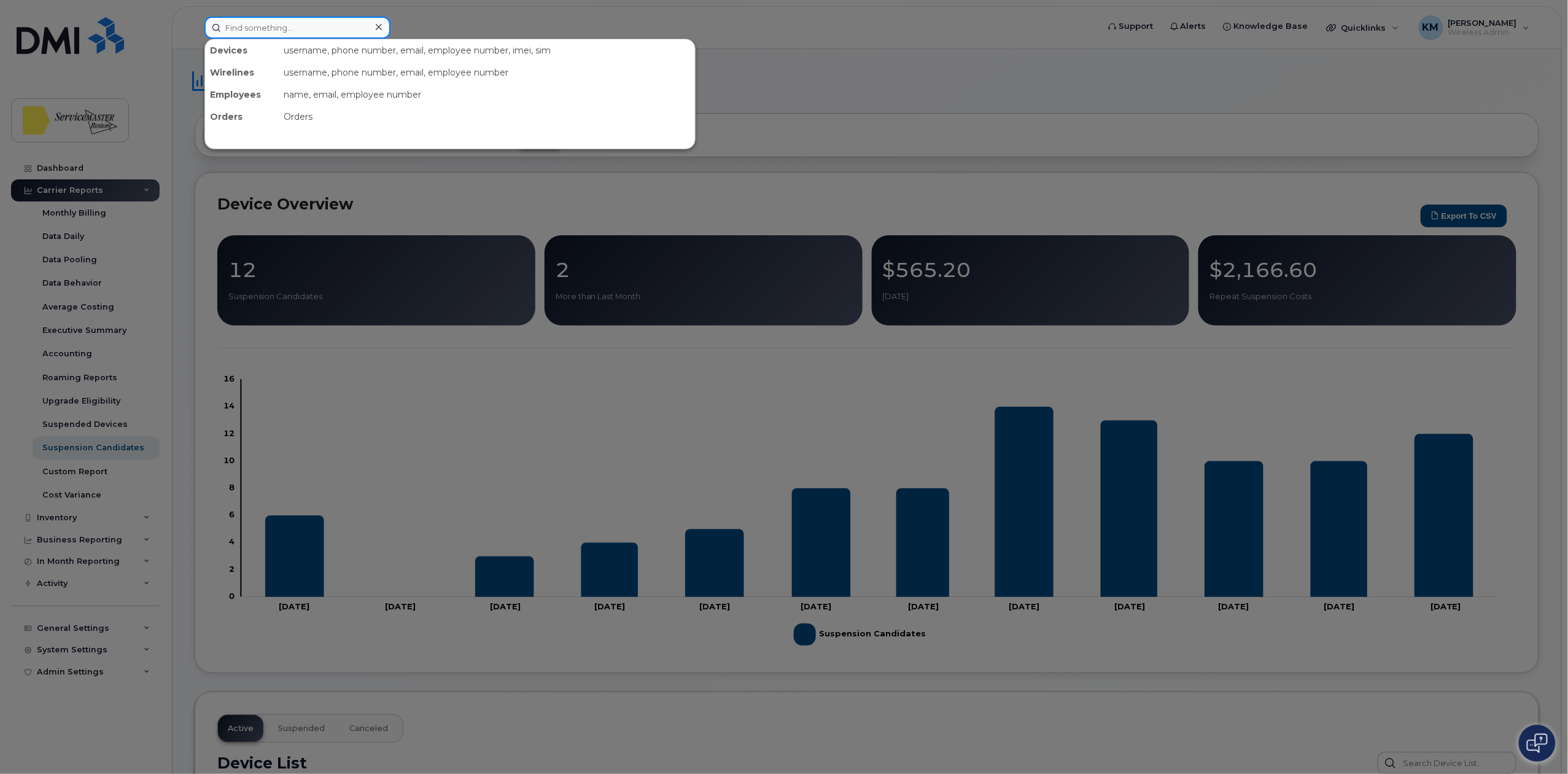
click at [272, 27] on input at bounding box center [297, 27] width 186 height 22
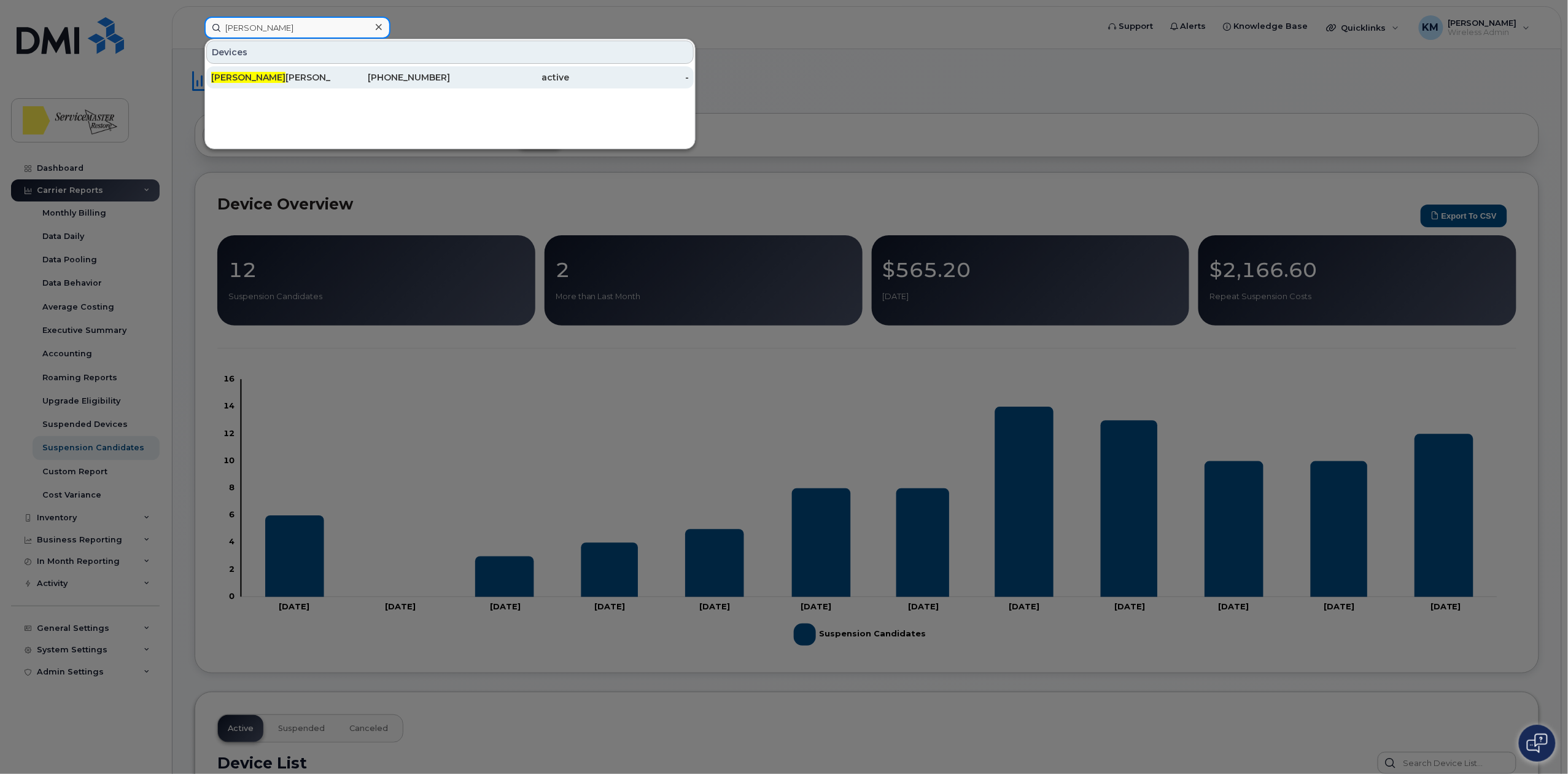
type input "shawn"
click at [331, 70] on div "Shawn O'Connor" at bounding box center [390, 77] width 119 height 22
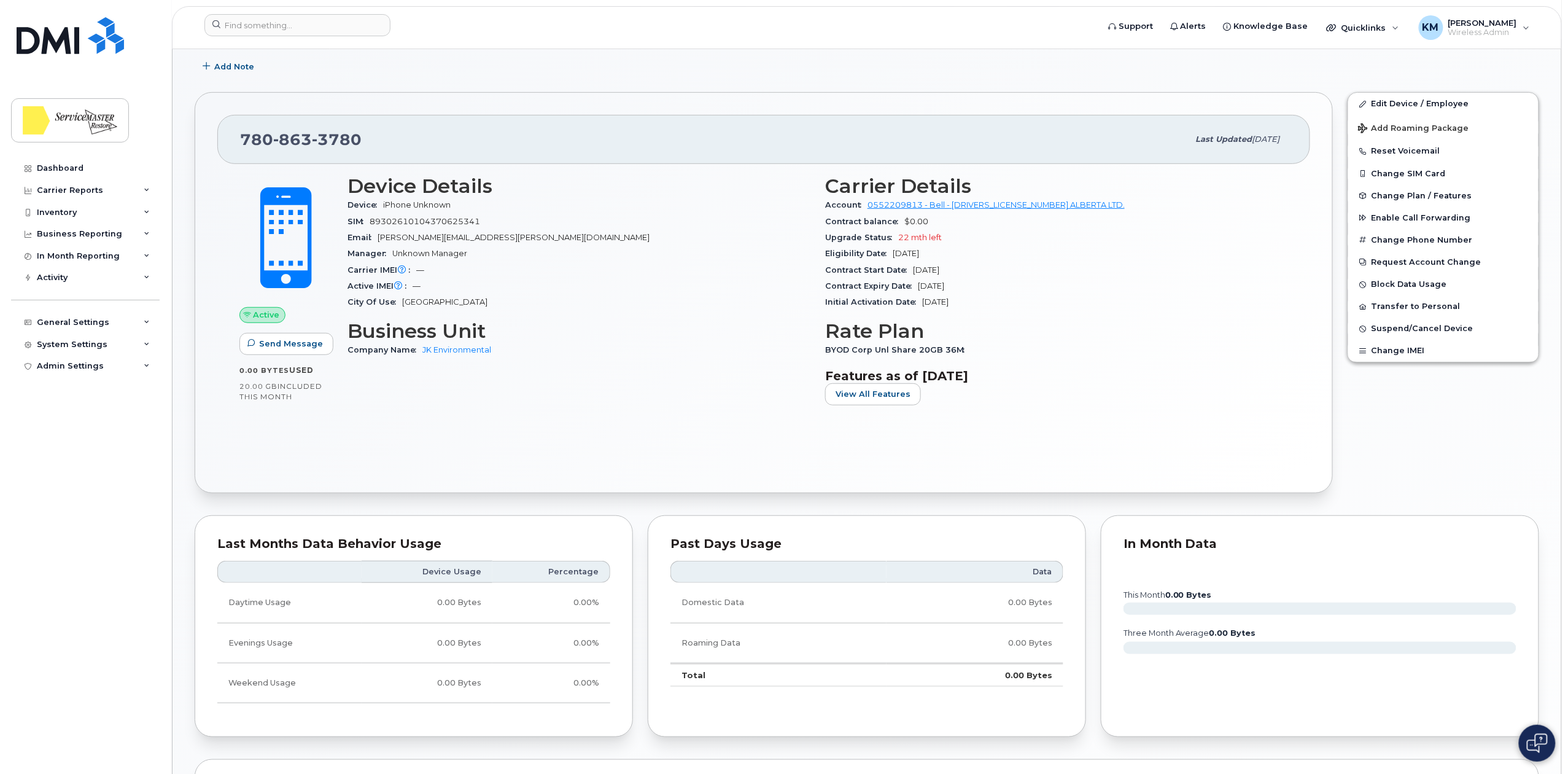
scroll to position [246, 0]
click at [1405, 100] on link "Edit Device / Employee" at bounding box center [1443, 101] width 190 height 22
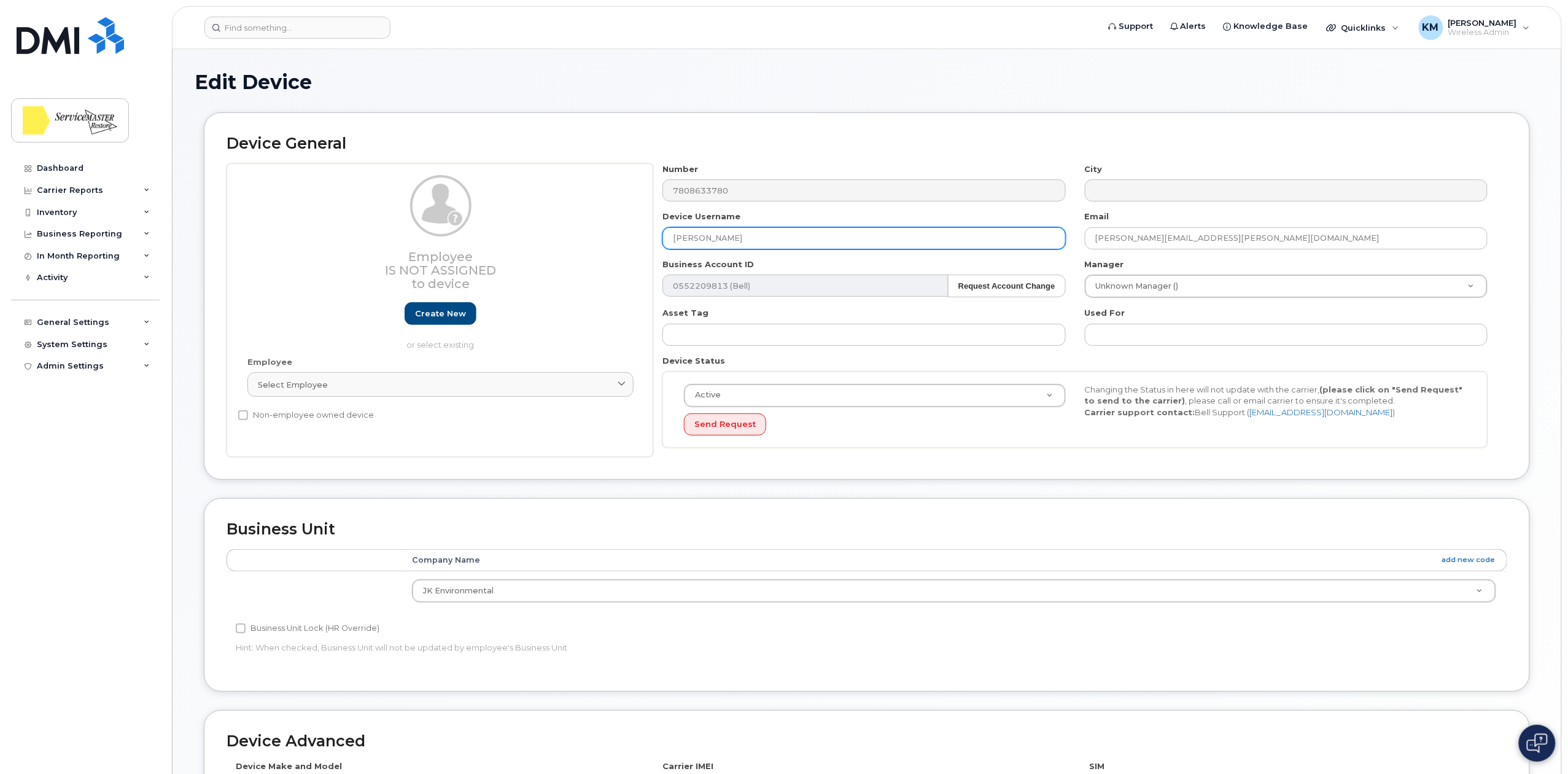
drag, startPoint x: 754, startPoint y: 238, endPoint x: 639, endPoint y: 247, distance: 115.4
click at [639, 247] on div "Employee Is not assigned to device Create new or select existing Employee Selec…" at bounding box center [867, 311] width 1280 height 294
type input "Unused Line"
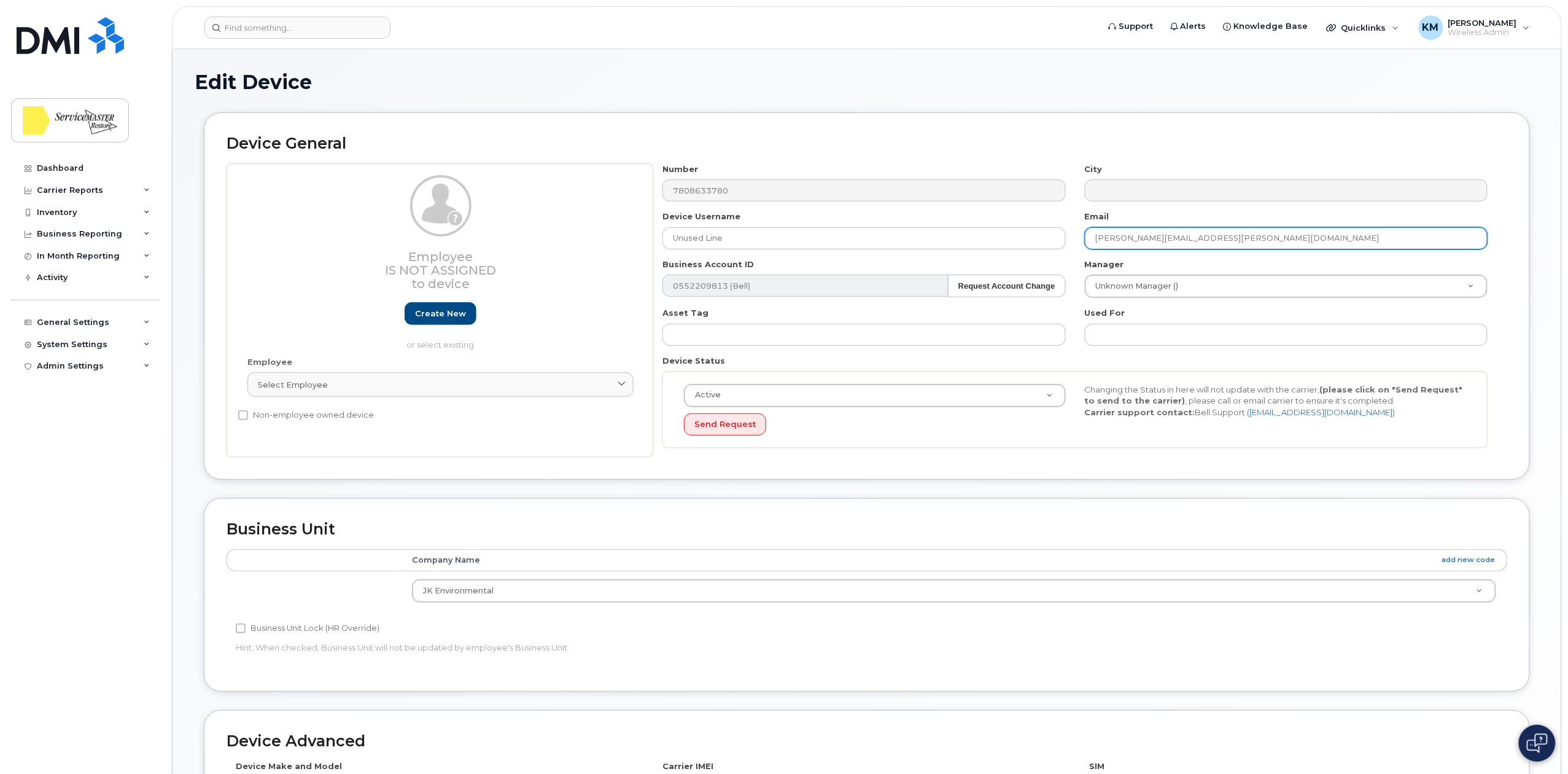
drag, startPoint x: 1233, startPoint y: 236, endPoint x: 1086, endPoint y: 244, distance: 147.2
click at [1086, 244] on input "shawn.oconnor@jkenviro.ca" at bounding box center [1286, 238] width 402 height 22
type input "U"
type input "unused"
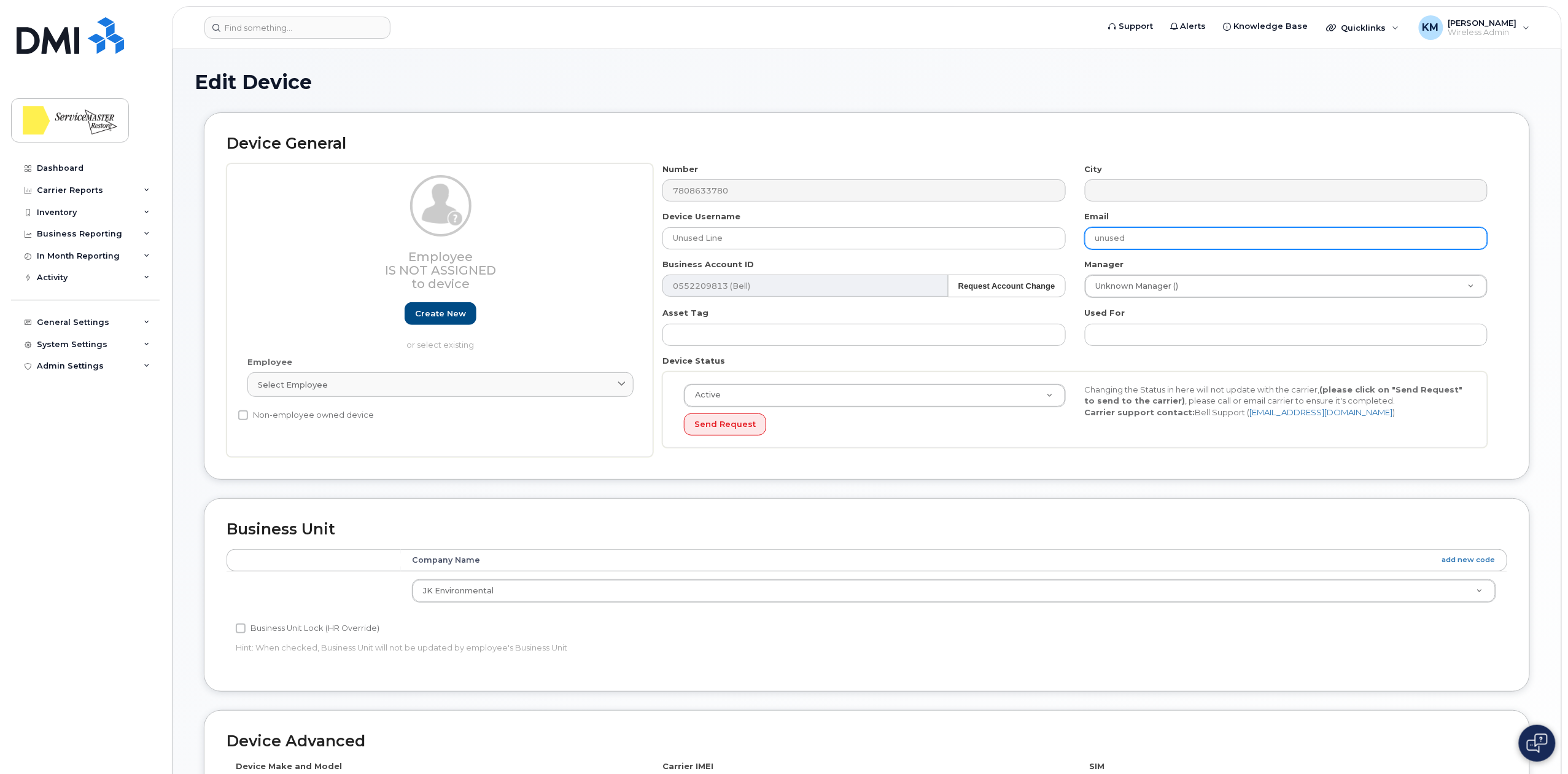
type input "Saving..."
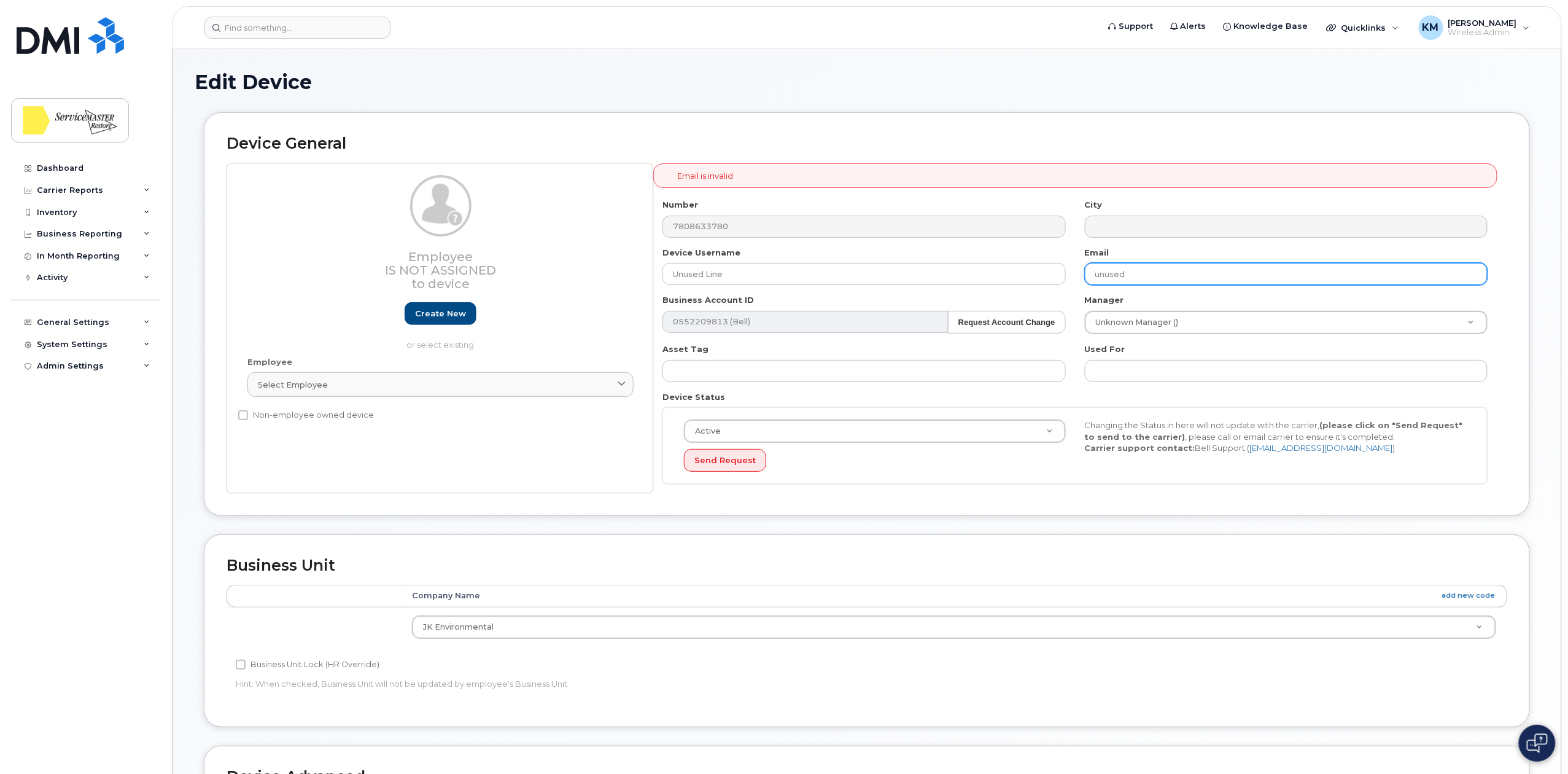
click at [1137, 269] on input "unused" at bounding box center [1286, 273] width 402 height 22
type input "[EMAIL_ADDRESS][DOMAIN_NAME]"
click at [1155, 160] on div "Device General Employee Is not assigned to device Create new or select existing…" at bounding box center [867, 314] width 1326 height 403
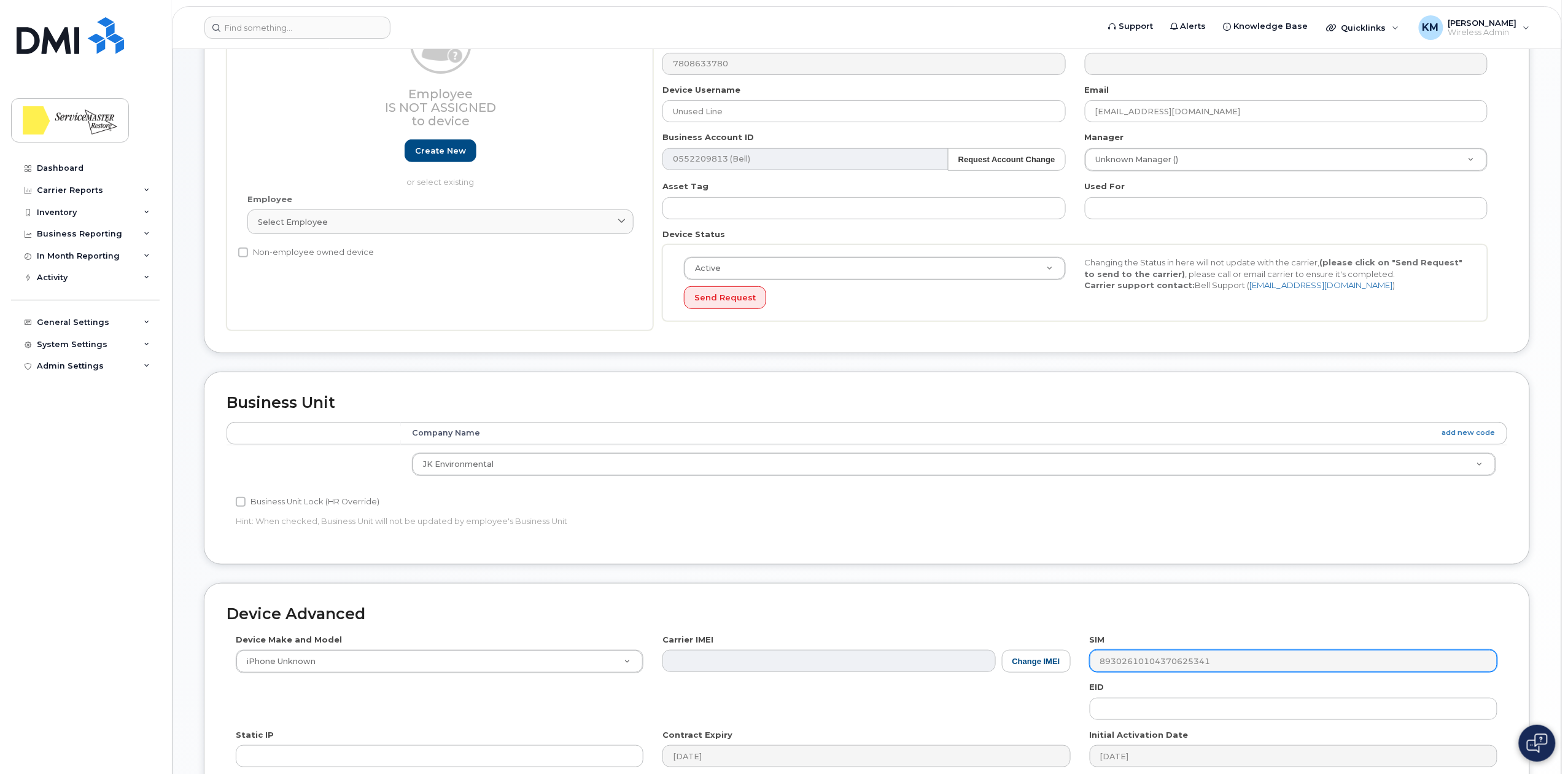
scroll to position [342, 0]
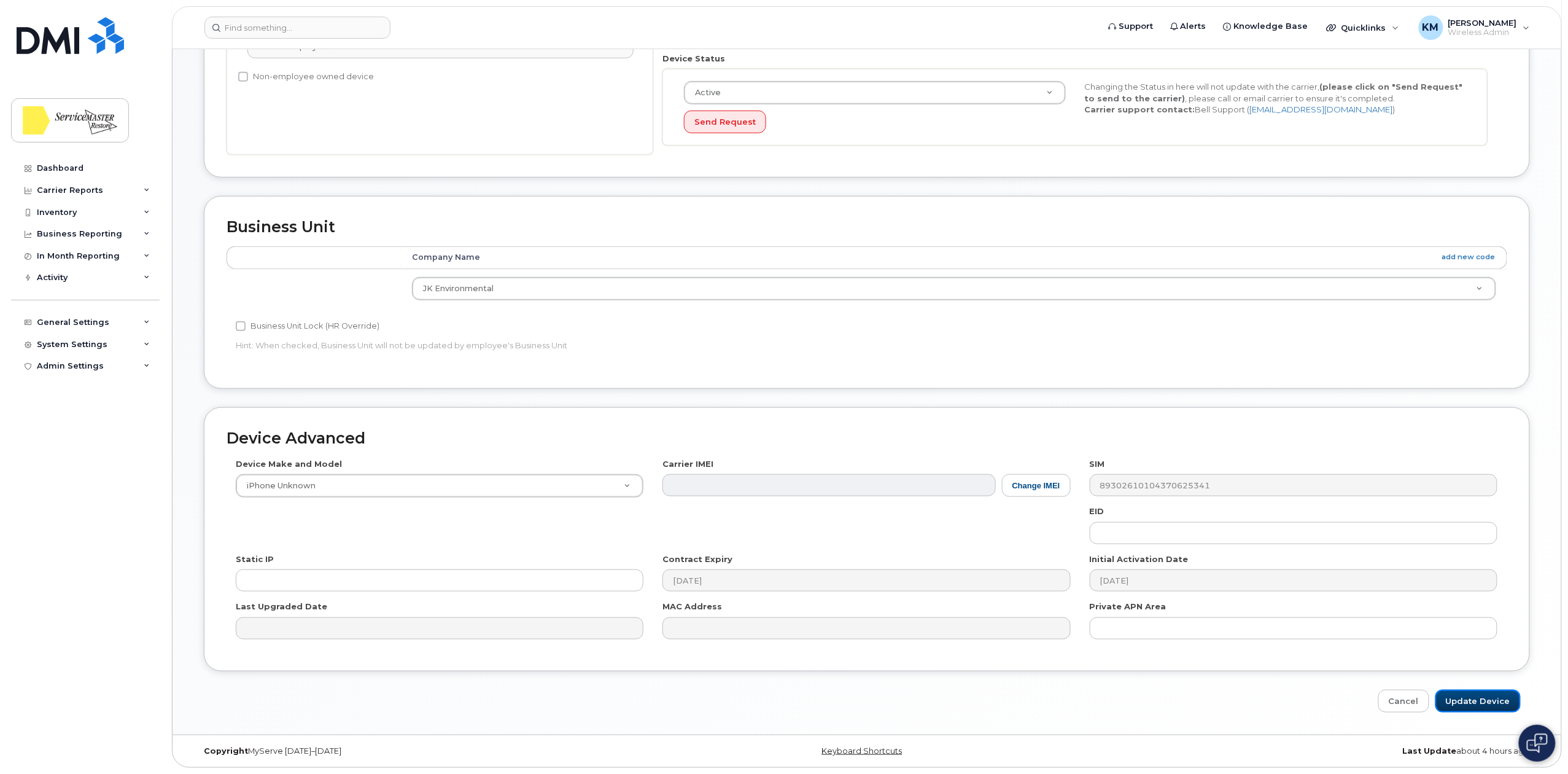
click at [1473, 699] on input "Update Device" at bounding box center [1477, 701] width 85 height 23
type input "Saving..."
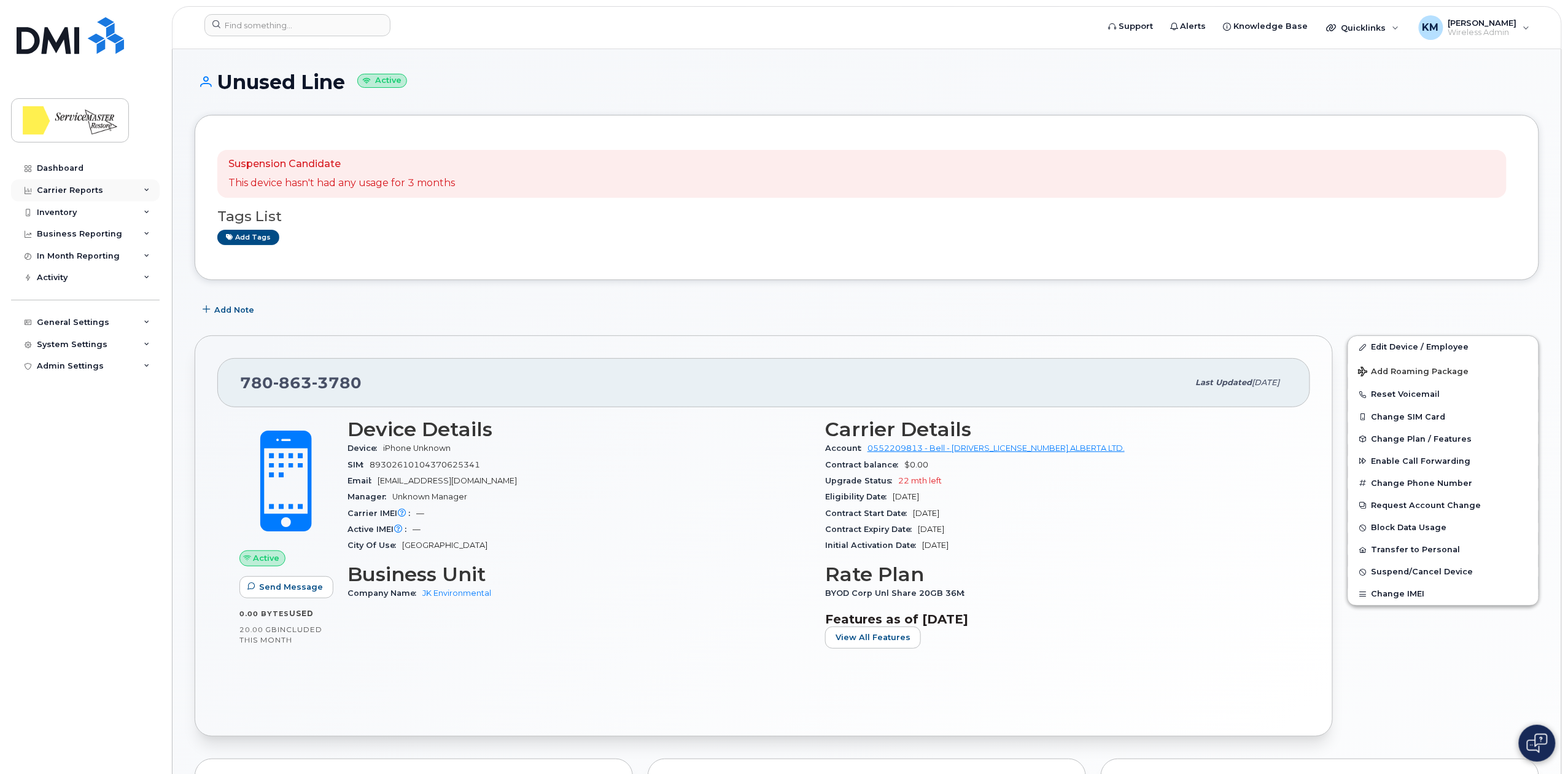
click at [77, 189] on div "Carrier Reports" at bounding box center [69, 190] width 66 height 10
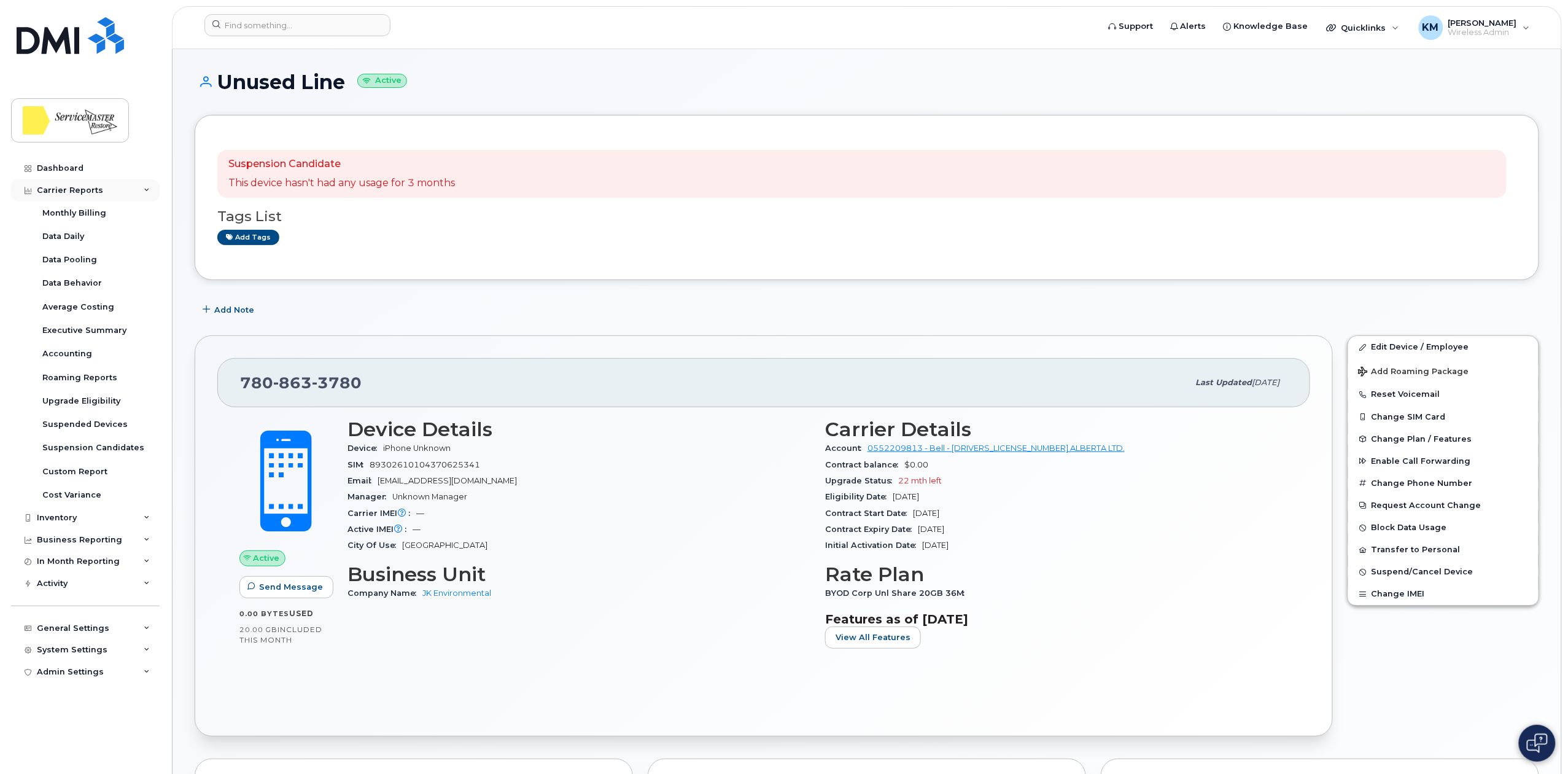
click at [88, 180] on div "Carrier Reports" at bounding box center [85, 190] width 148 height 22
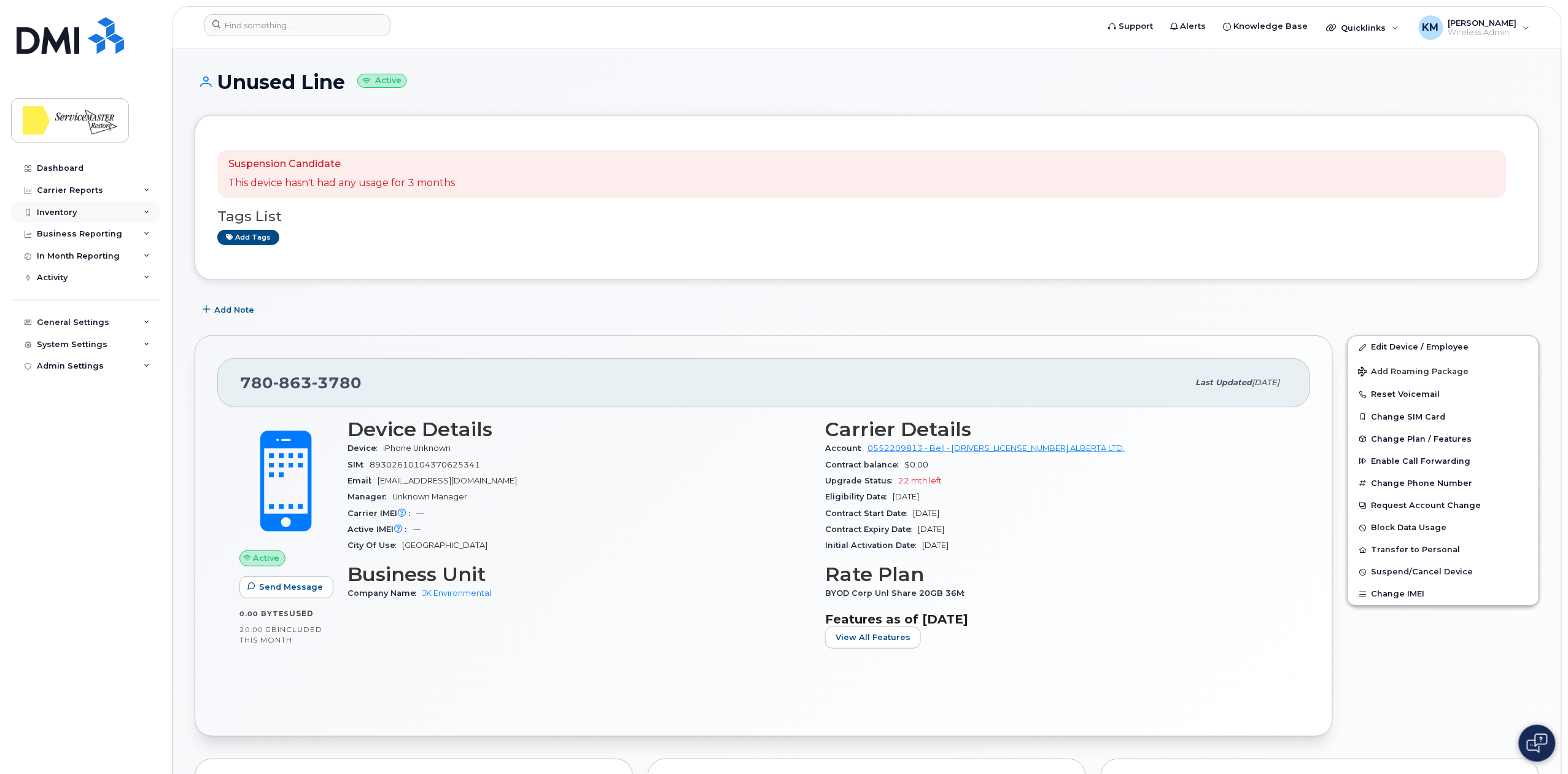
click at [84, 215] on div "Inventory" at bounding box center [85, 212] width 148 height 22
click at [84, 231] on div "Mobility Devices" at bounding box center [77, 234] width 69 height 11
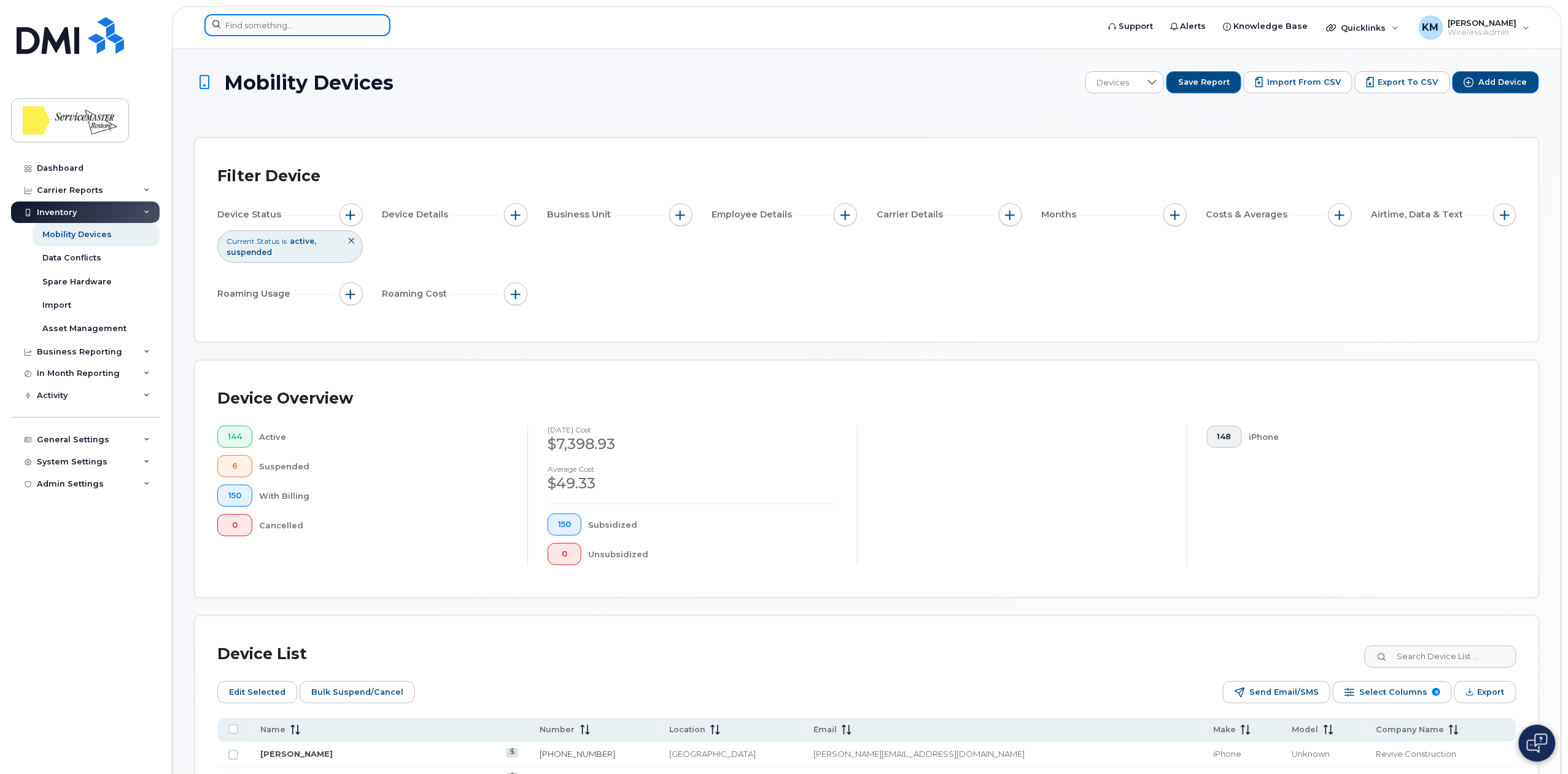
click at [378, 24] on div at bounding box center [297, 25] width 186 height 22
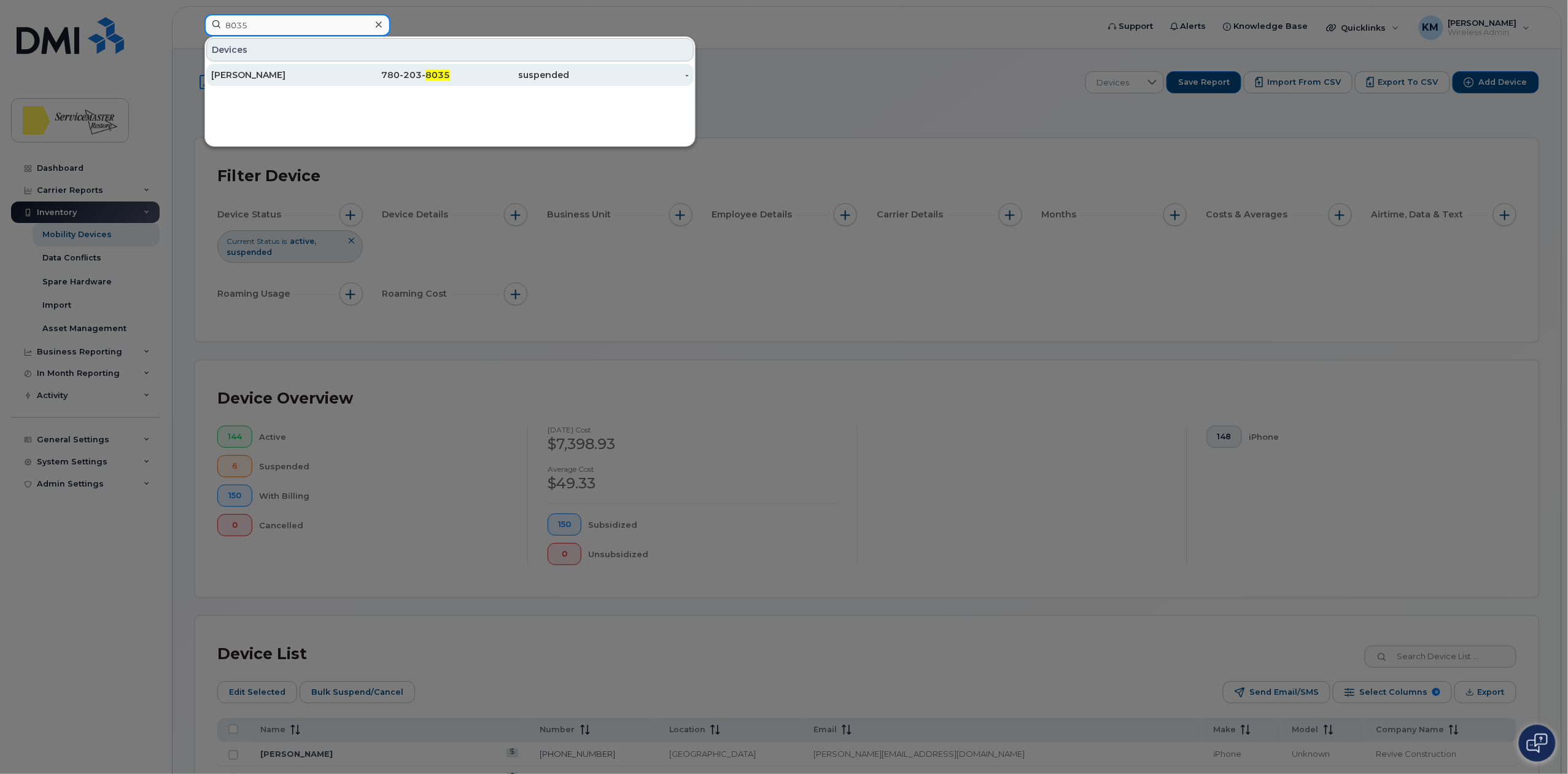
type input "8035"
click at [394, 75] on div "780-203- 8035" at bounding box center [390, 75] width 119 height 12
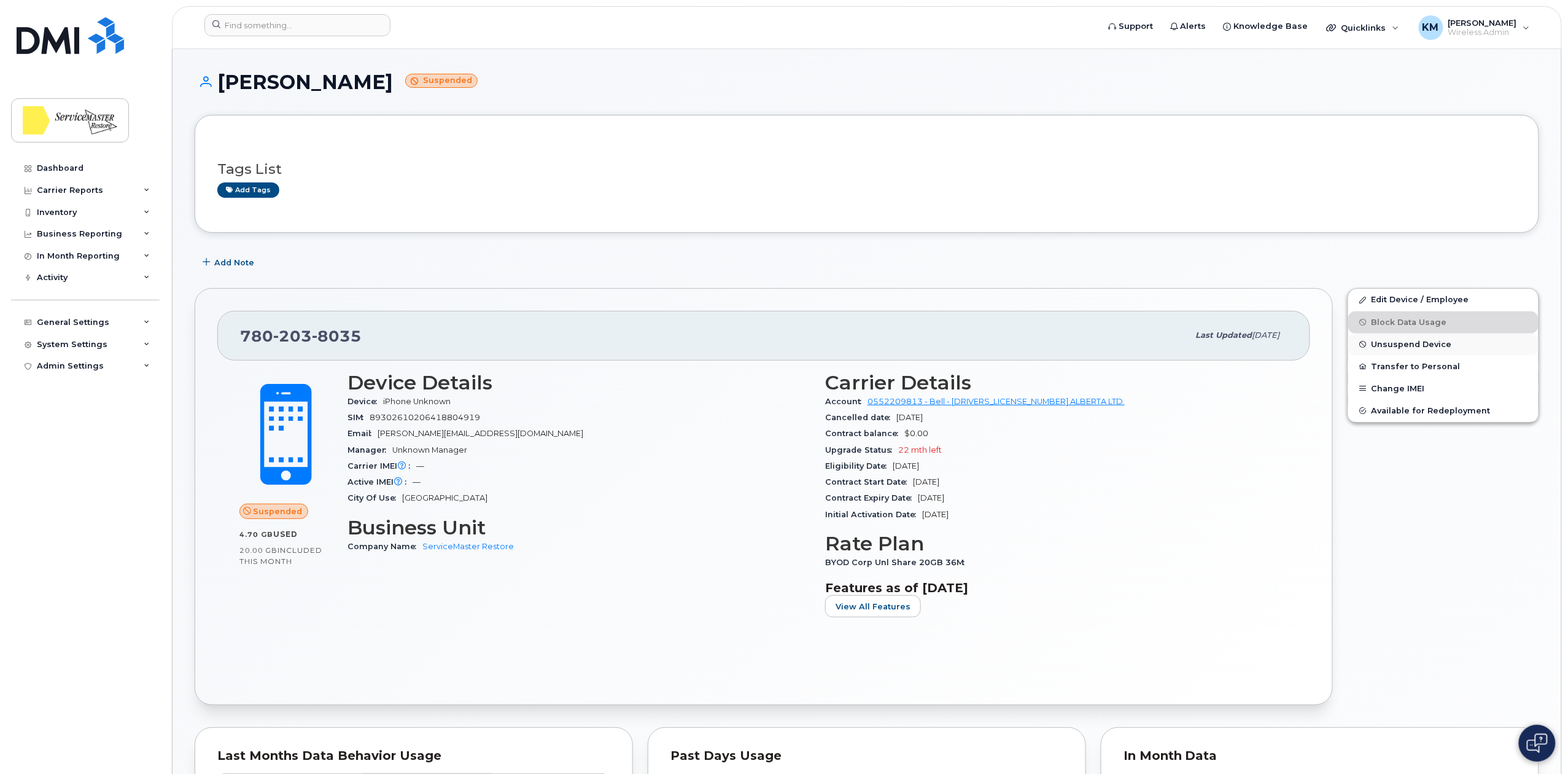
click at [1385, 344] on span "Unsuspend Device" at bounding box center [1411, 344] width 81 height 9
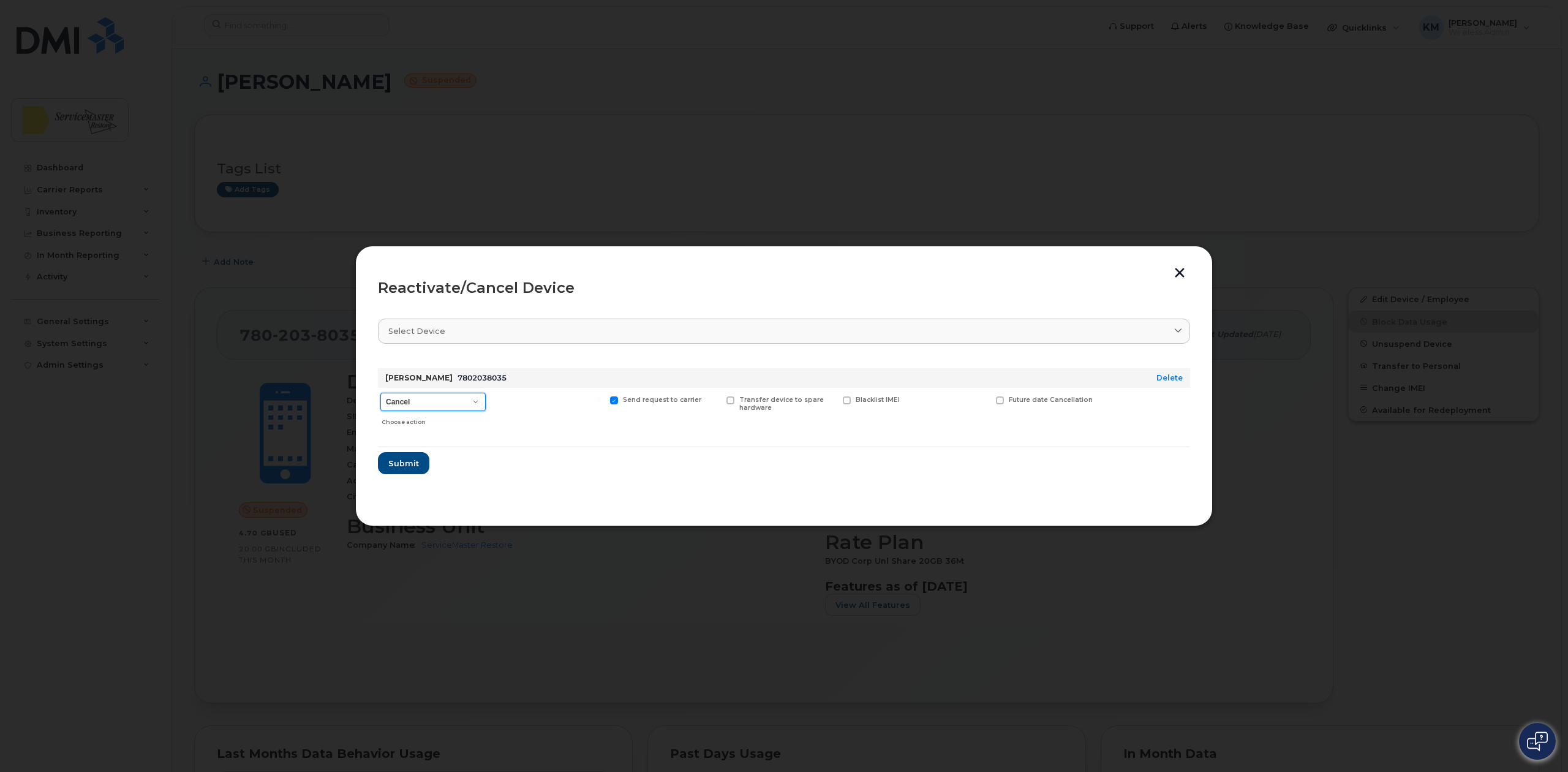
click at [476, 402] on select "Cancel Suspend - Extend Suspension Reactivate" at bounding box center [433, 402] width 106 height 18
select select "[object Object]"
click at [380, 392] on select "Cancel Suspend - Extend Suspension Reactivate" at bounding box center [433, 402] width 106 height 18
click at [579, 466] on form "Cole Westgate 7802038035 Delete Cancel Suspend - Extend Suspension Reactivate C…" at bounding box center [784, 416] width 812 height 115
click at [417, 464] on span "Submit" at bounding box center [403, 463] width 30 height 11
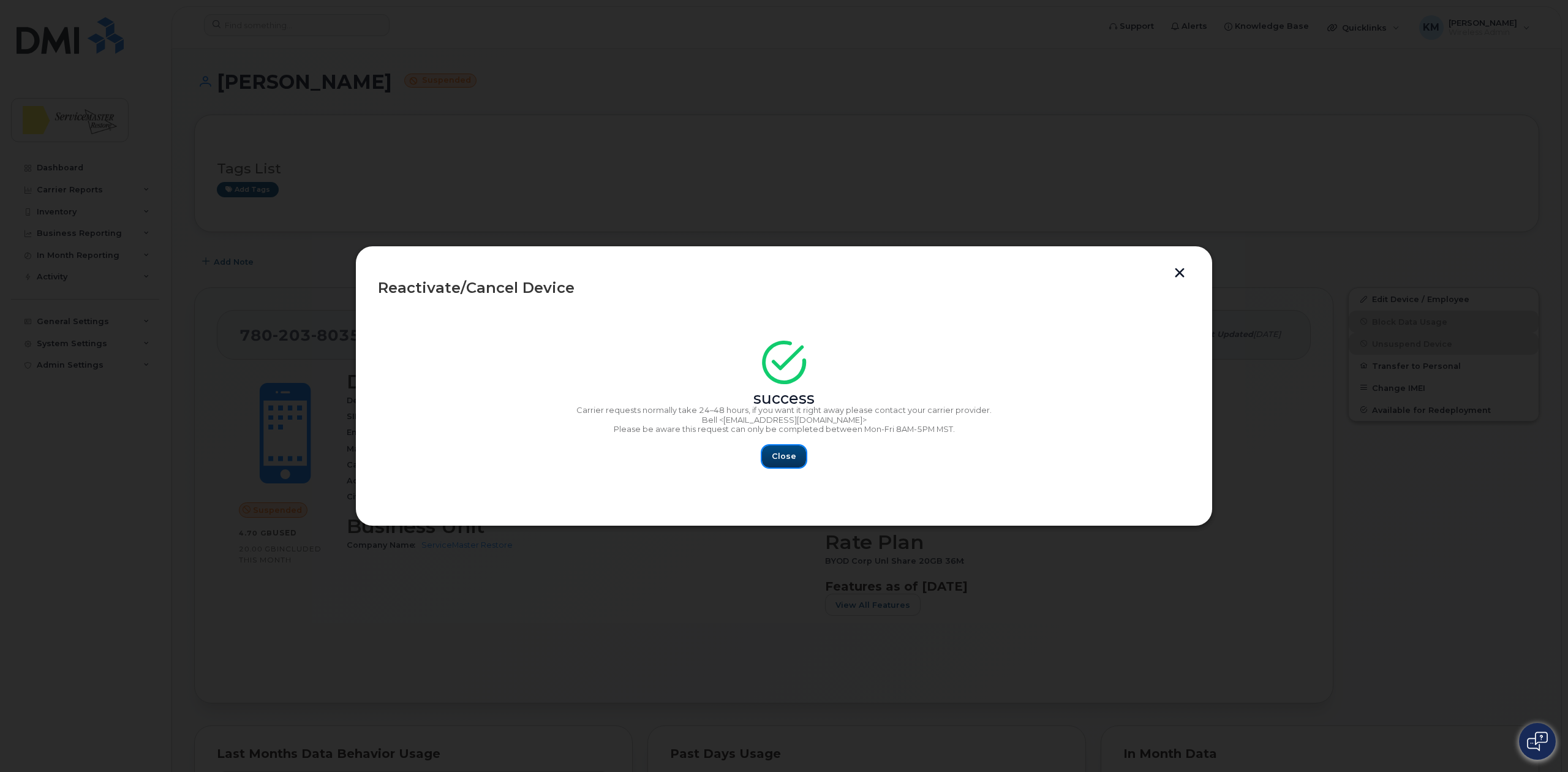
click at [775, 457] on span "Close" at bounding box center [784, 455] width 24 height 11
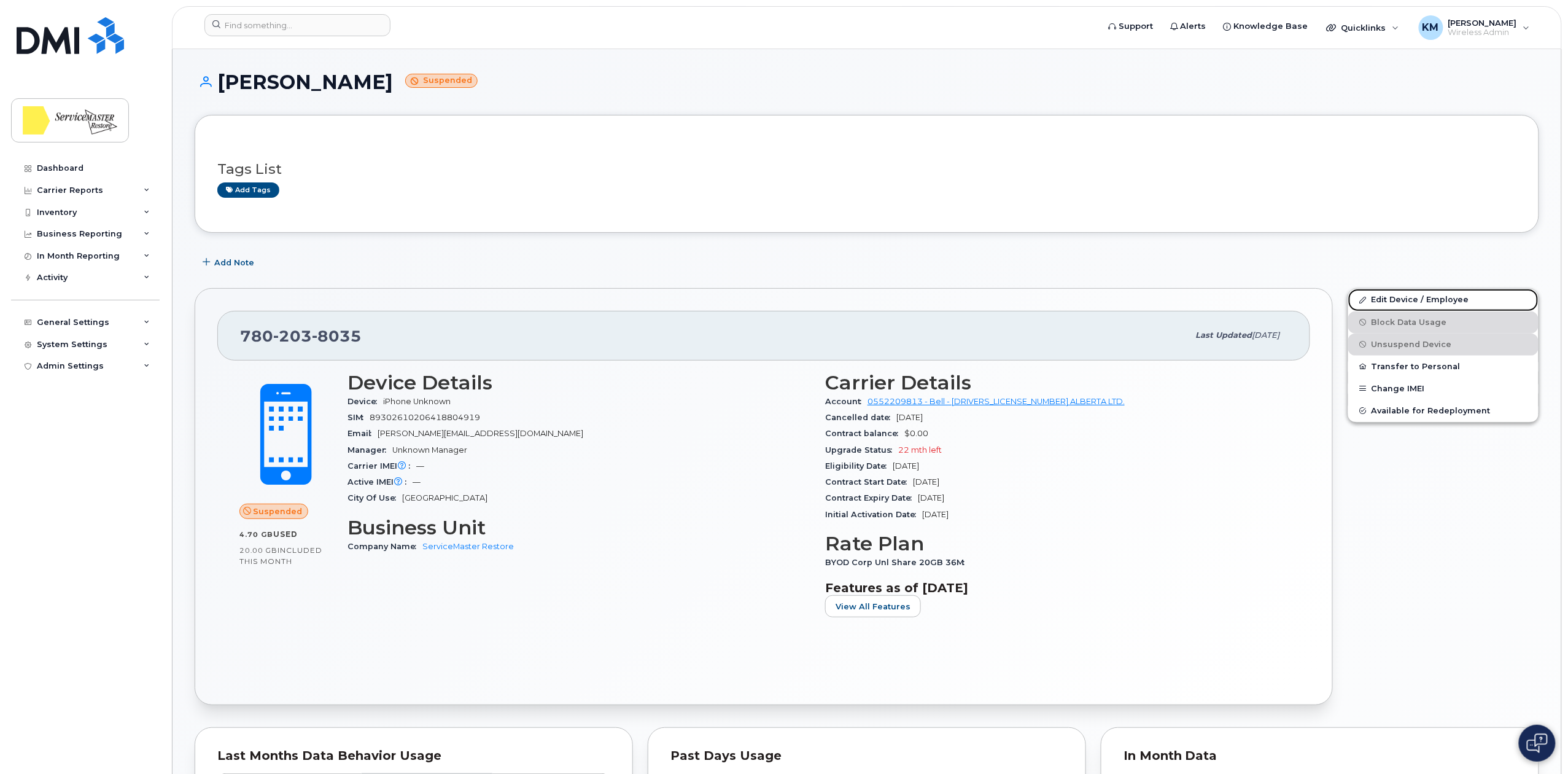
drag, startPoint x: 1403, startPoint y: 300, endPoint x: 1376, endPoint y: 328, distance: 38.9
click at [1403, 300] on link "Edit Device / Employee" at bounding box center [1443, 299] width 190 height 22
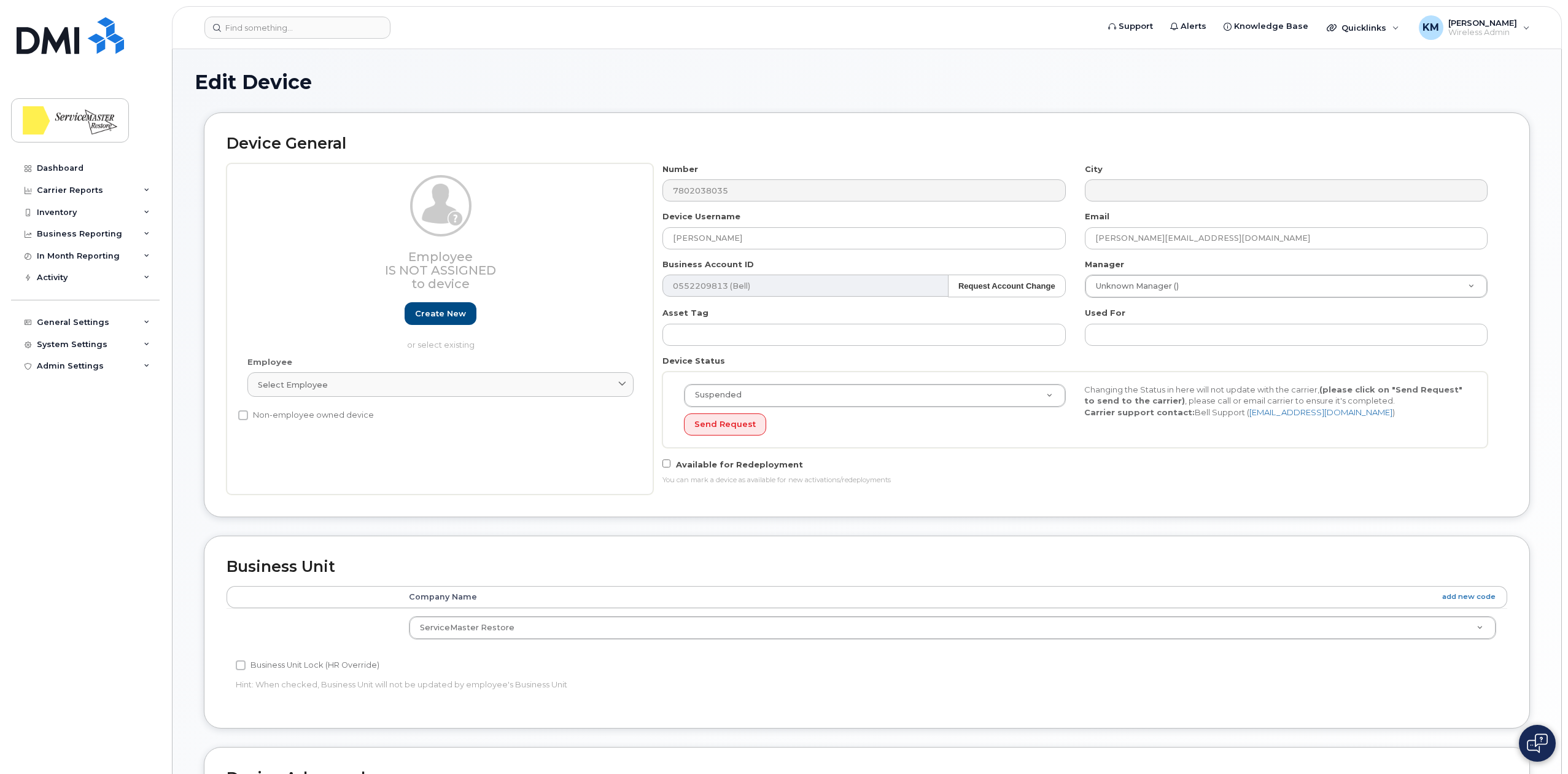
select select "33422189"
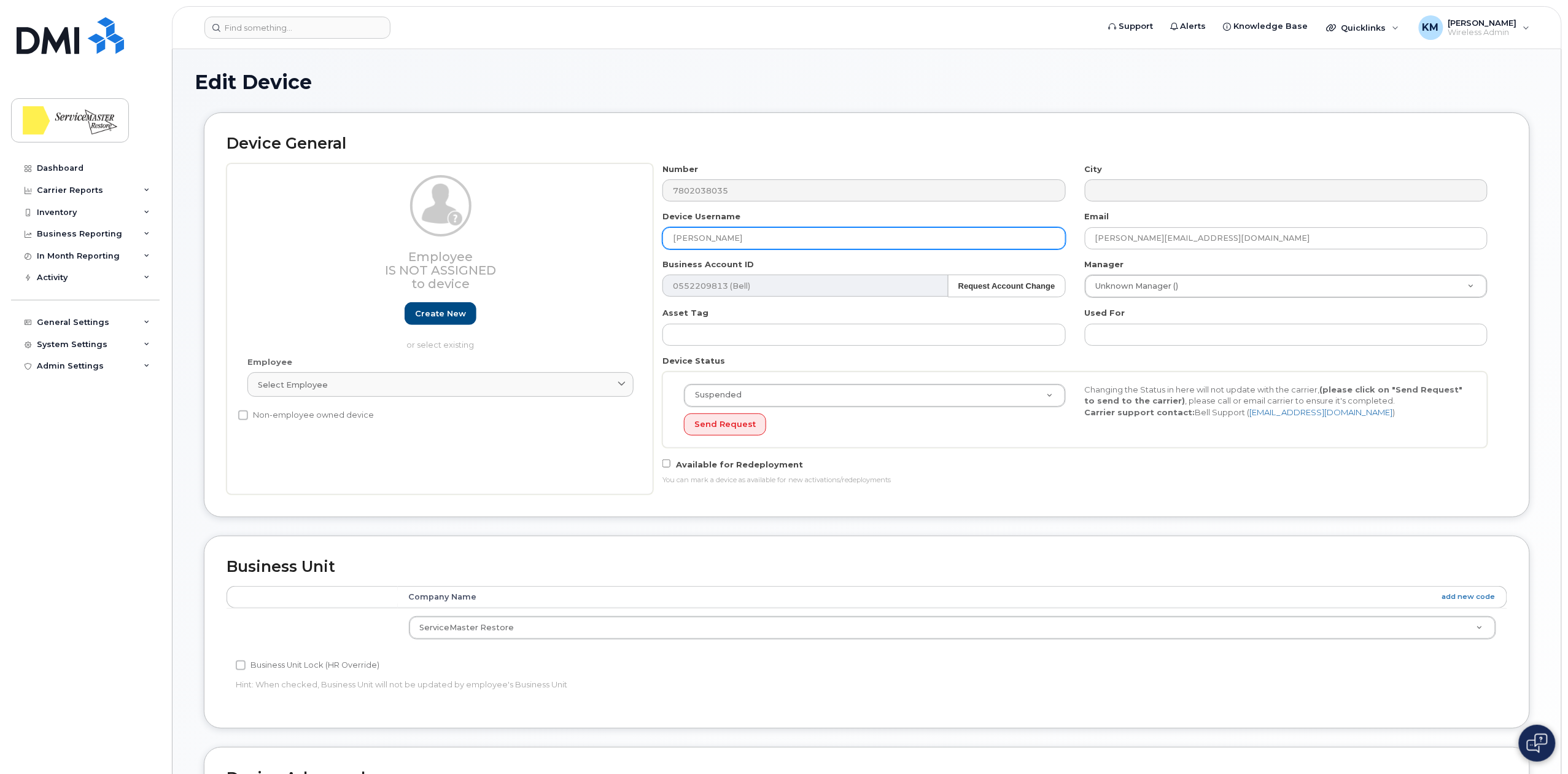
drag, startPoint x: 739, startPoint y: 241, endPoint x: 612, endPoint y: 238, distance: 127.0
click at [612, 238] on div "Employee Is not assigned to device Create new or select existing Employee Selec…" at bounding box center [867, 329] width 1280 height 331
type input "[PERSON_NAME]"
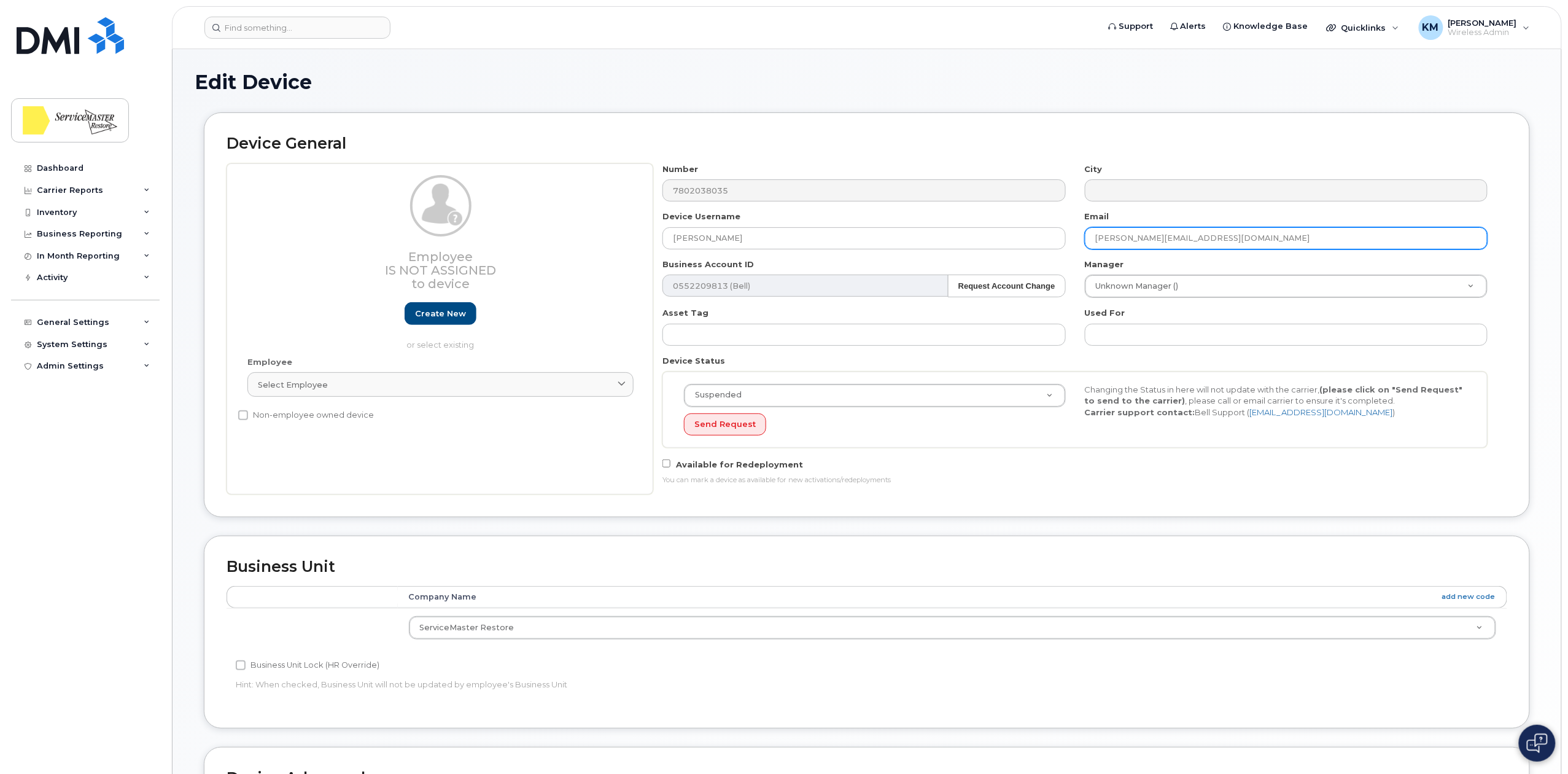
click at [1146, 237] on input "[PERSON_NAME][EMAIL_ADDRESS][DOMAIN_NAME]" at bounding box center [1286, 238] width 402 height 22
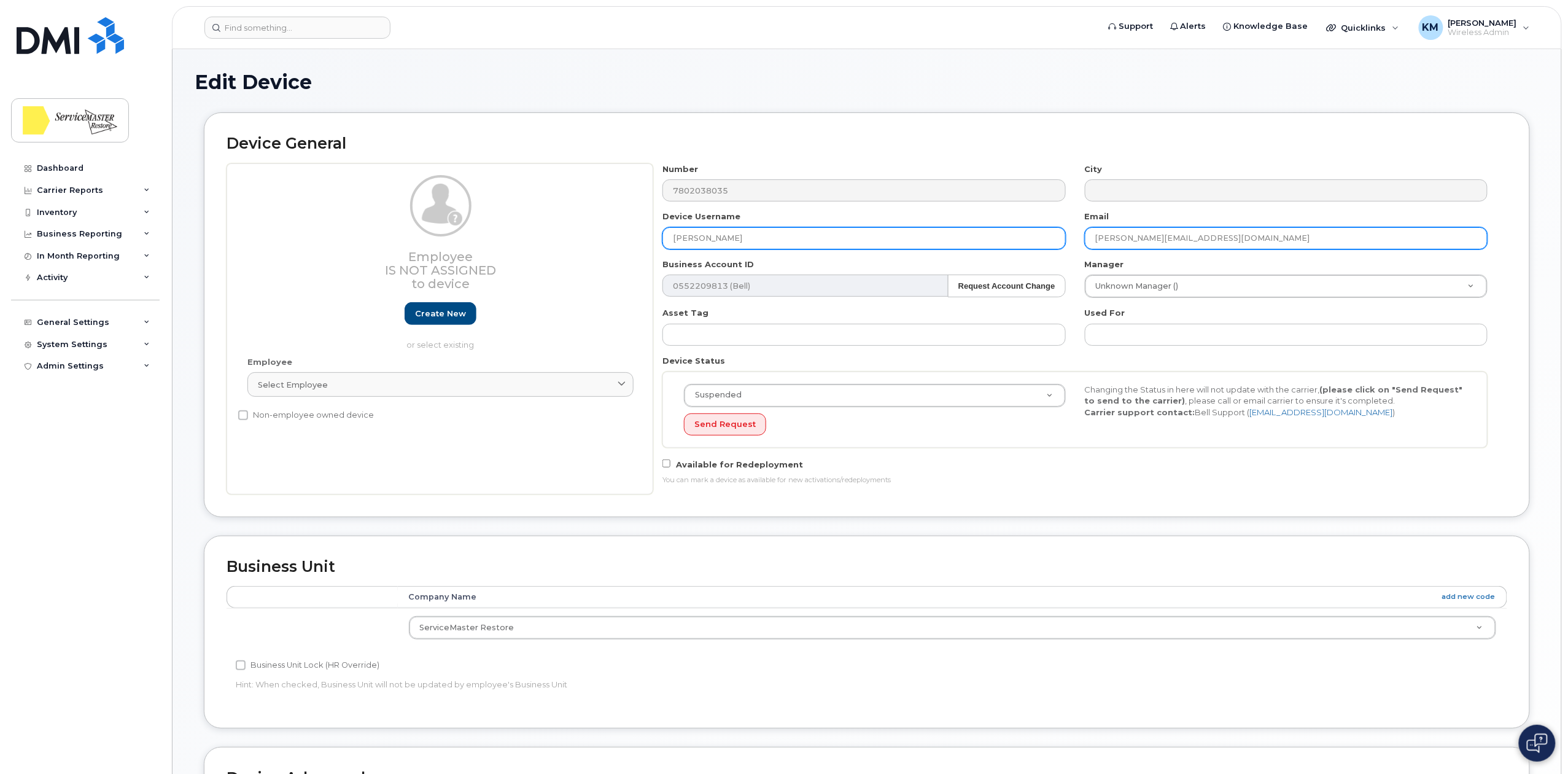
drag, startPoint x: 1150, startPoint y: 240, endPoint x: 1036, endPoint y: 243, distance: 114.0
click at [1036, 242] on div "Number 7802038035 City Device Username Wendy Payes Email cole.westgate@smedmont…" at bounding box center [1074, 329] width 844 height 331
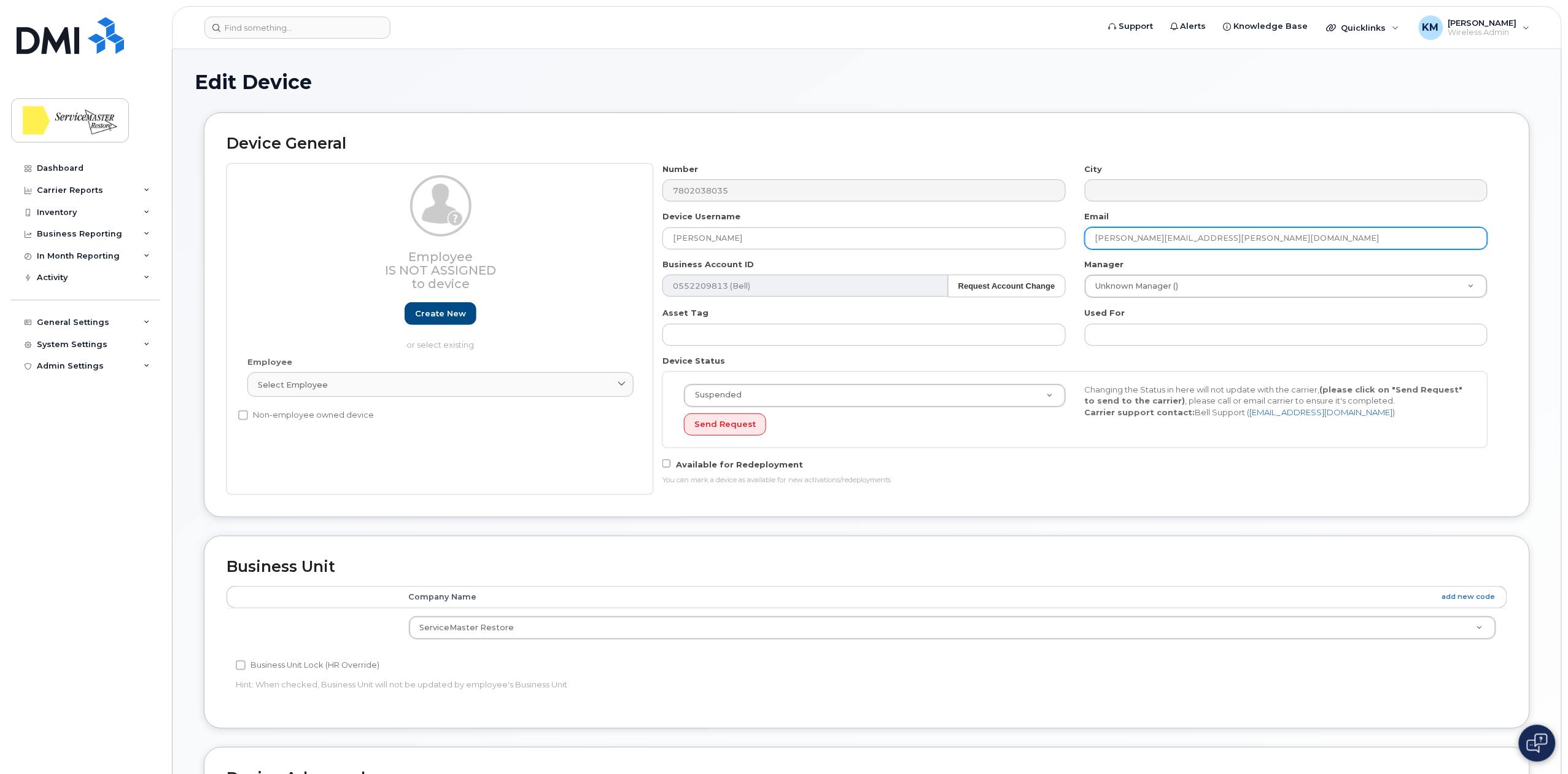
type input "wendy.payes@smedmonton.ca"
click at [1007, 116] on div "Device General Employee Is not assigned to device Create new or select existing…" at bounding box center [867, 314] width 1326 height 404
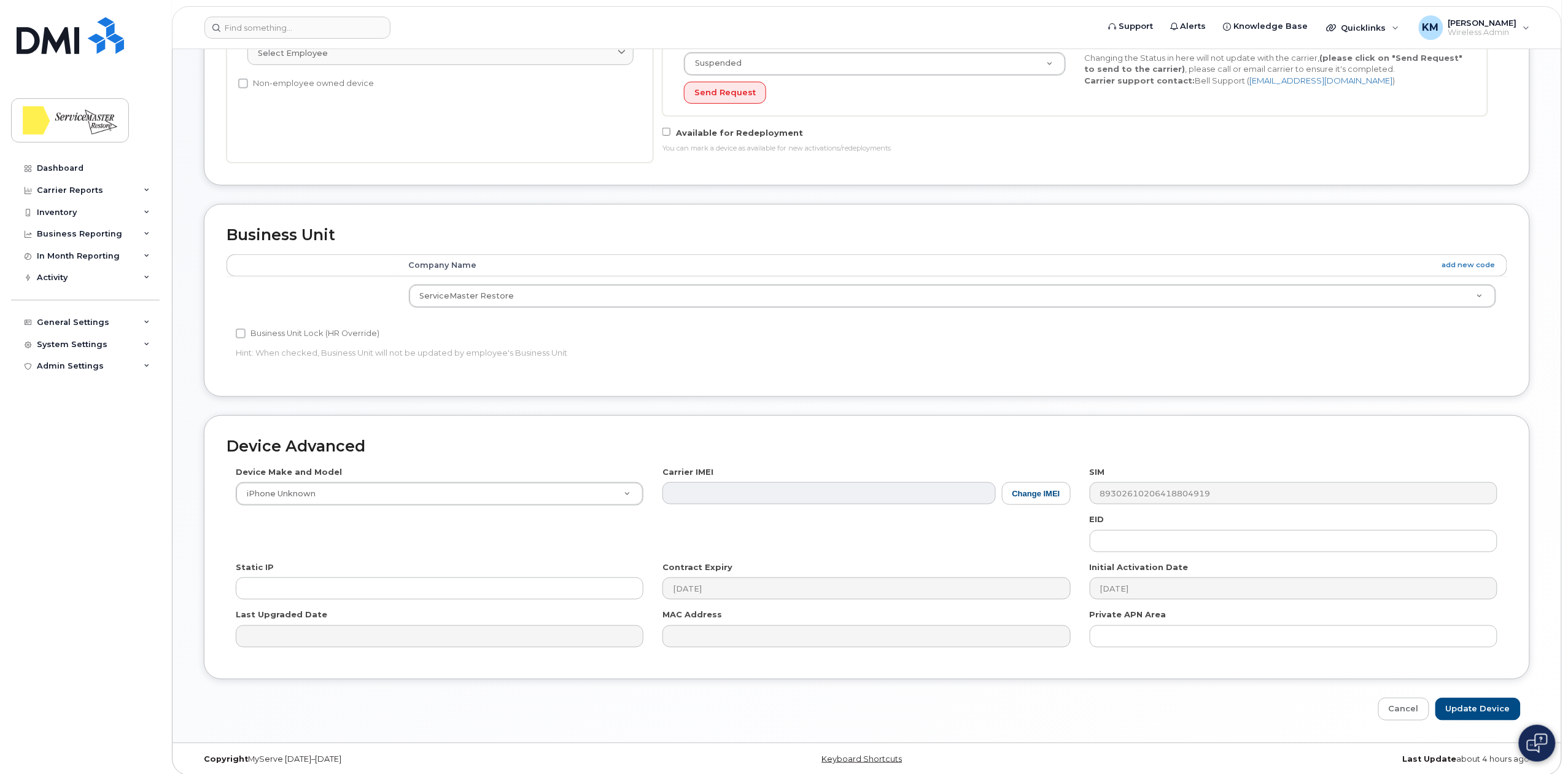
scroll to position [345, 0]
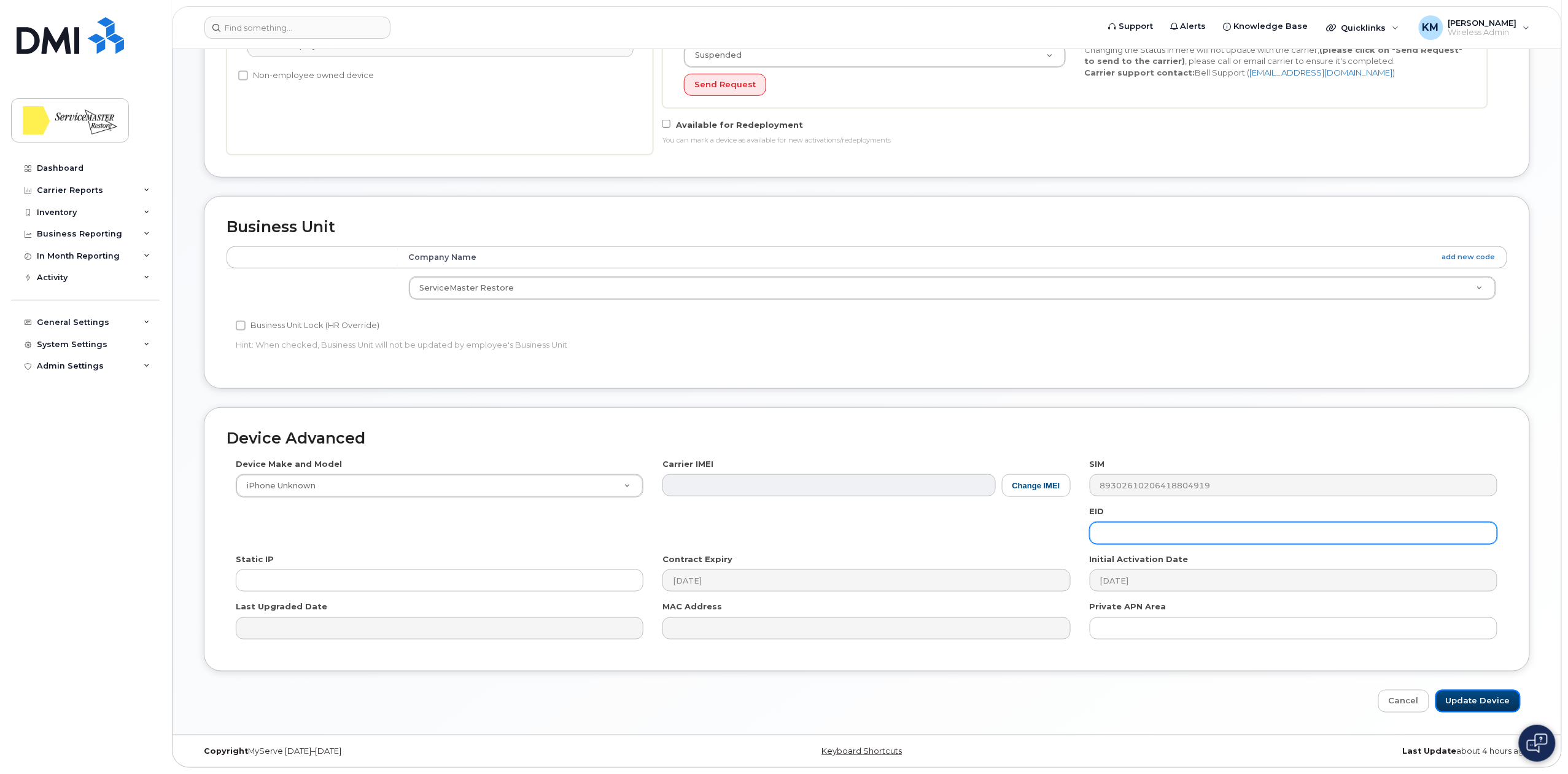
click at [1463, 705] on input "Update Device" at bounding box center [1477, 701] width 85 height 23
type input "Saving..."
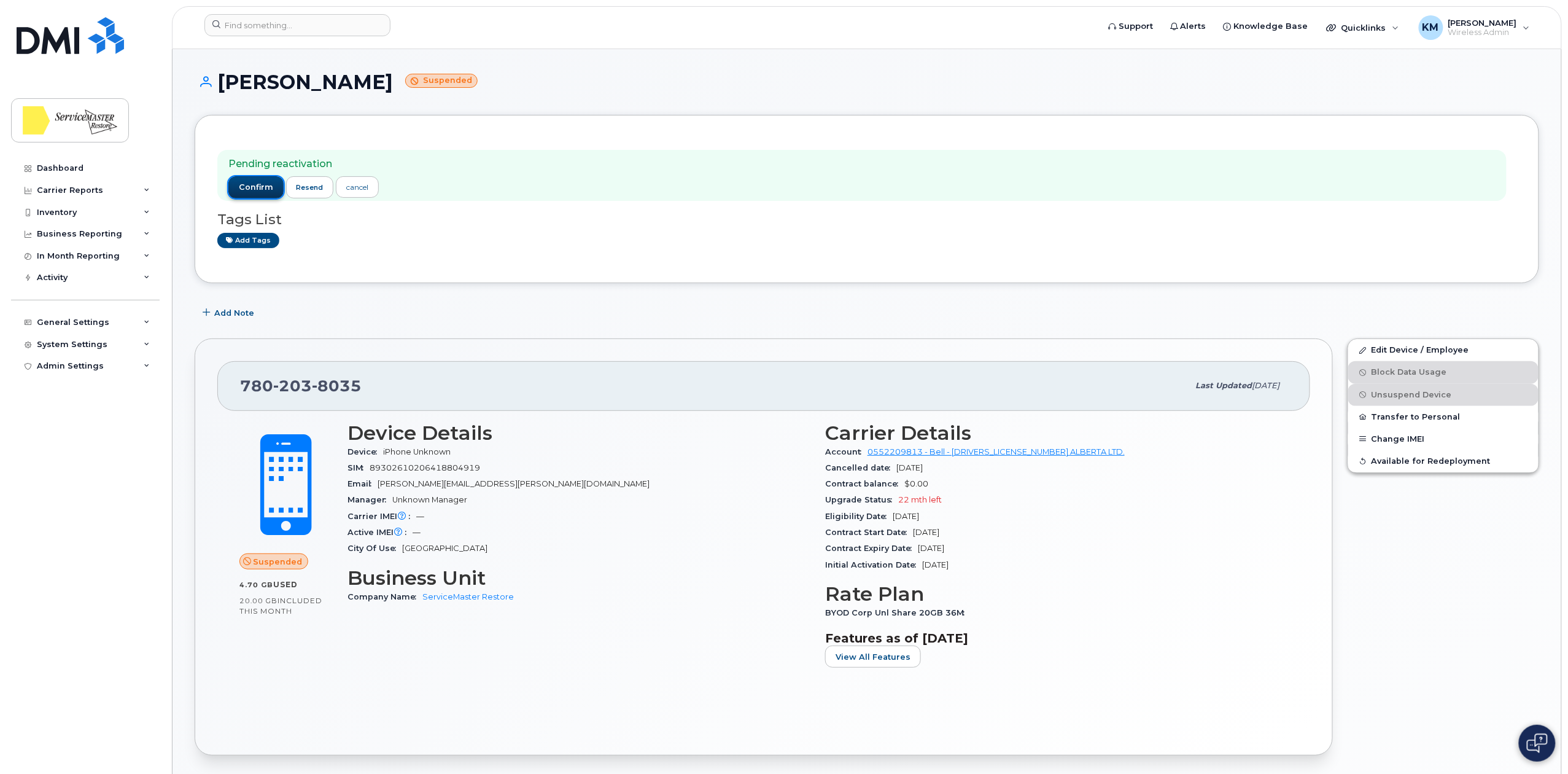
click at [250, 190] on span "confirm" at bounding box center [256, 187] width 34 height 11
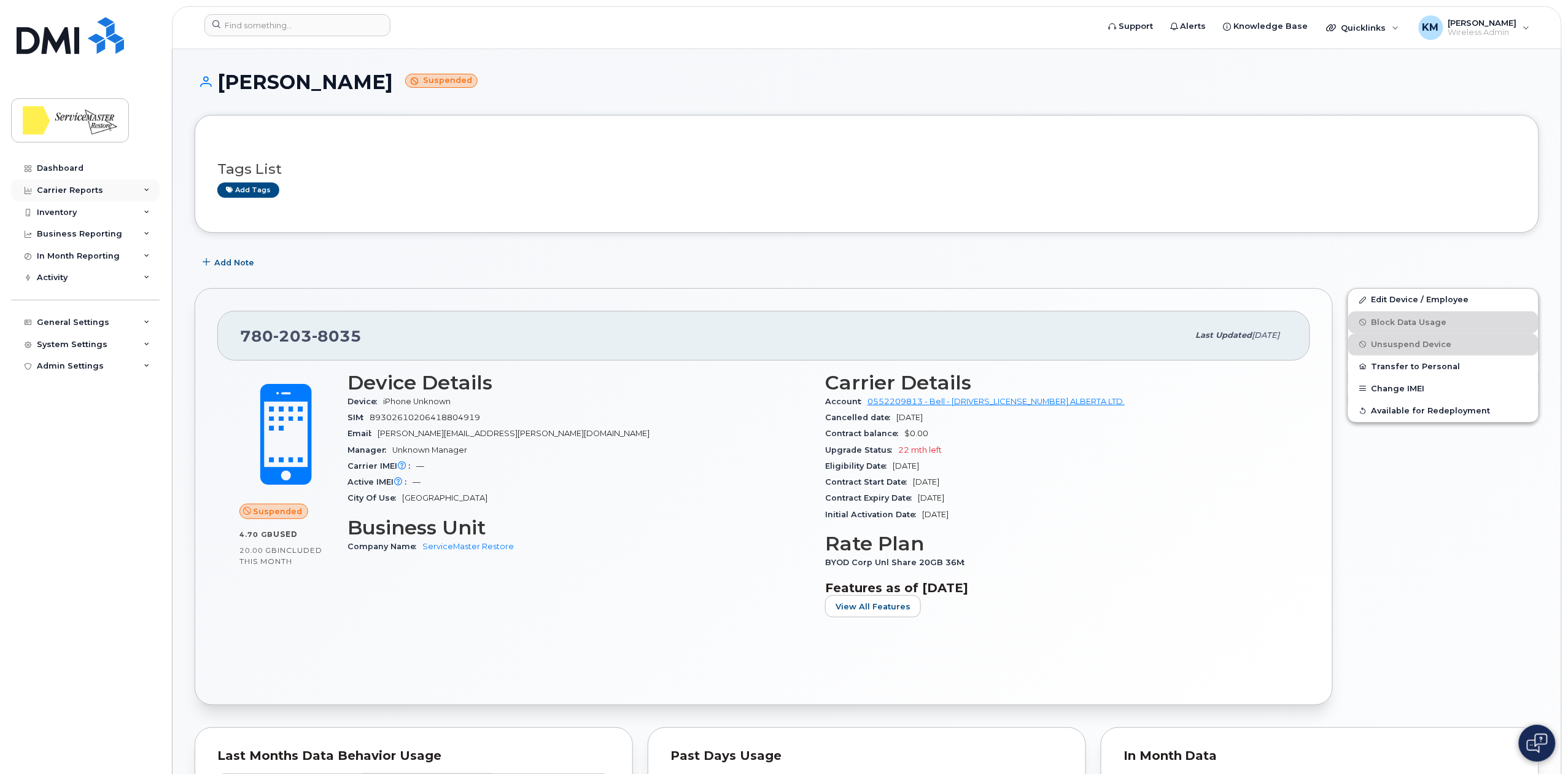
click at [77, 186] on div "Carrier Reports" at bounding box center [69, 190] width 66 height 10
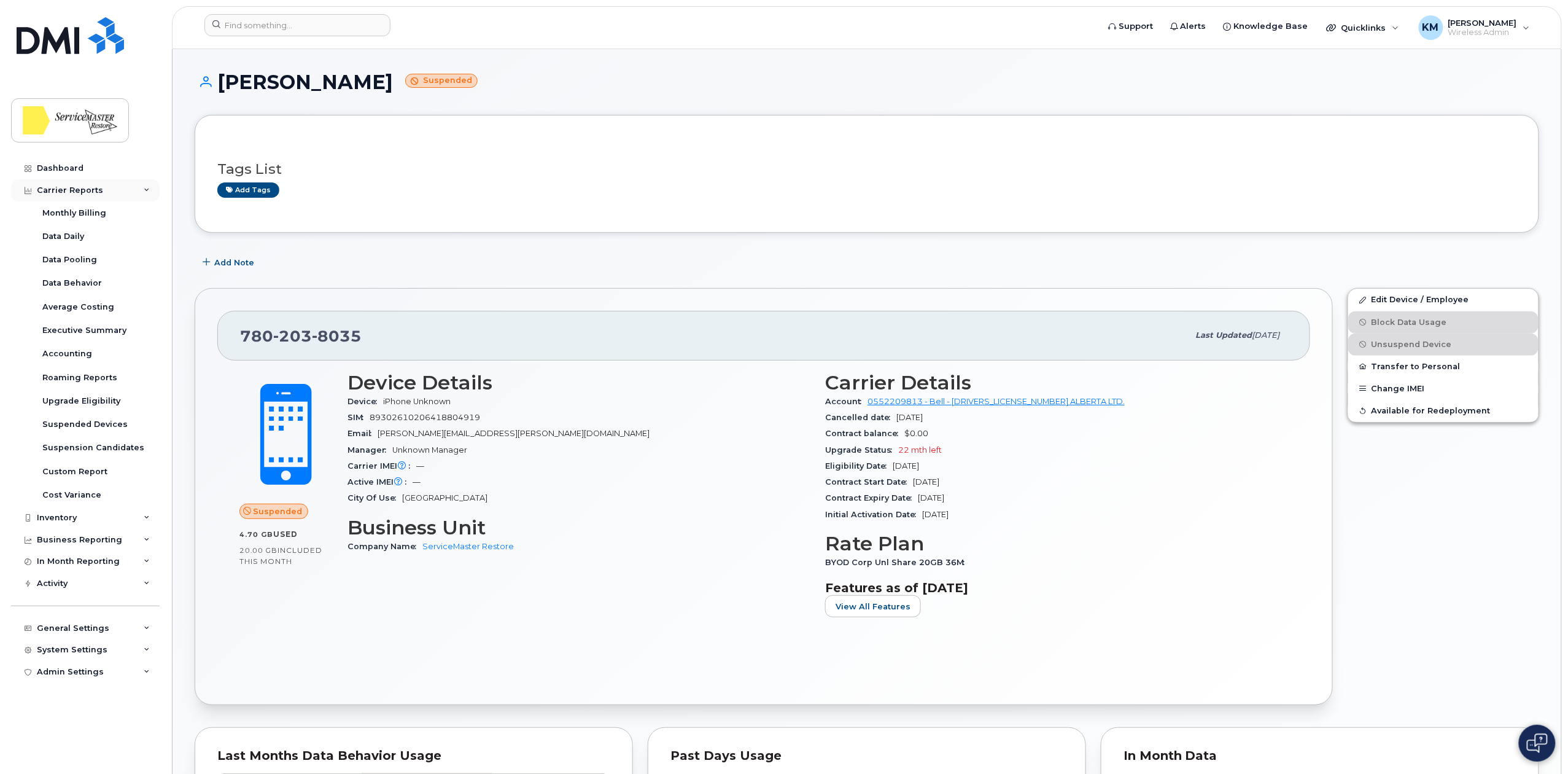
click at [79, 186] on div "Carrier Reports" at bounding box center [69, 190] width 66 height 10
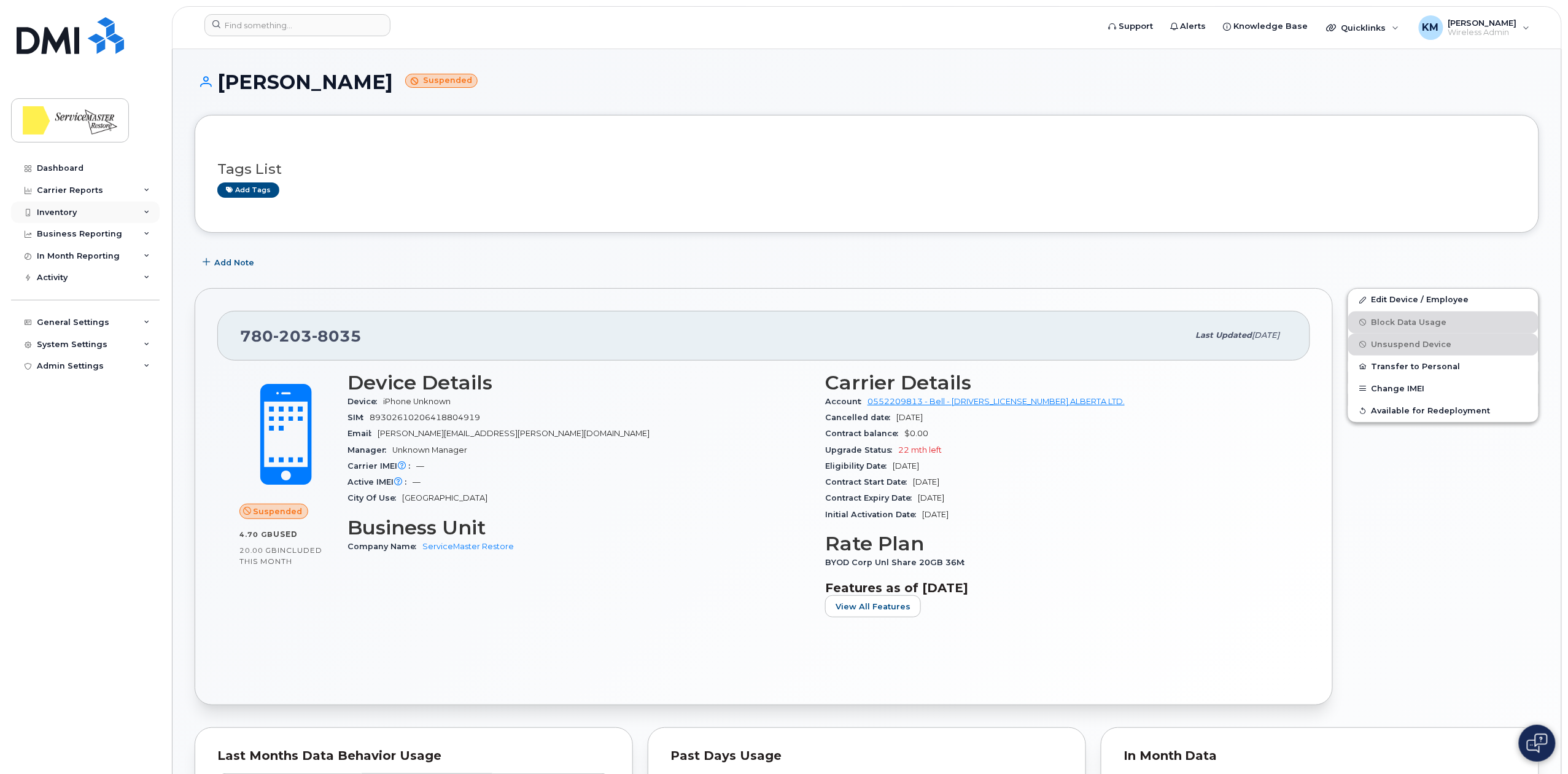
click at [80, 214] on div "Inventory" at bounding box center [85, 212] width 148 height 22
click at [81, 232] on div "Mobility Devices" at bounding box center [77, 234] width 69 height 11
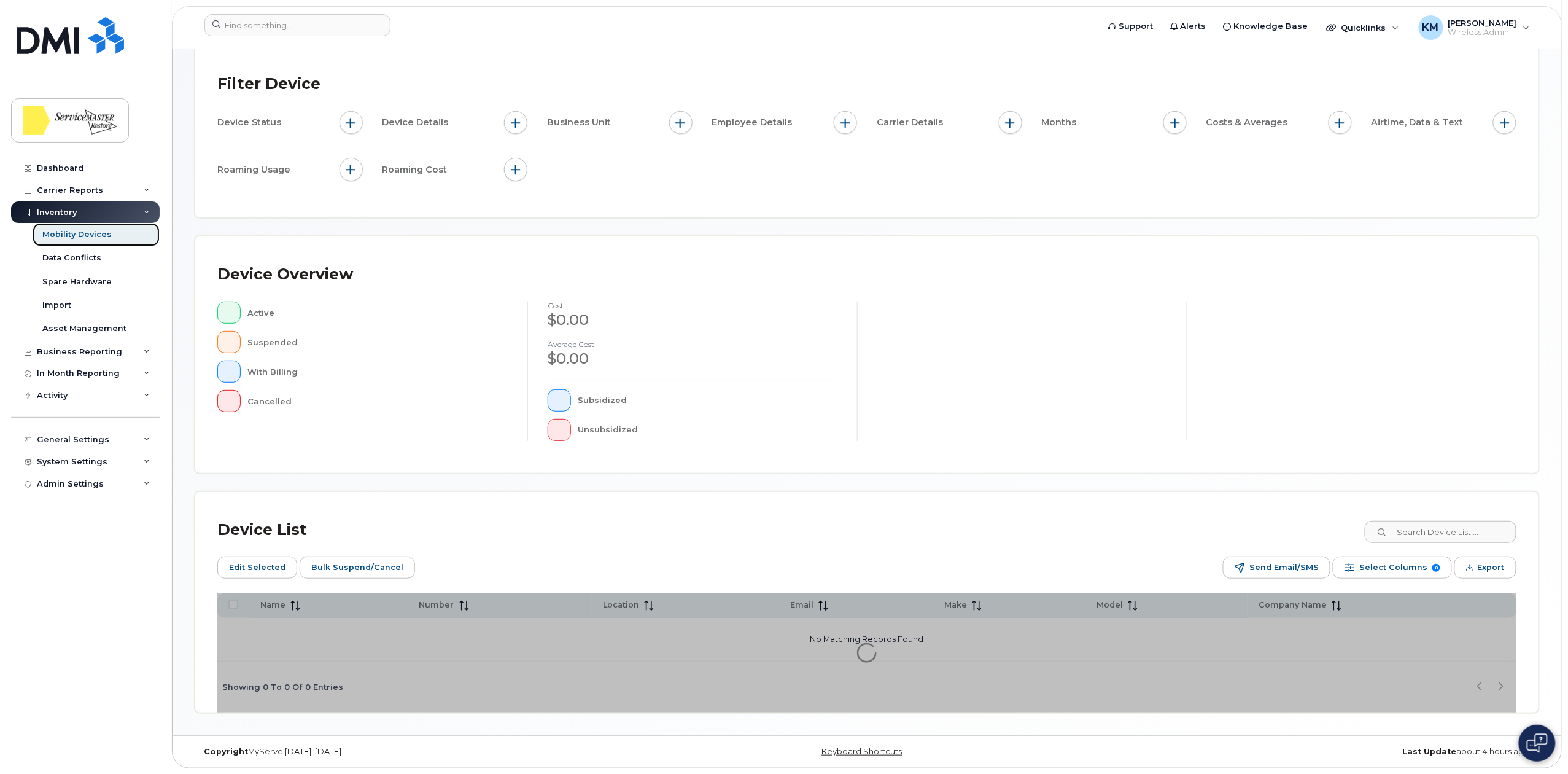
scroll to position [94, 0]
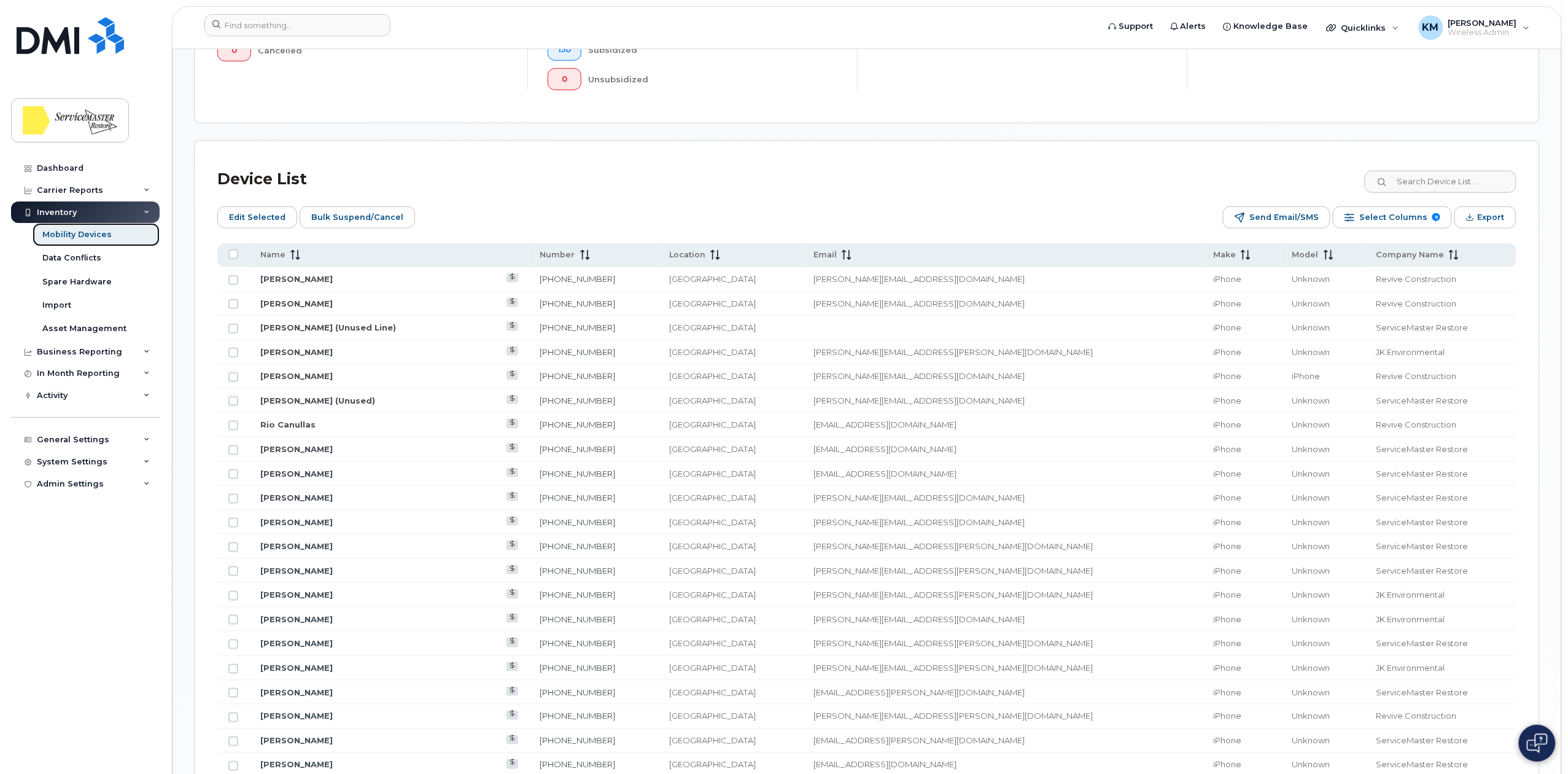
scroll to position [504, 0]
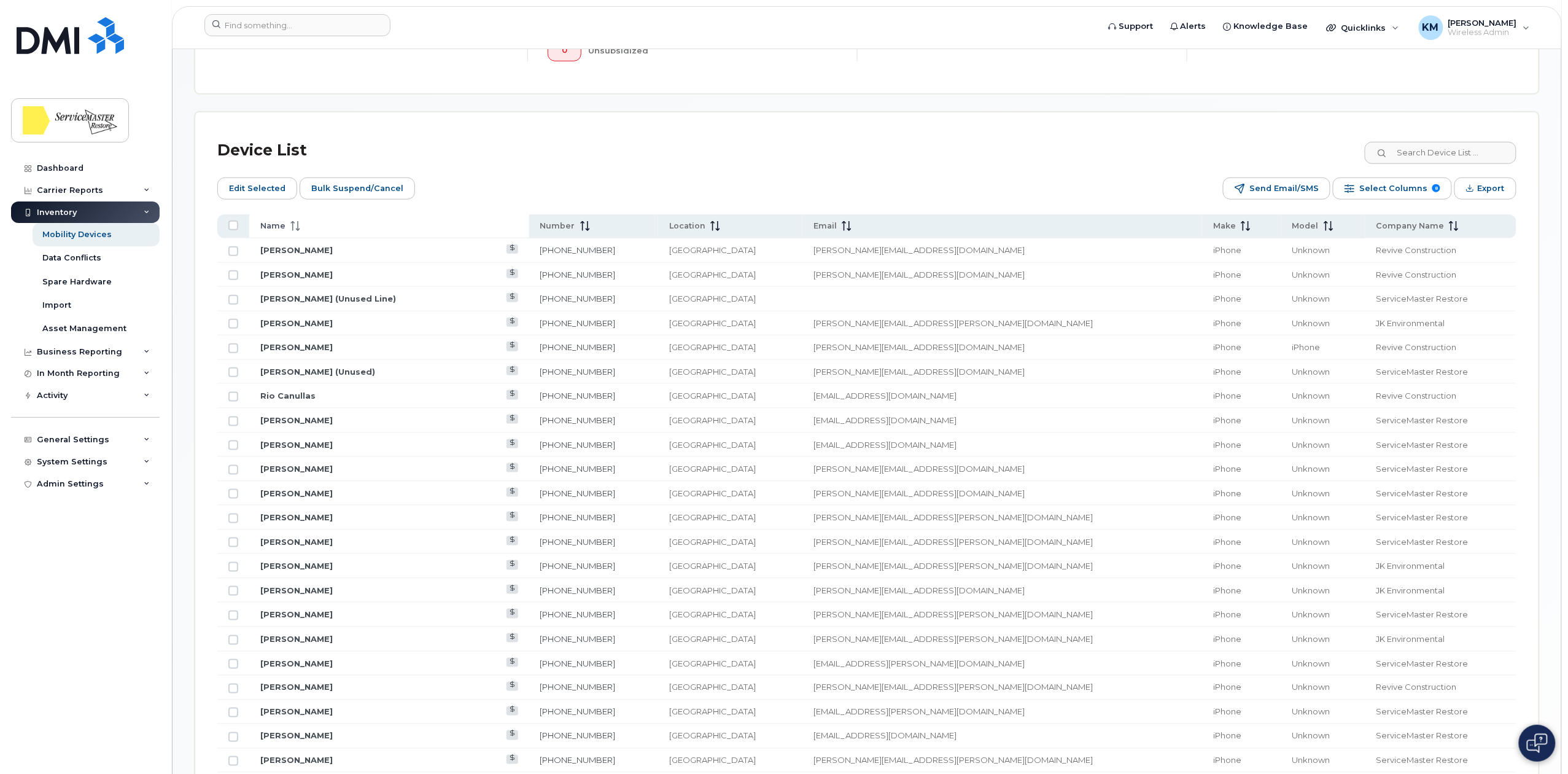
click at [332, 229] on div "Name" at bounding box center [389, 226] width 258 height 11
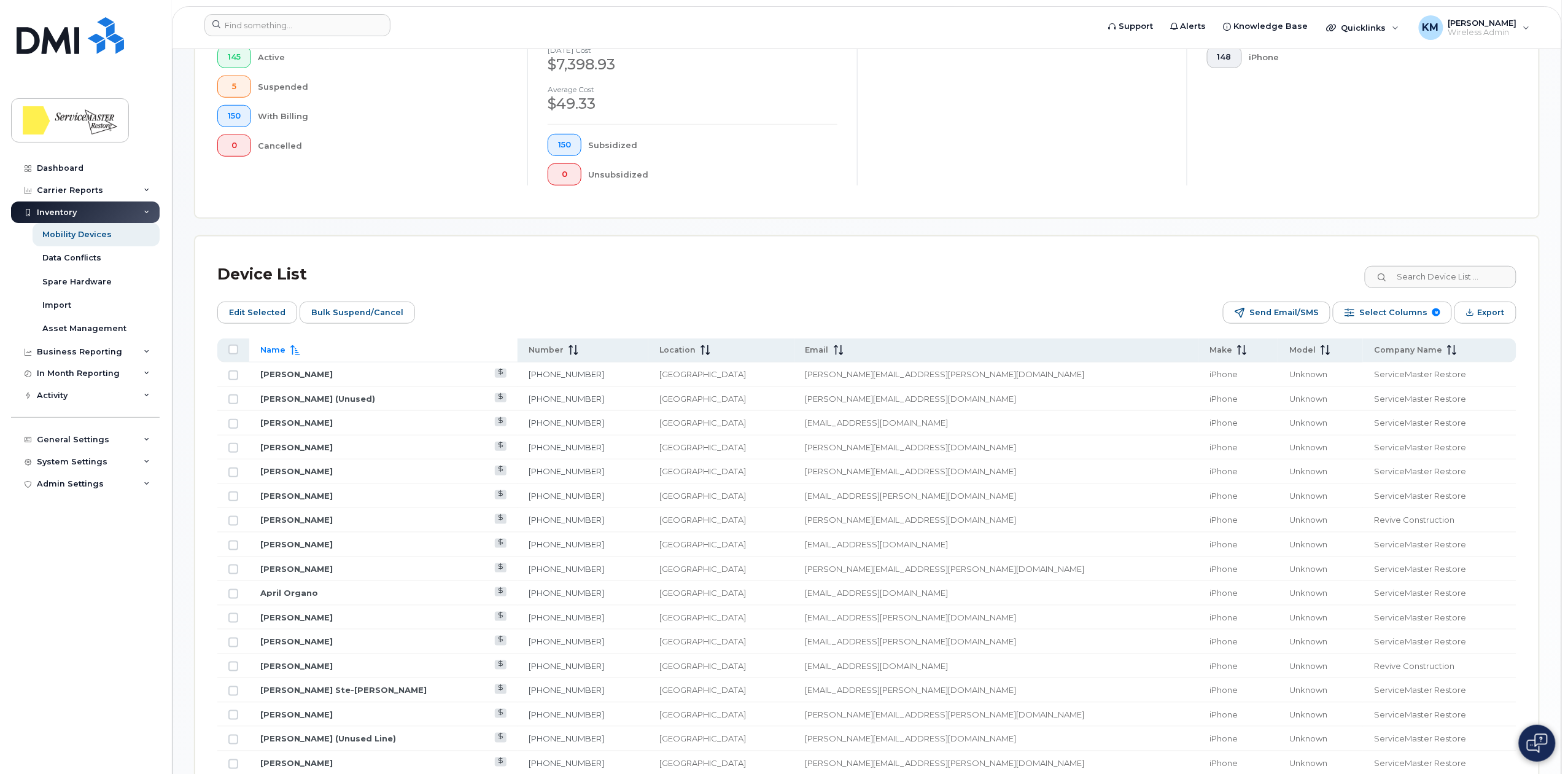
scroll to position [0, 0]
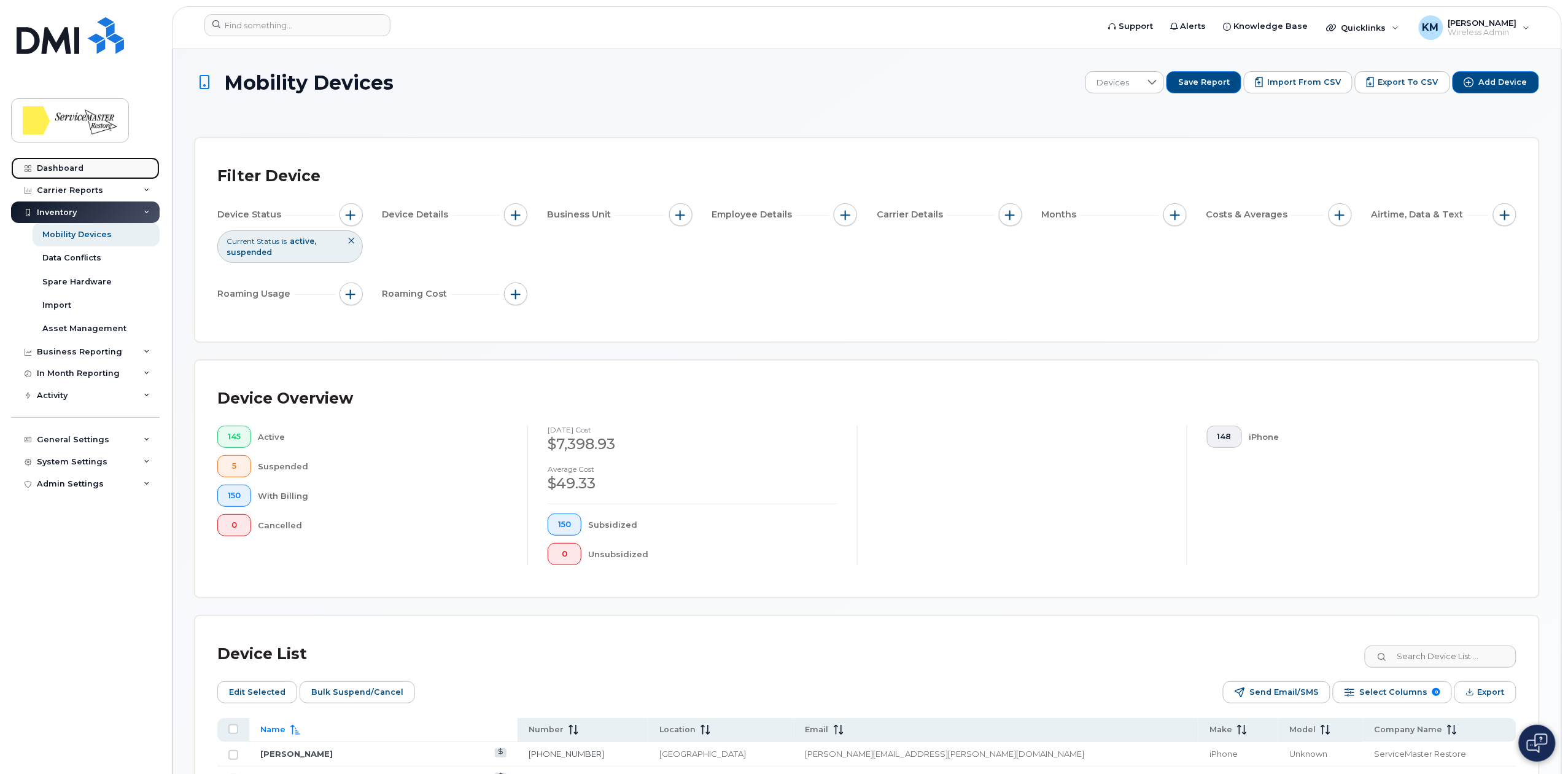
drag, startPoint x: 86, startPoint y: 170, endPoint x: 151, endPoint y: 174, distance: 65.1
click at [86, 170] on link "Dashboard" at bounding box center [85, 168] width 148 height 22
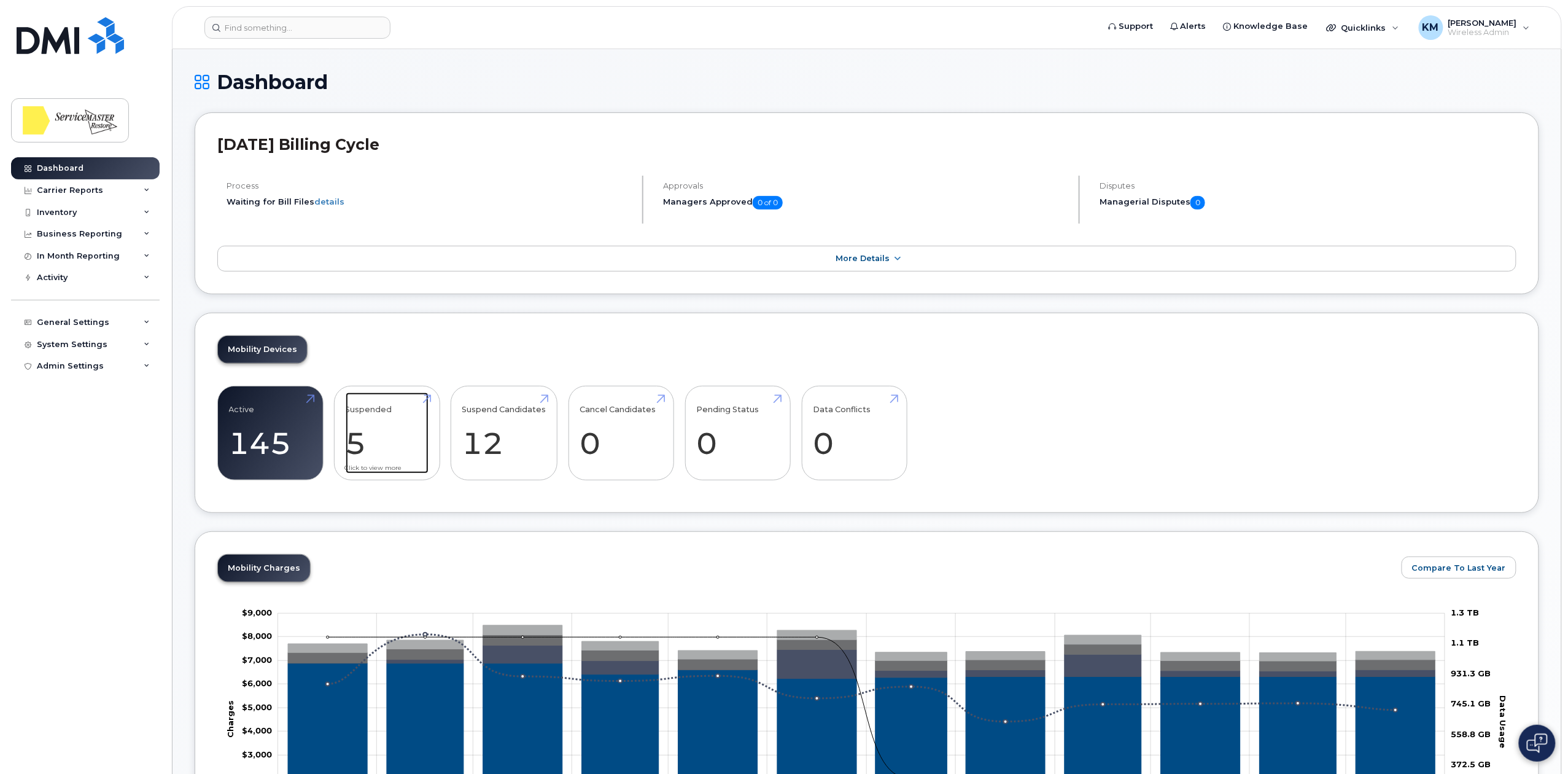
click at [345, 432] on link "Suspended 5" at bounding box center [386, 433] width 83 height 81
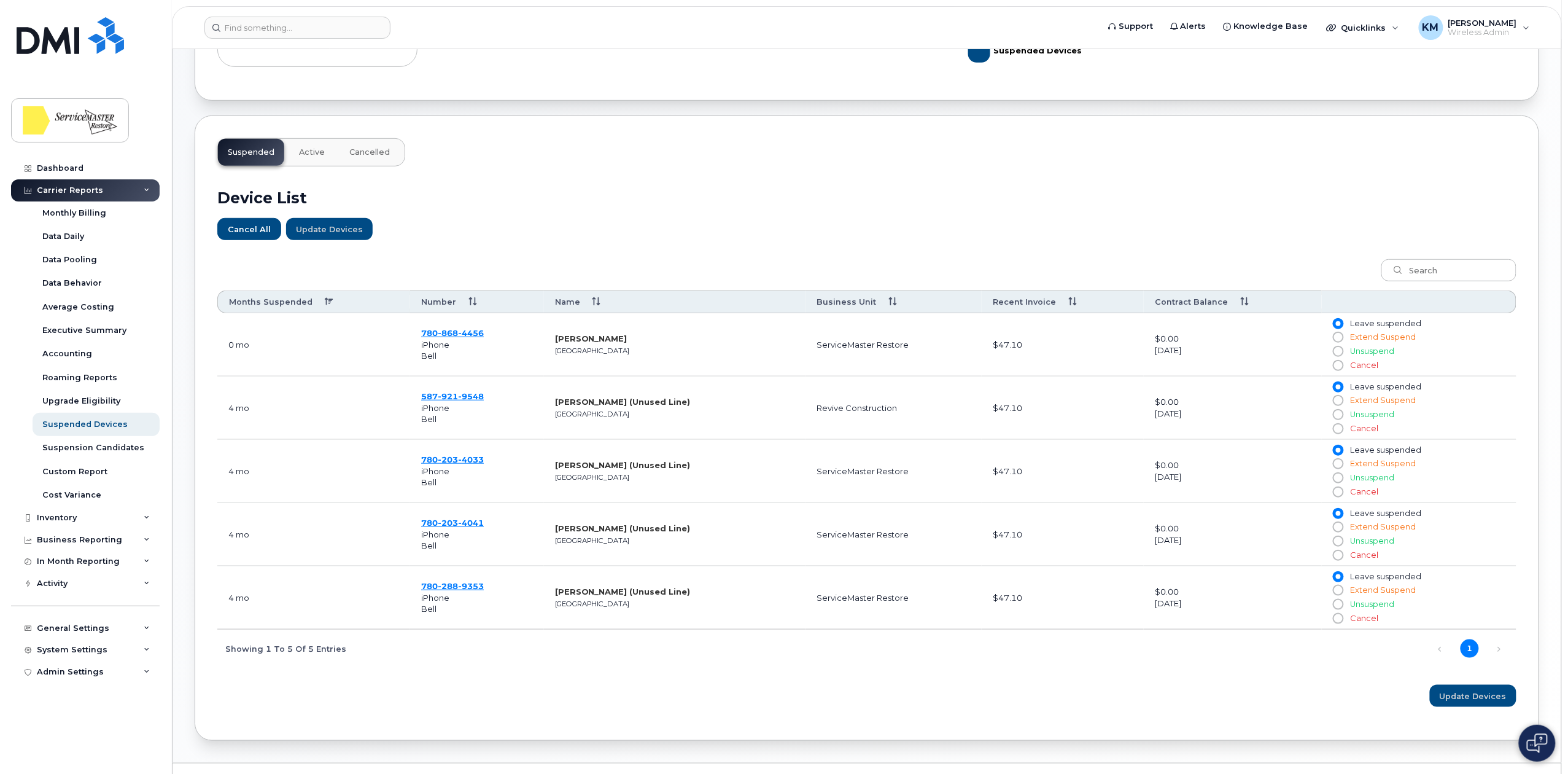
scroll to position [342, 0]
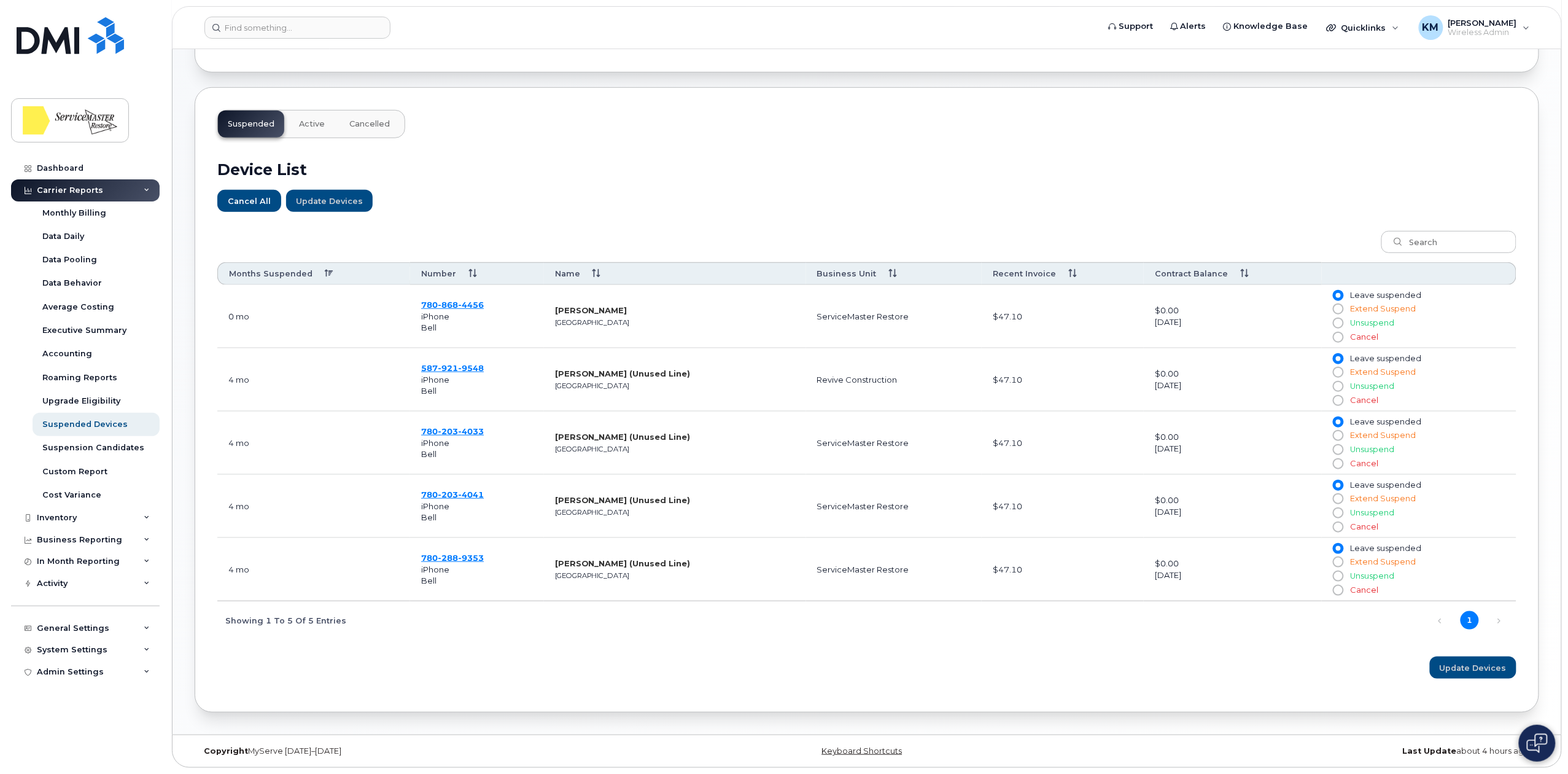
click at [324, 120] on button "Active" at bounding box center [312, 123] width 46 height 27
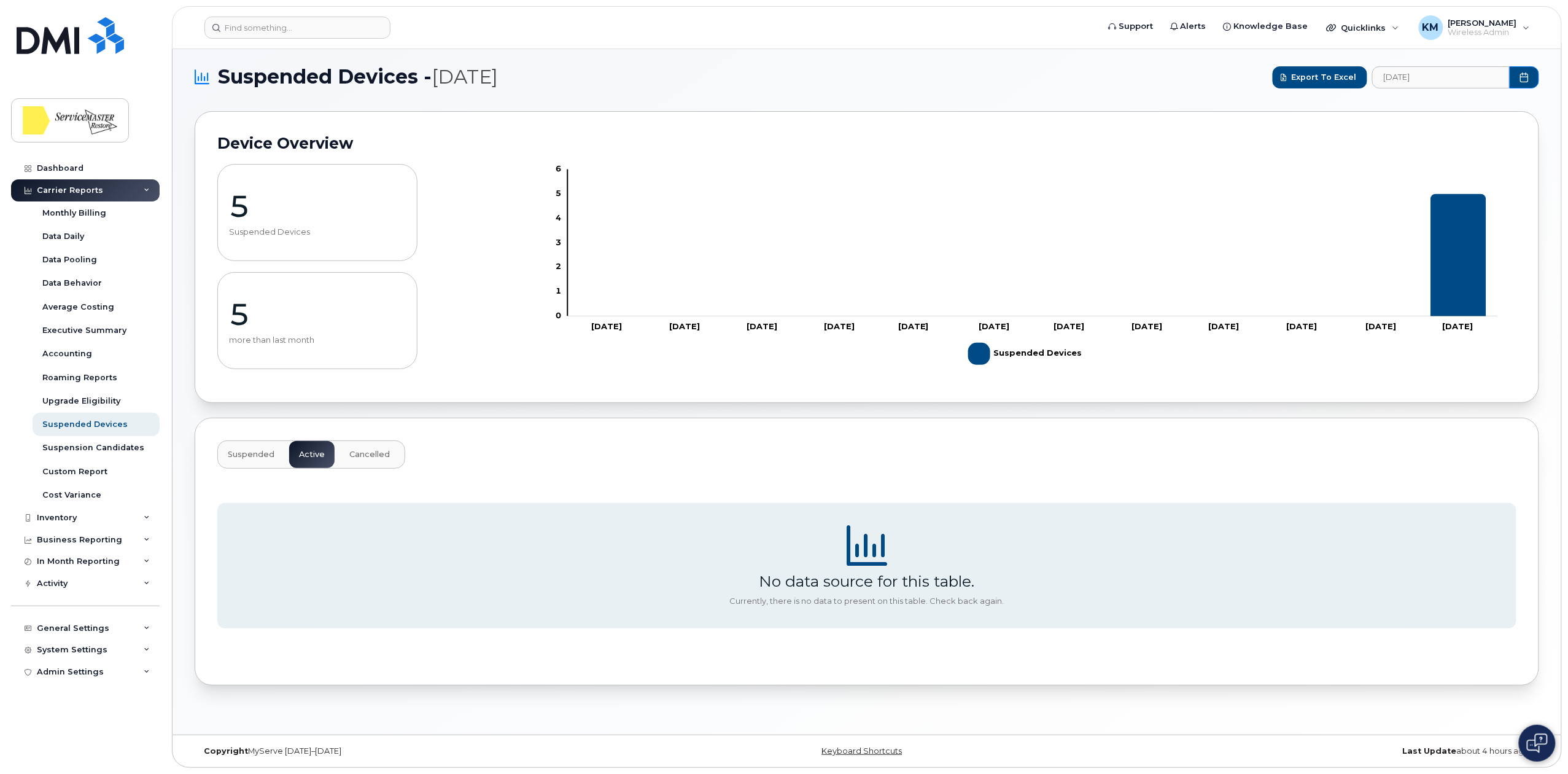
scroll to position [6, 0]
click at [84, 166] on link "Dashboard" at bounding box center [85, 168] width 148 height 22
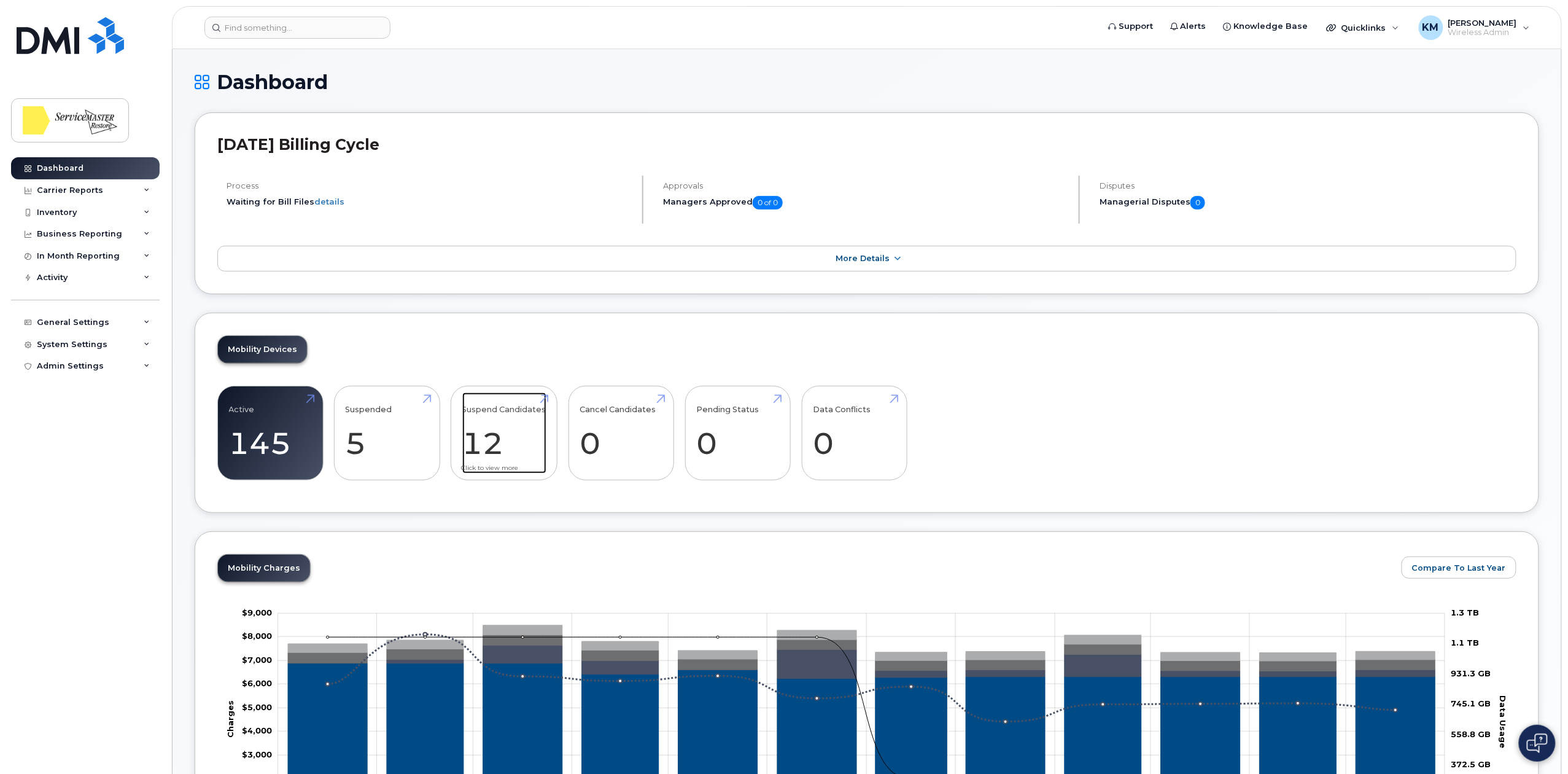
click at [507, 425] on link "Suspend Candidates 12" at bounding box center [504, 433] width 84 height 81
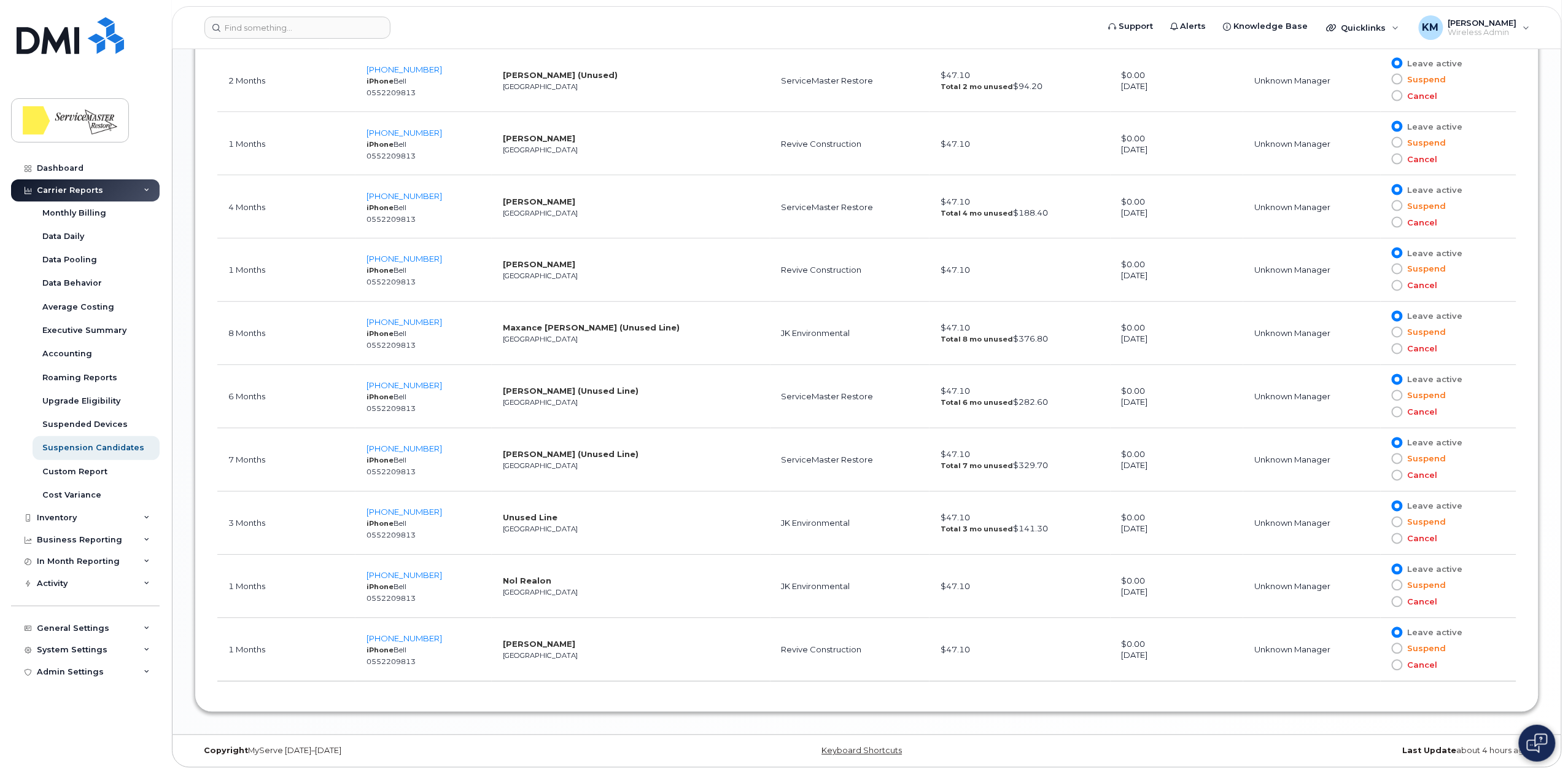
scroll to position [922, 0]
